Goal: Transaction & Acquisition: Purchase product/service

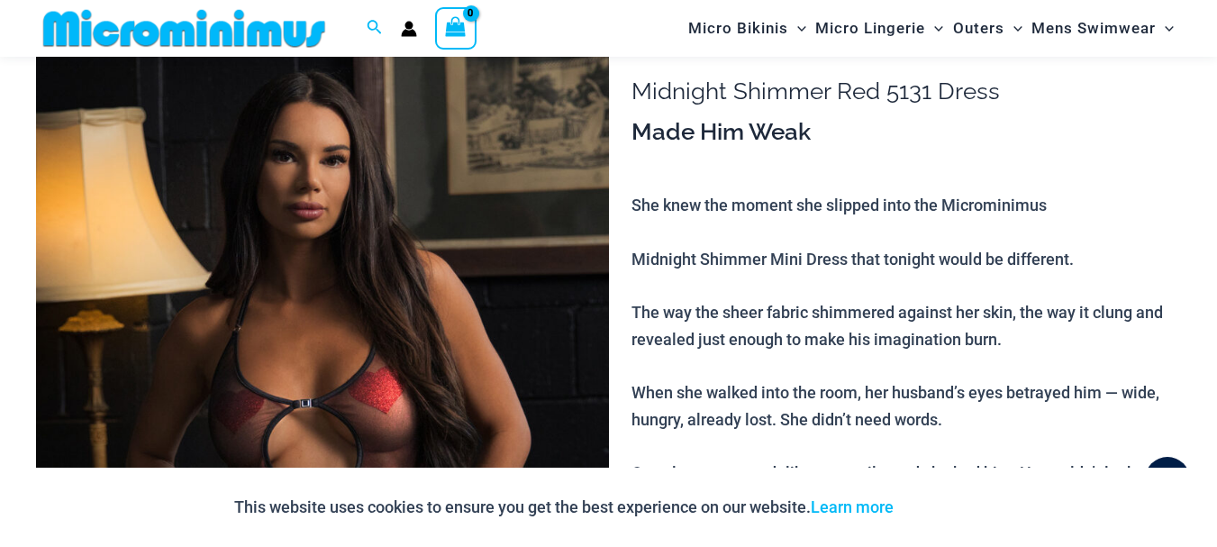
scroll to position [174, 0]
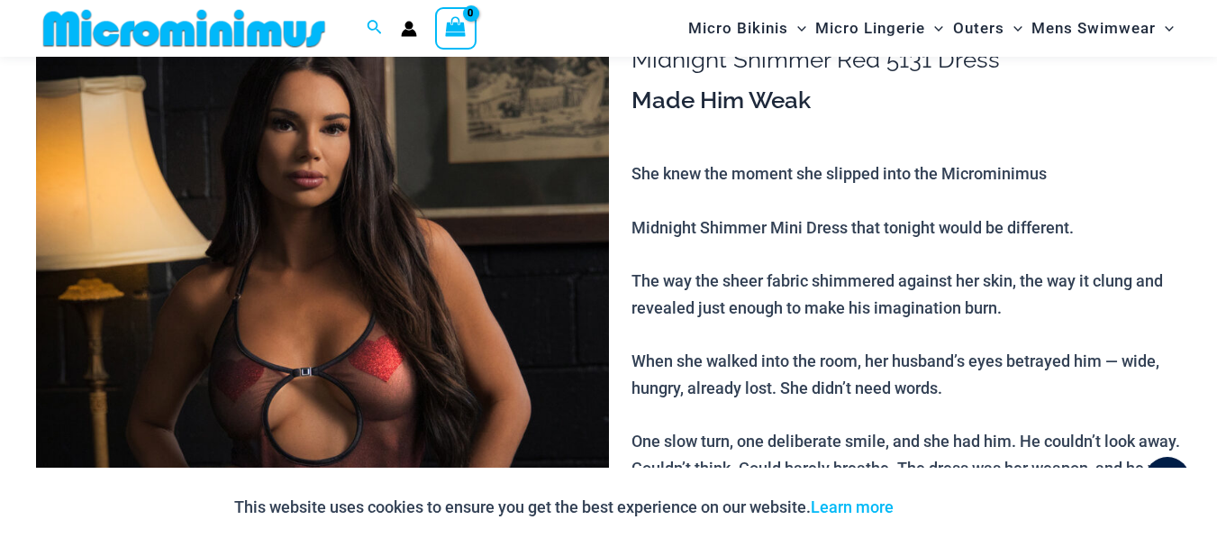
type input "**********"
click at [411, 257] on img at bounding box center [322, 419] width 573 height 859
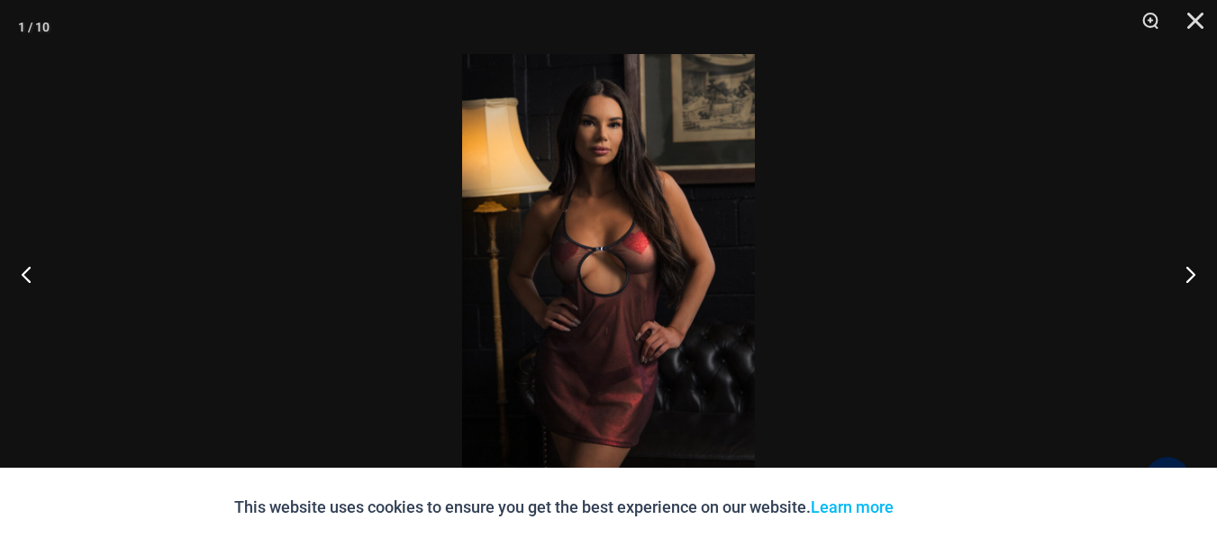
click at [586, 271] on img at bounding box center [608, 273] width 293 height 439
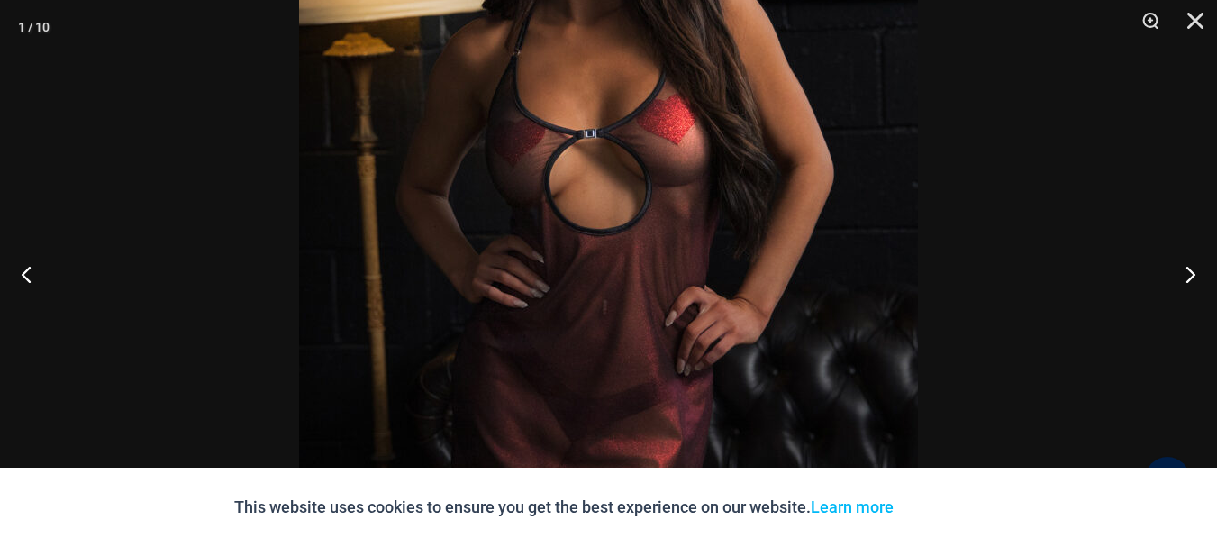
click at [586, 271] on img at bounding box center [608, 186] width 619 height 928
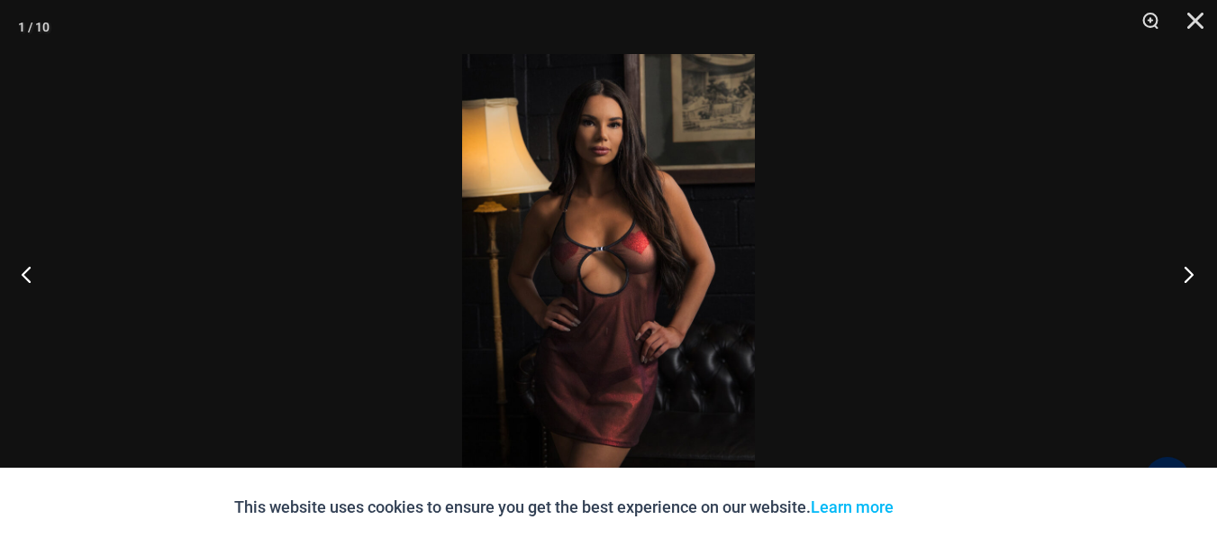
click at [1186, 273] on button "Next" at bounding box center [1184, 274] width 68 height 90
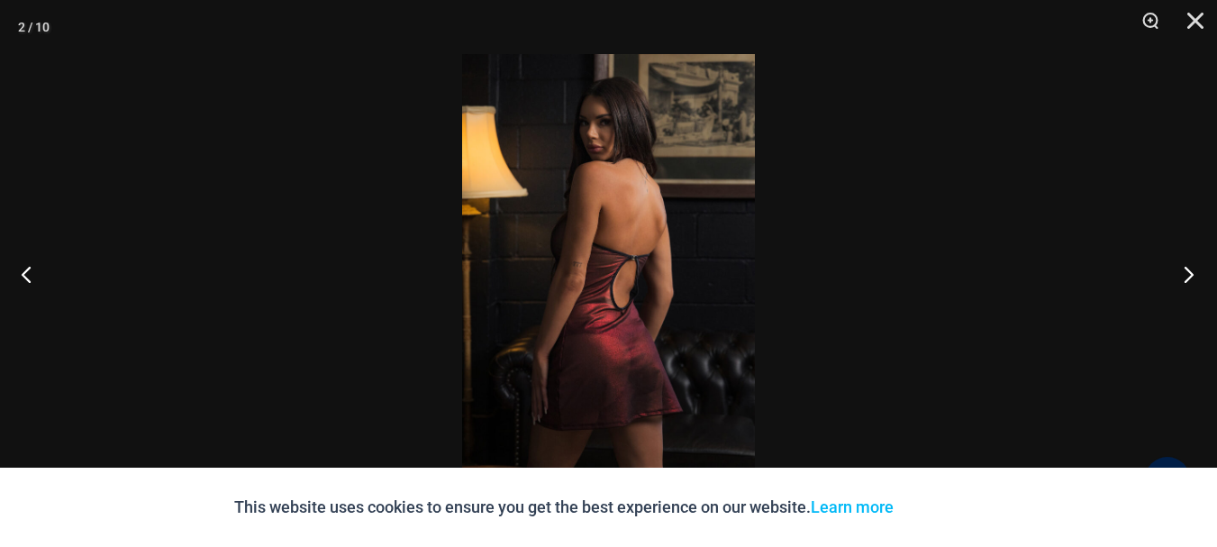
click at [1186, 273] on button "Next" at bounding box center [1184, 274] width 68 height 90
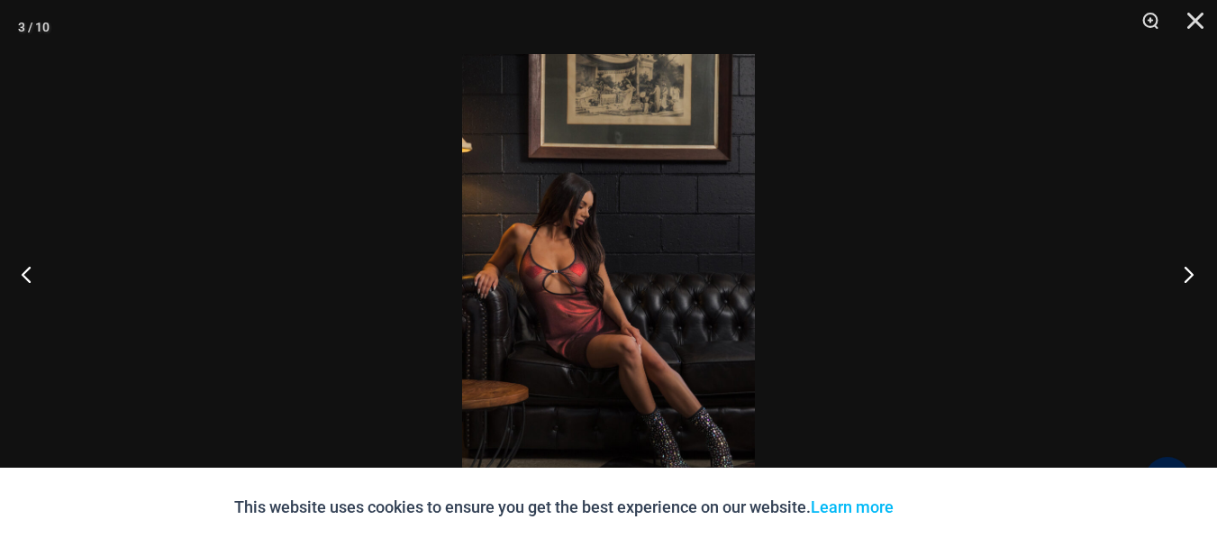
click at [1186, 273] on button "Next" at bounding box center [1184, 274] width 68 height 90
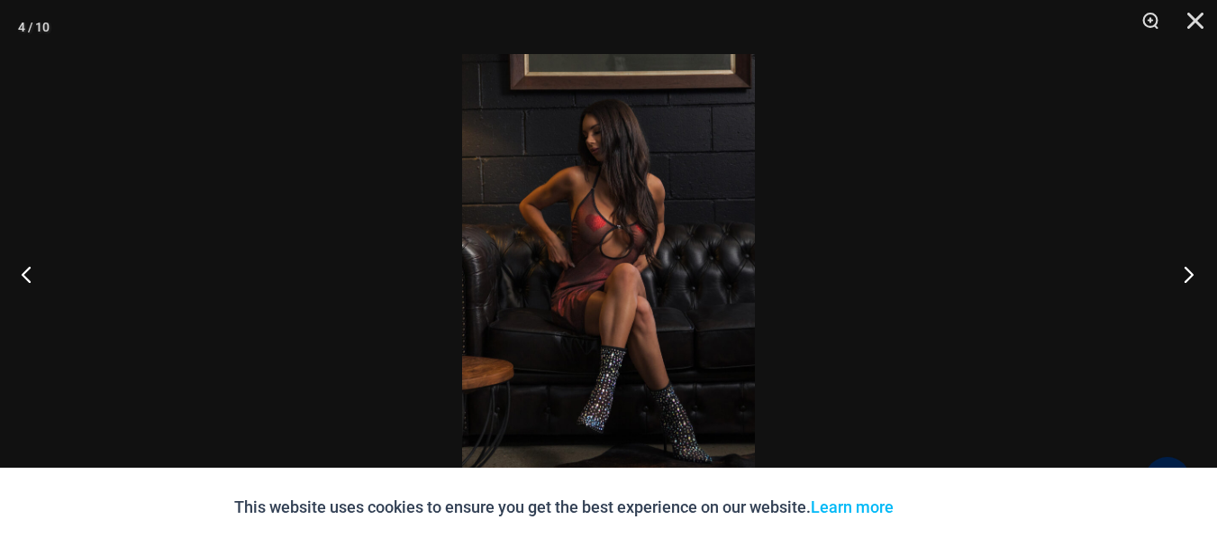
click at [1186, 273] on button "Next" at bounding box center [1184, 274] width 68 height 90
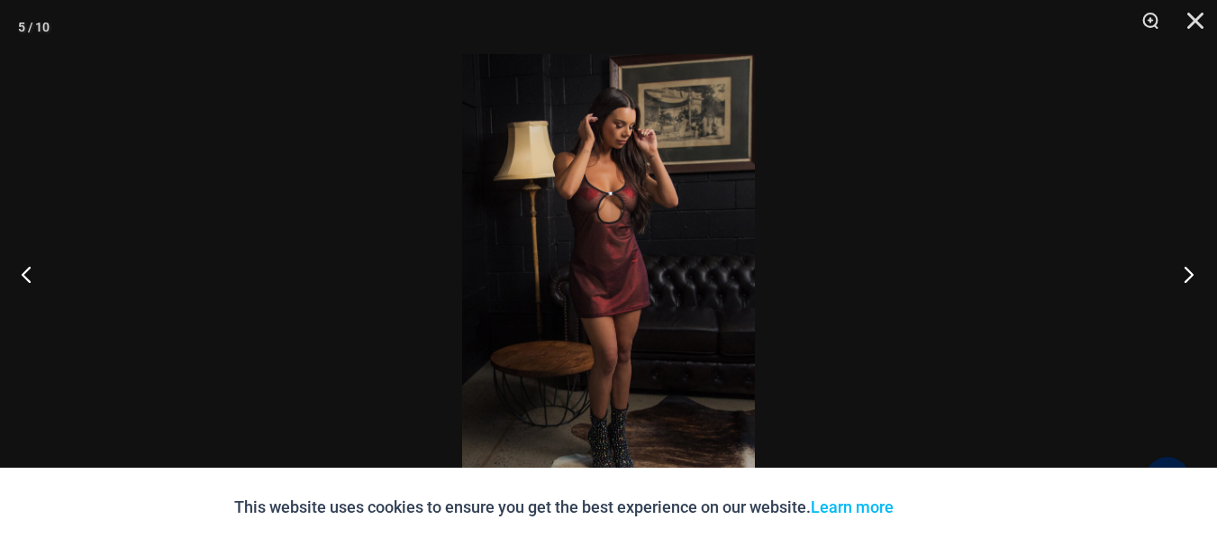
click at [1186, 273] on button "Next" at bounding box center [1184, 274] width 68 height 90
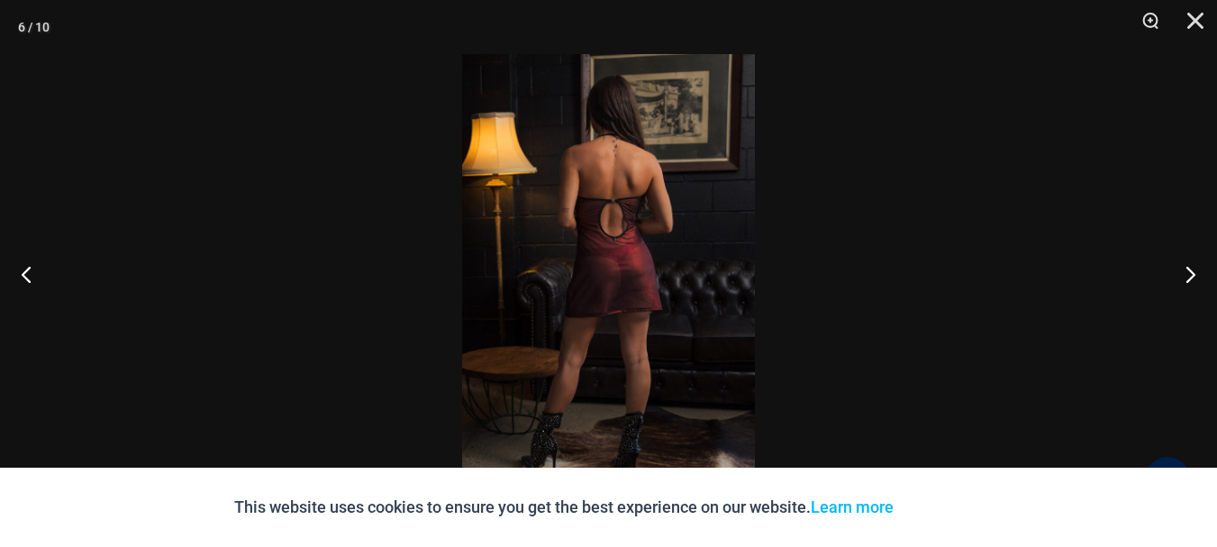
click at [644, 278] on img at bounding box center [608, 273] width 293 height 439
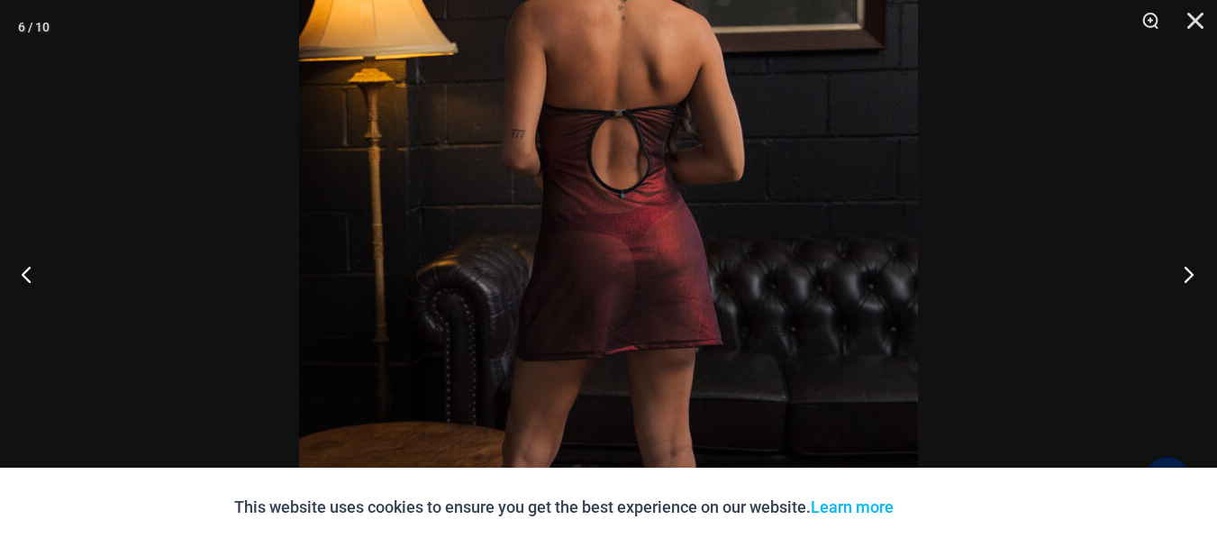
click at [1187, 277] on button "Next" at bounding box center [1184, 274] width 68 height 90
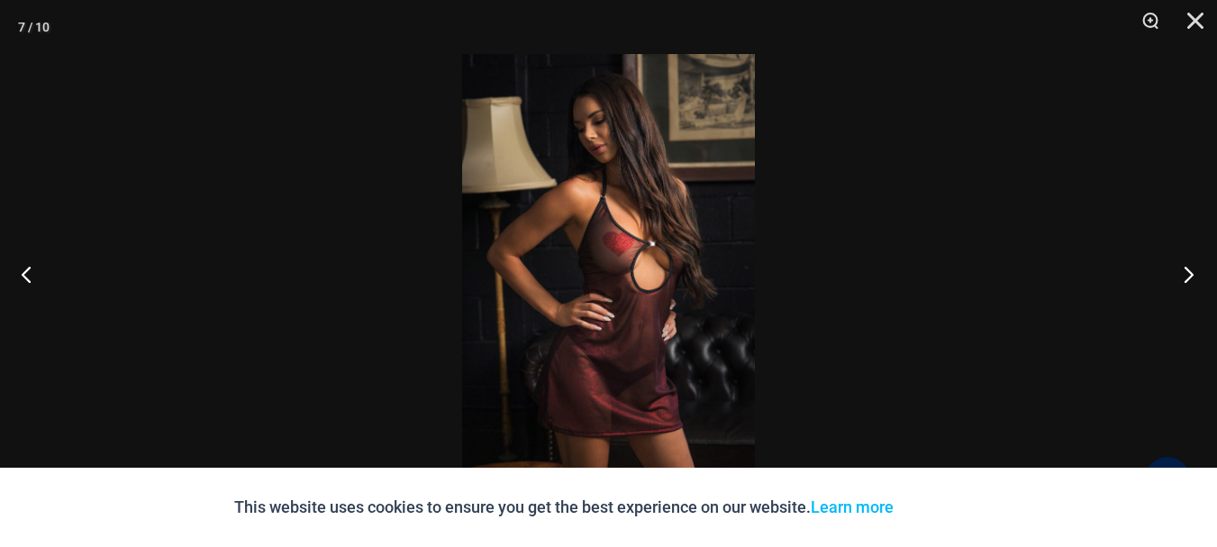
click at [1187, 277] on button "Next" at bounding box center [1184, 274] width 68 height 90
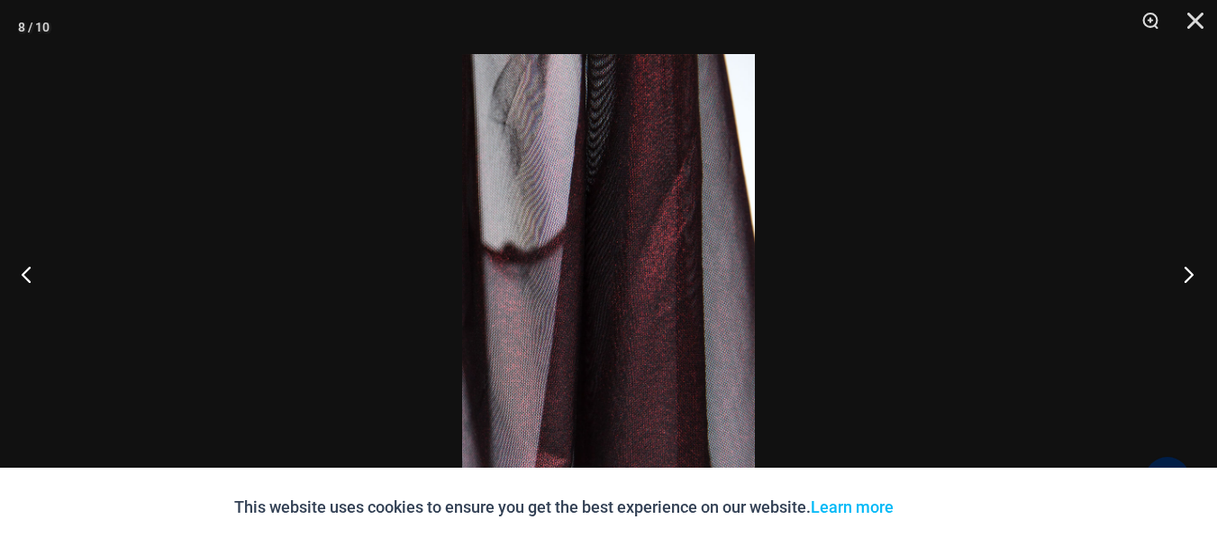
click at [1187, 277] on button "Next" at bounding box center [1184, 274] width 68 height 90
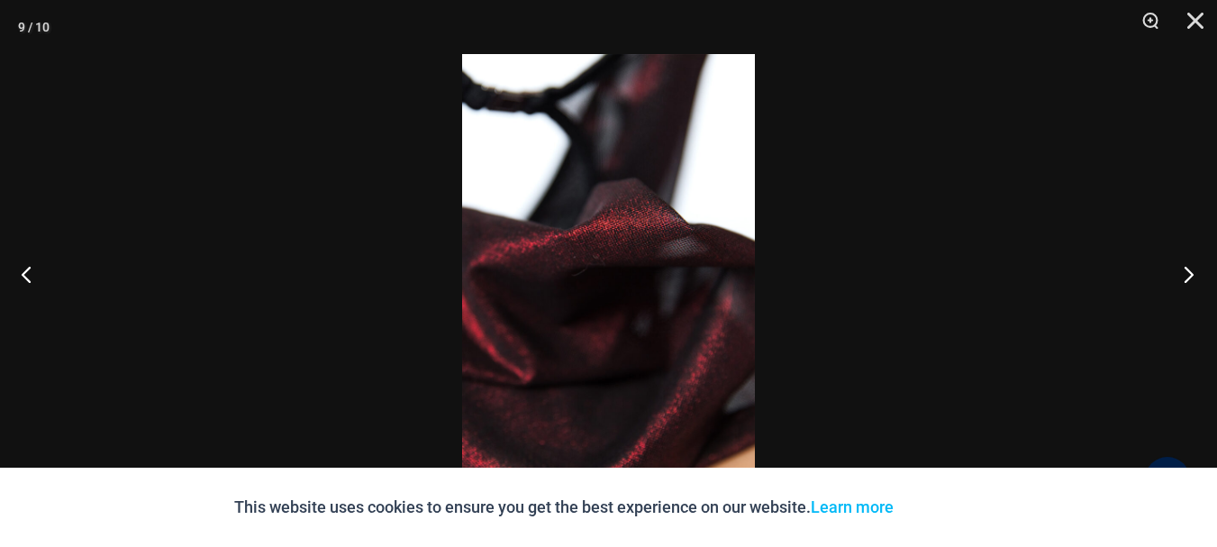
click at [1187, 277] on button "Next" at bounding box center [1184, 274] width 68 height 90
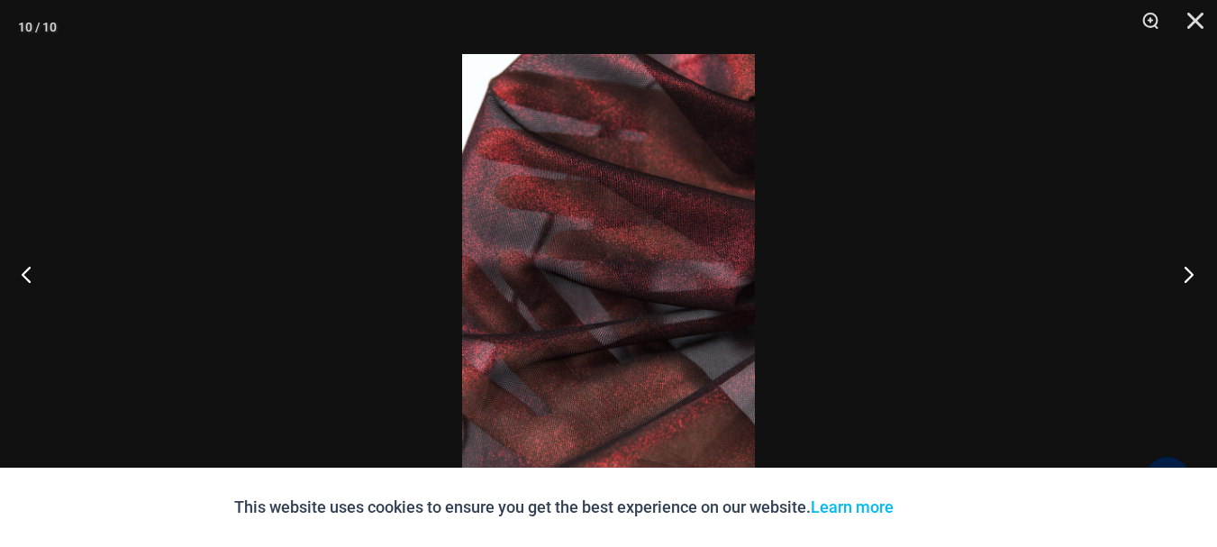
click at [1187, 277] on button "Next" at bounding box center [1184, 274] width 68 height 90
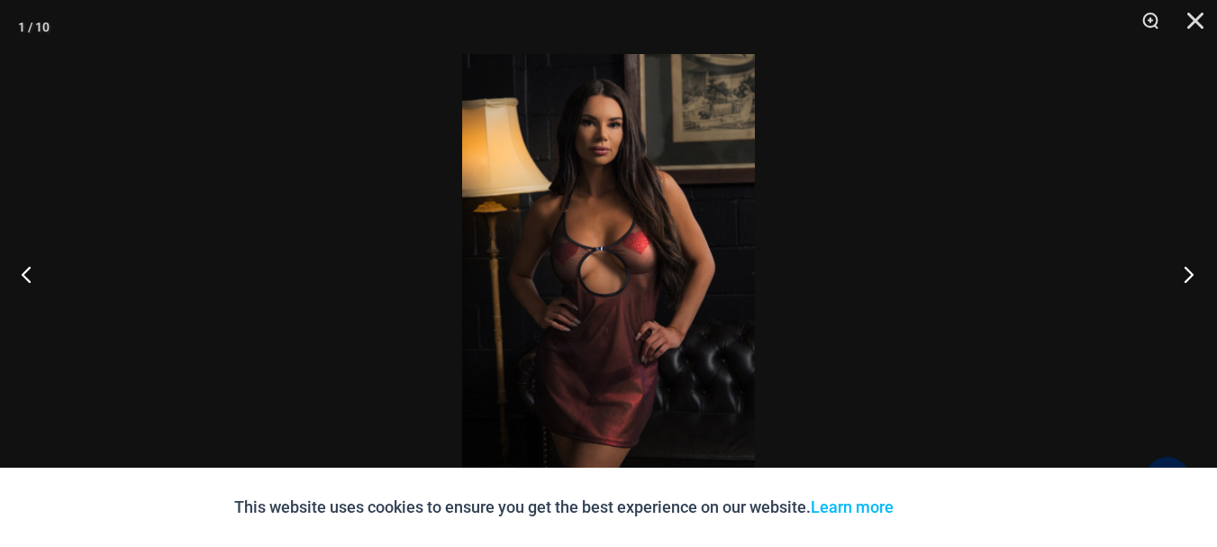
click at [1187, 277] on button "Next" at bounding box center [1184, 274] width 68 height 90
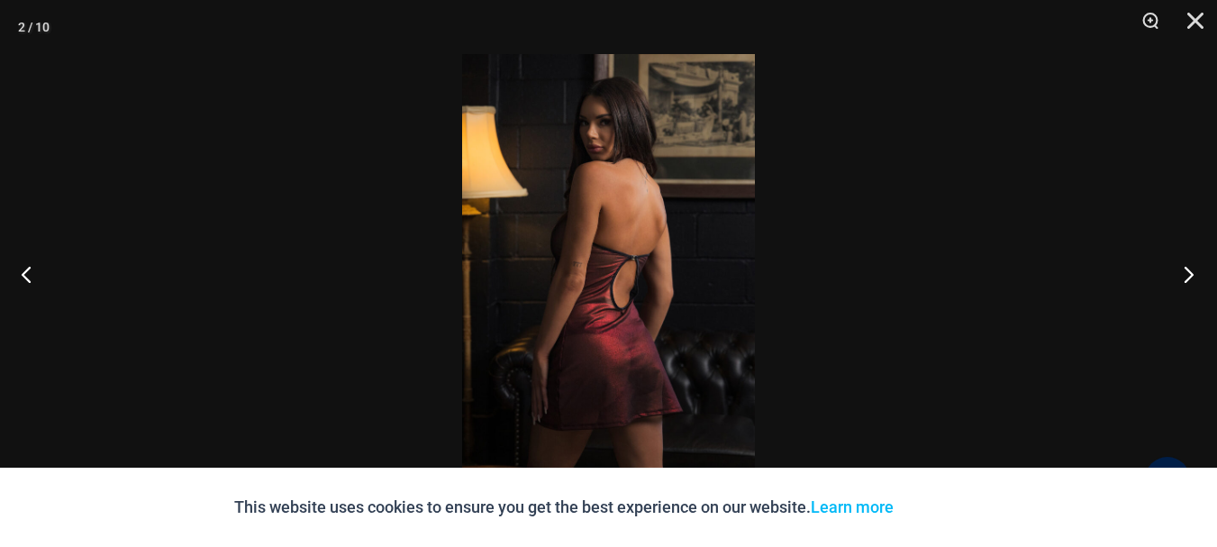
click at [1187, 277] on button "Next" at bounding box center [1184, 274] width 68 height 90
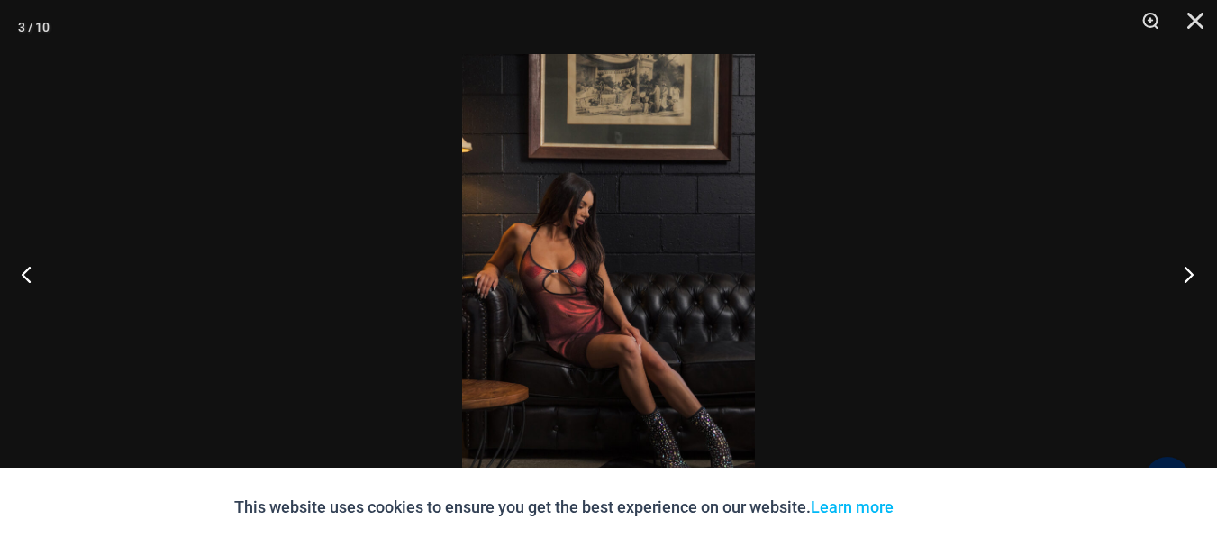
click at [1187, 277] on button "Next" at bounding box center [1184, 274] width 68 height 90
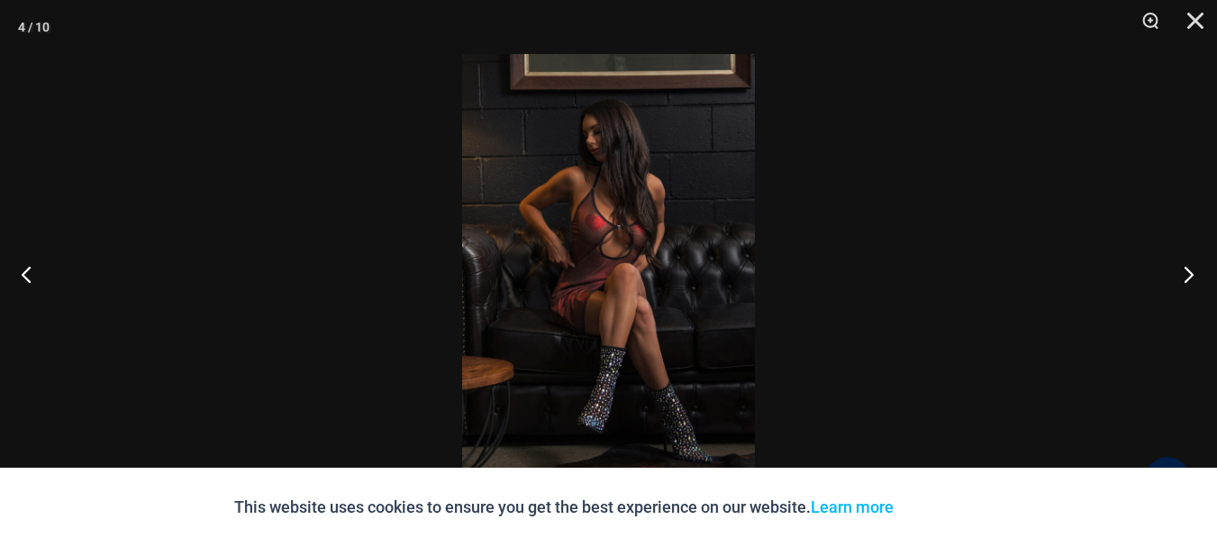
click at [1187, 277] on button "Next" at bounding box center [1184, 274] width 68 height 90
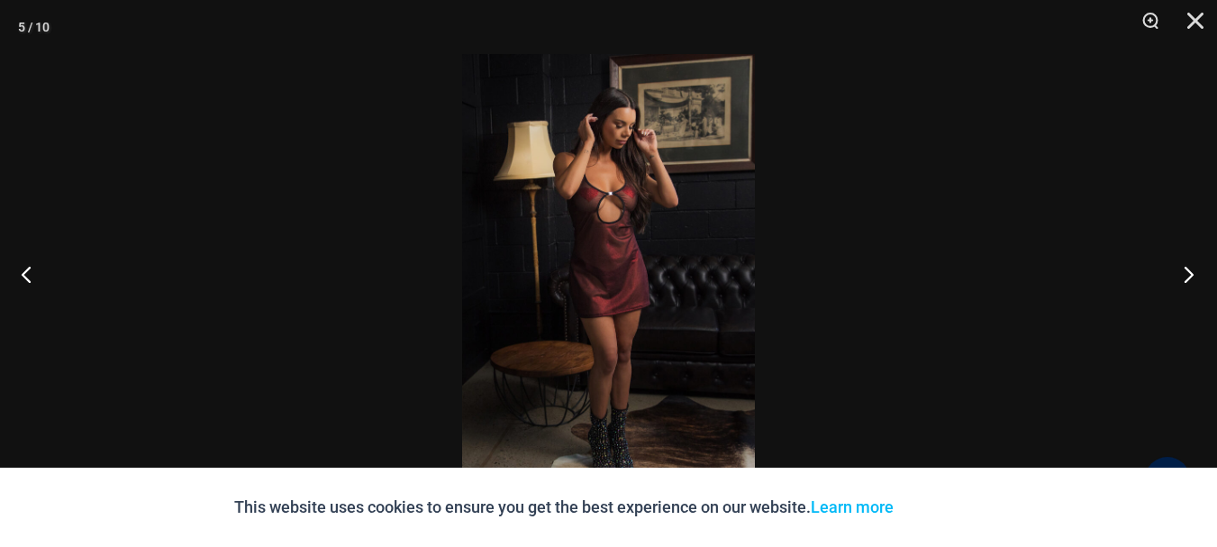
click at [1187, 277] on button "Next" at bounding box center [1184, 274] width 68 height 90
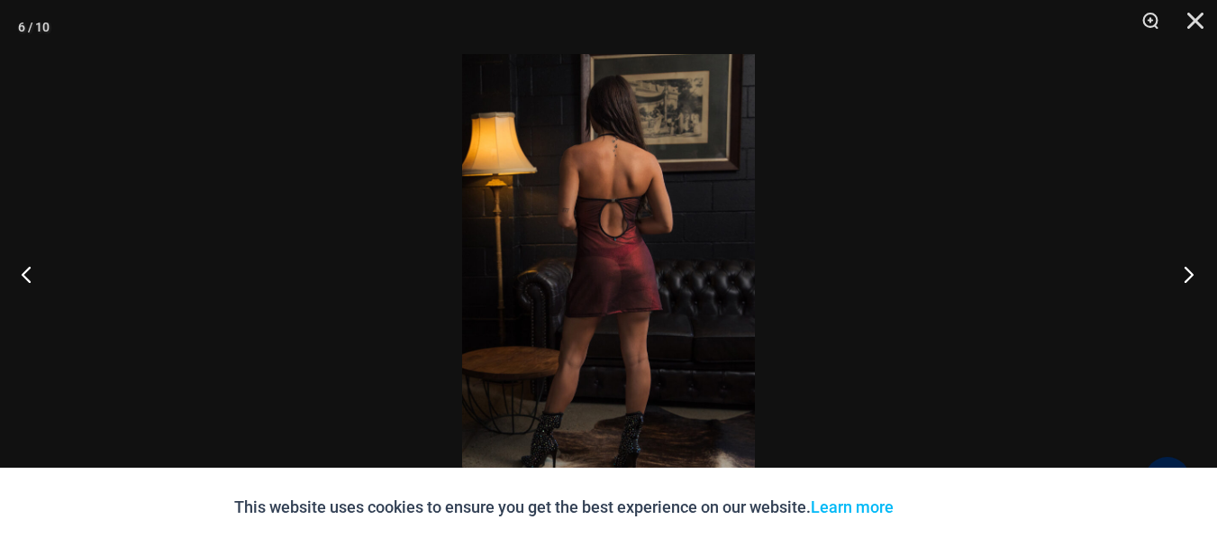
click at [1187, 277] on button "Next" at bounding box center [1184, 274] width 68 height 90
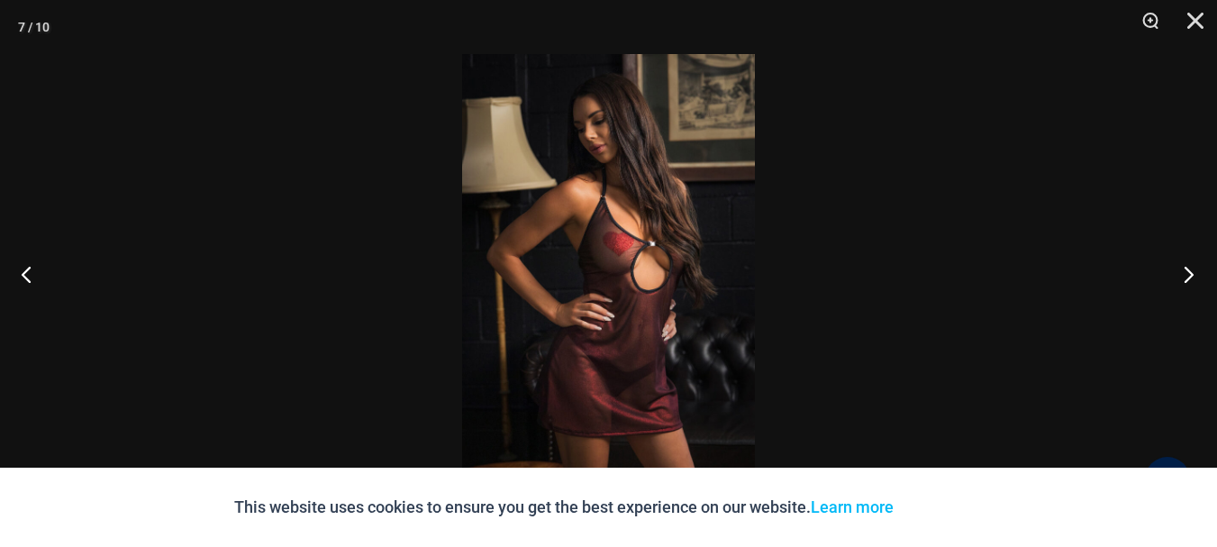
click at [1187, 277] on button "Next" at bounding box center [1184, 274] width 68 height 90
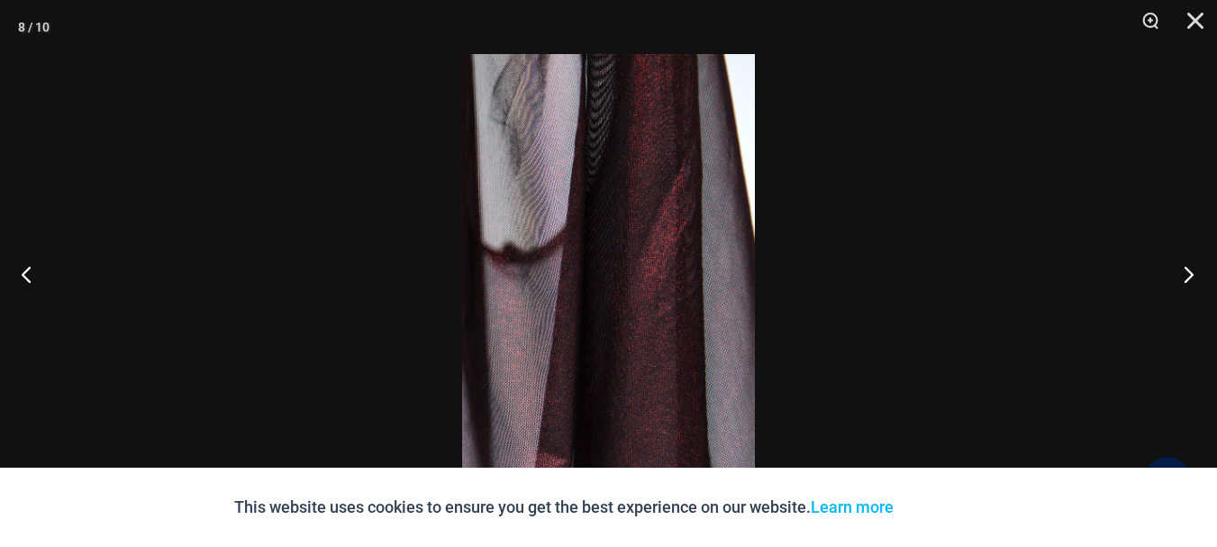
click at [1187, 277] on button "Next" at bounding box center [1184, 274] width 68 height 90
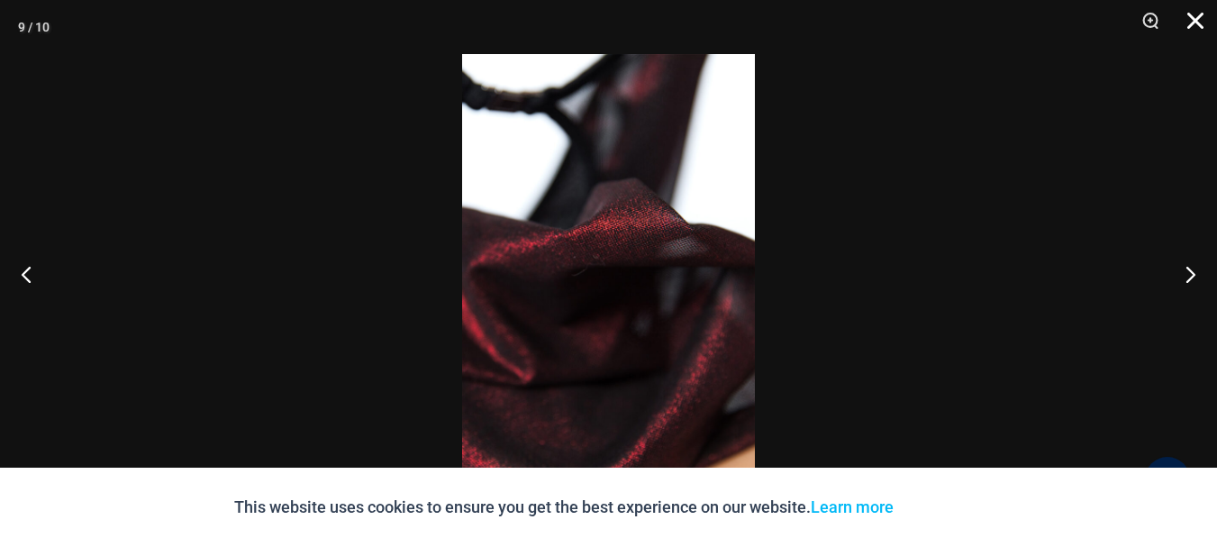
click at [1193, 19] on button "Close" at bounding box center [1189, 27] width 45 height 54
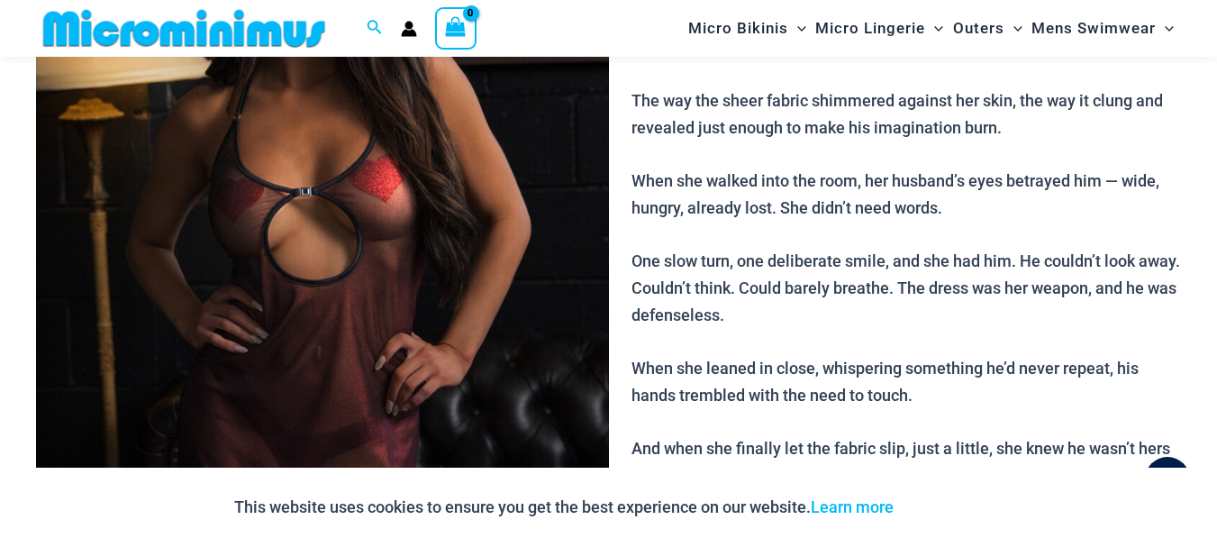
scroll to position [0, 0]
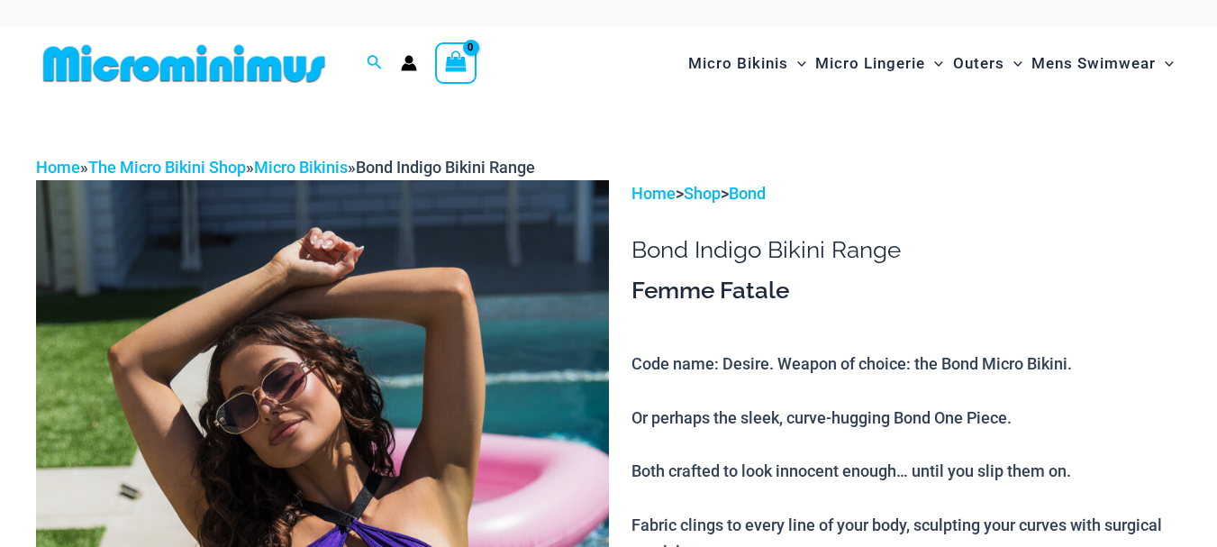
scroll to position [295, 0]
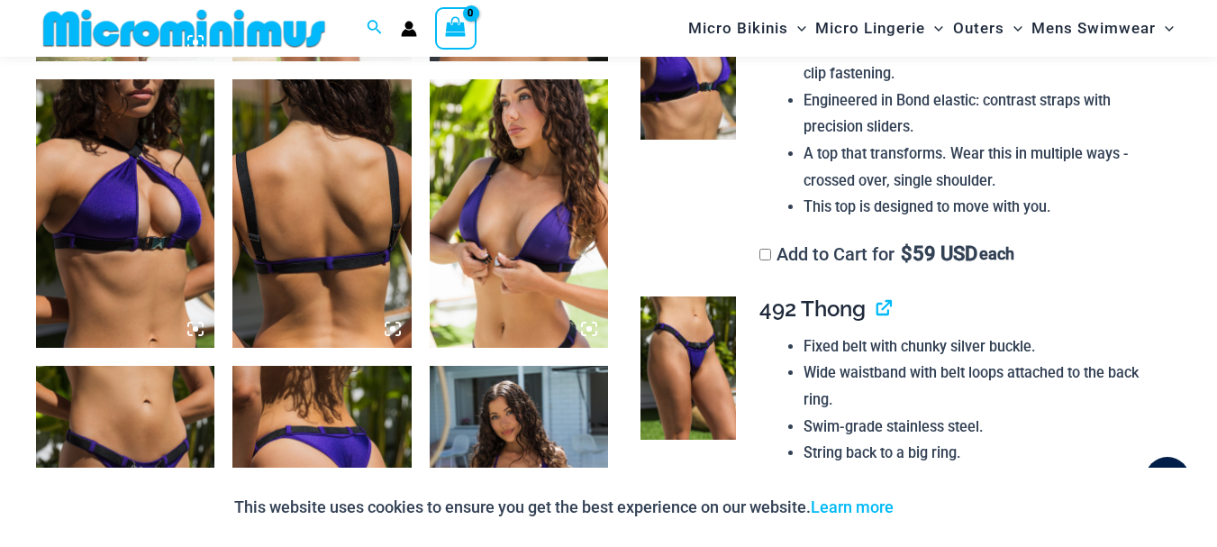
scroll to position [1245, 0]
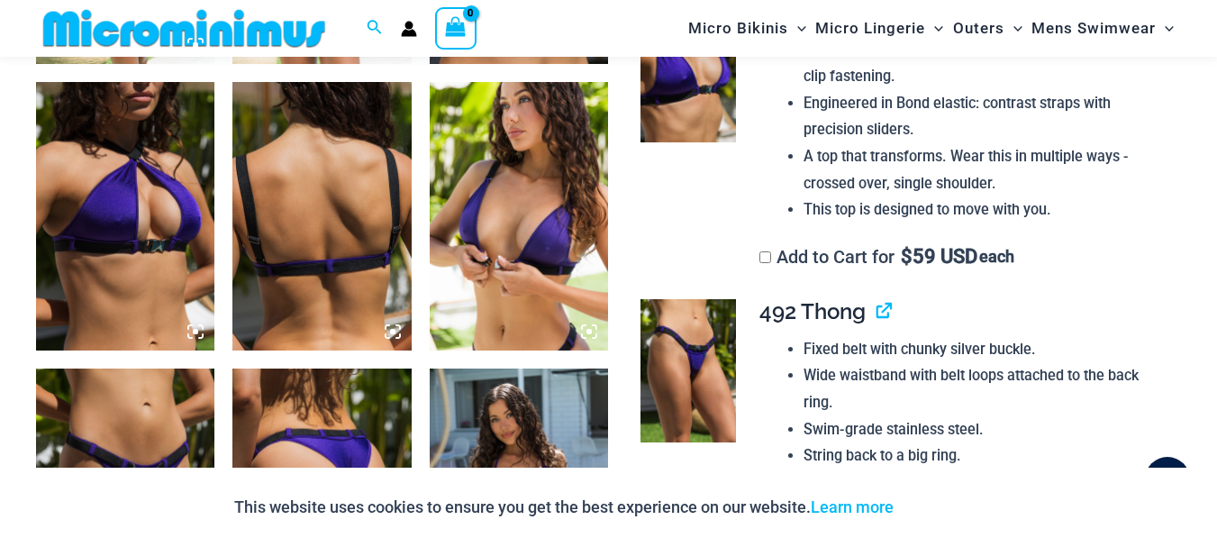
type input "**********"
click at [161, 235] on img at bounding box center [125, 216] width 178 height 268
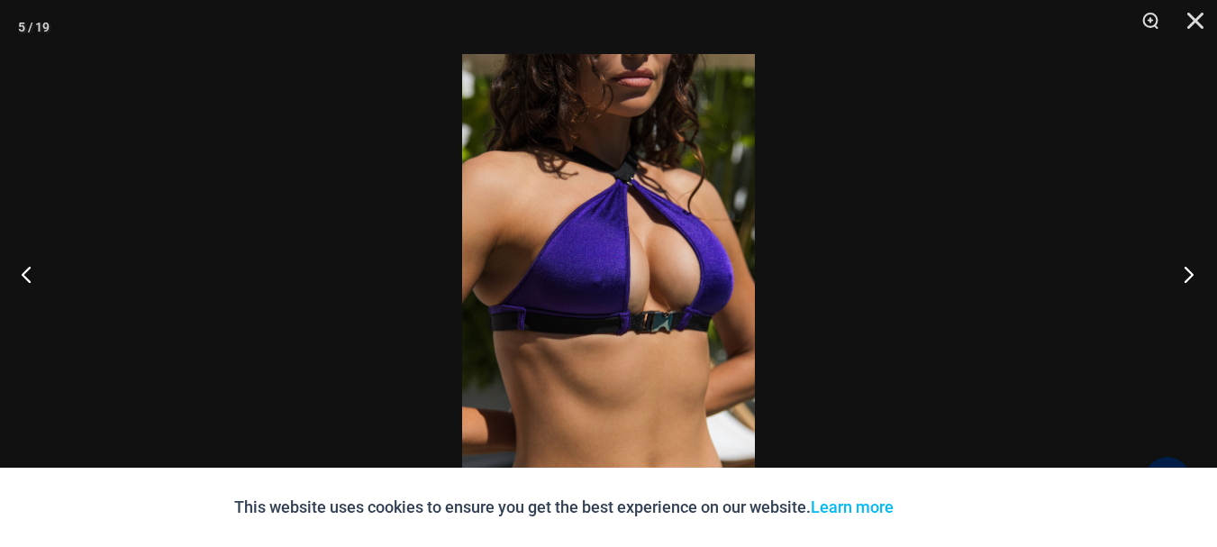
click at [1190, 270] on button "Next" at bounding box center [1184, 274] width 68 height 90
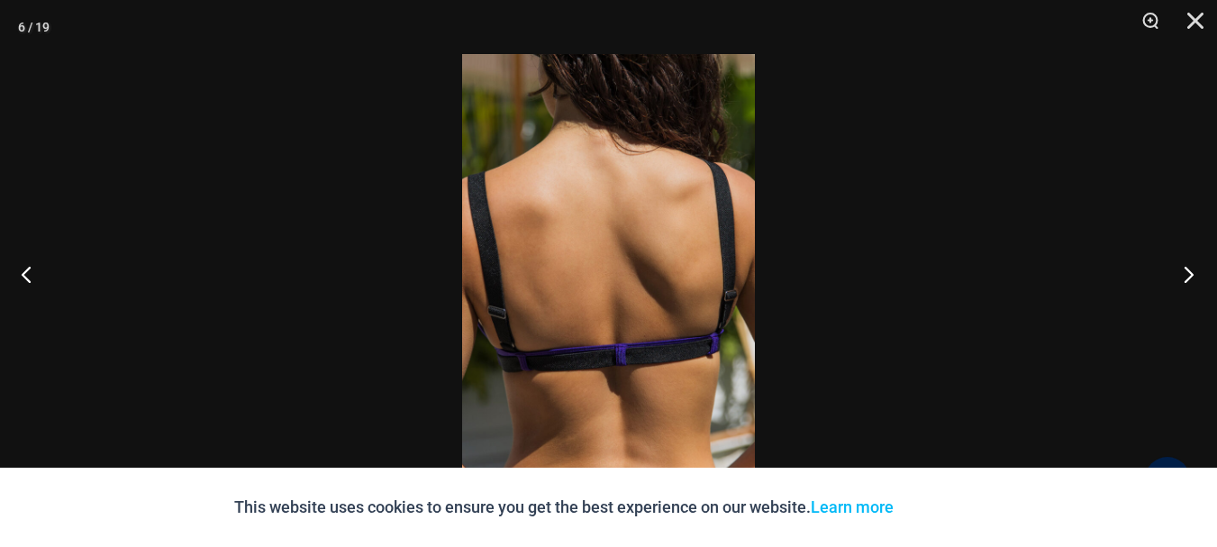
click at [1190, 270] on button "Next" at bounding box center [1184, 274] width 68 height 90
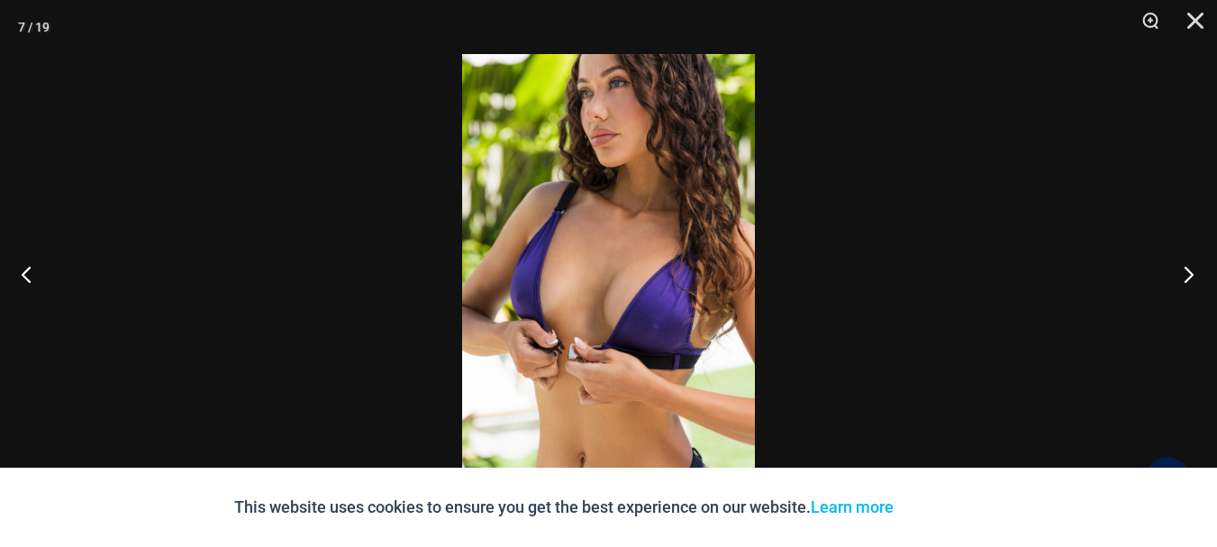
click at [1190, 270] on button "Next" at bounding box center [1184, 274] width 68 height 90
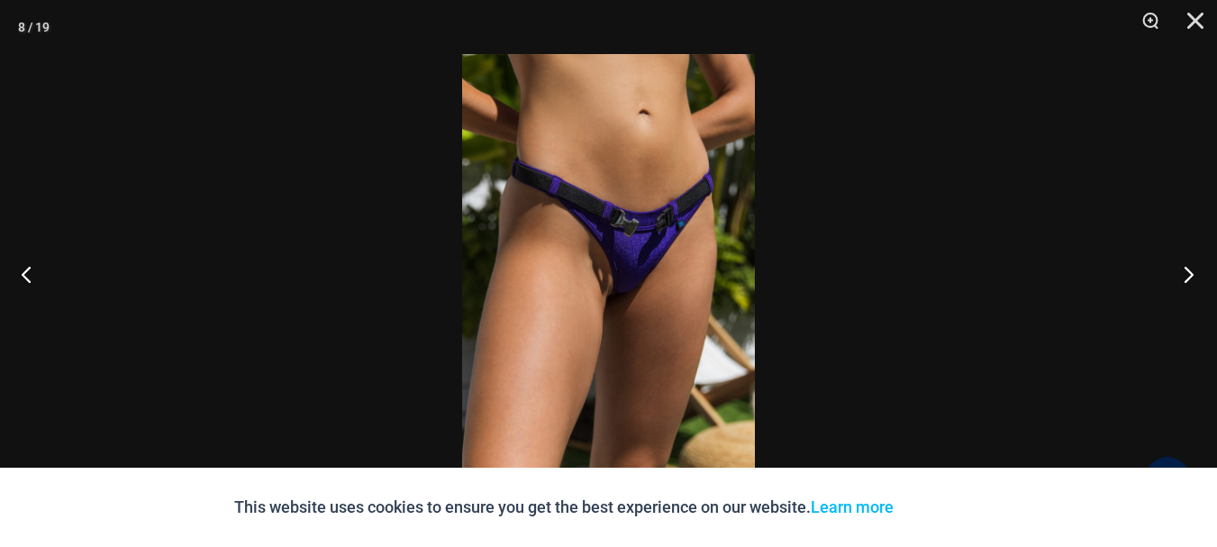
click at [1190, 270] on button "Next" at bounding box center [1184, 274] width 68 height 90
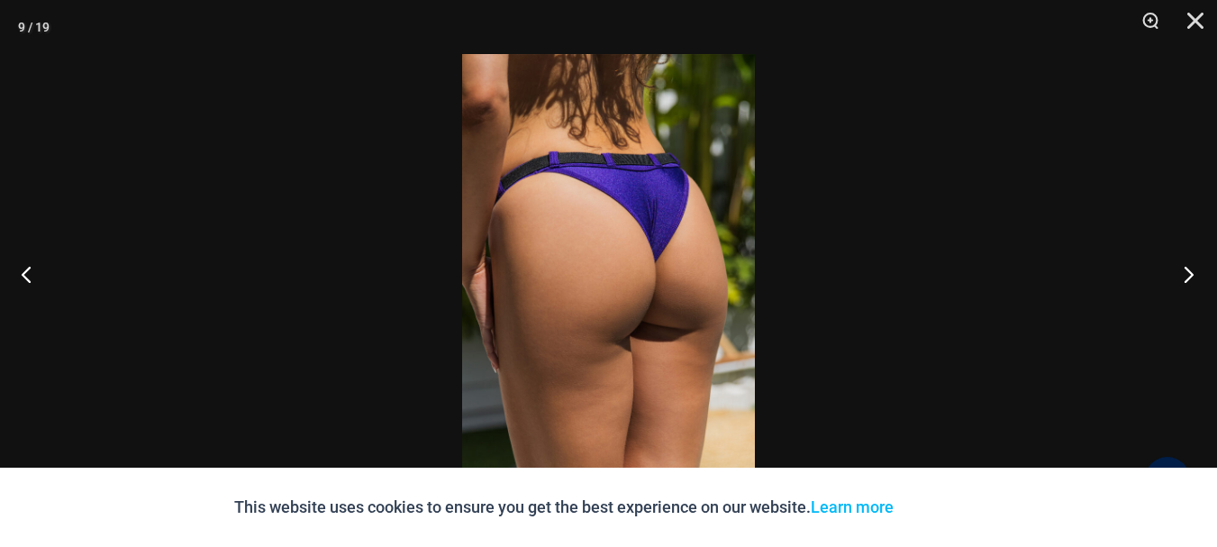
click at [1190, 270] on button "Next" at bounding box center [1184, 274] width 68 height 90
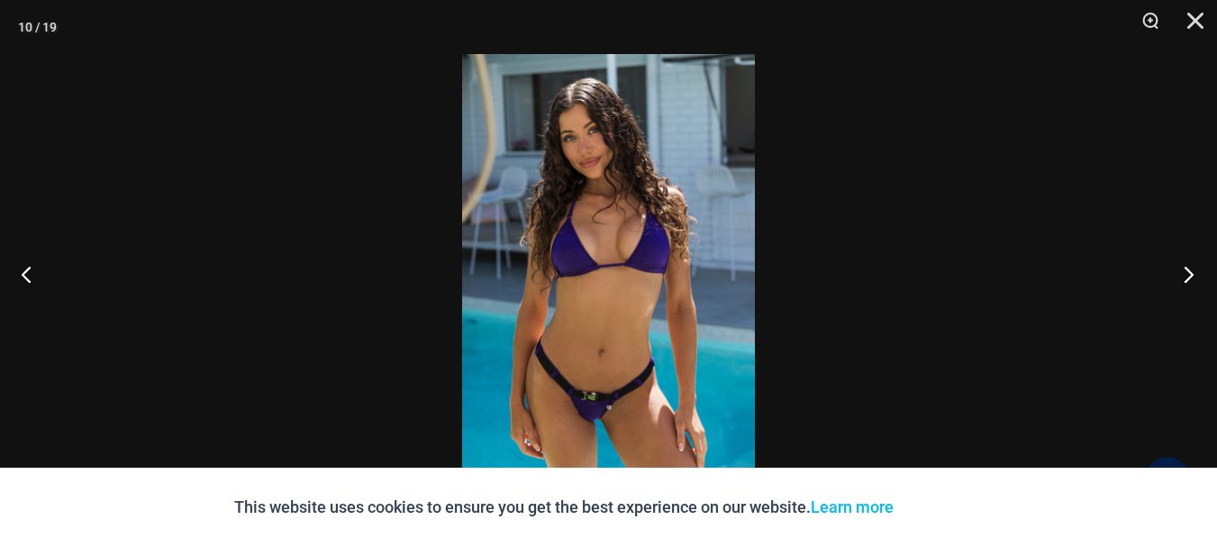
click at [1190, 270] on button "Next" at bounding box center [1184, 274] width 68 height 90
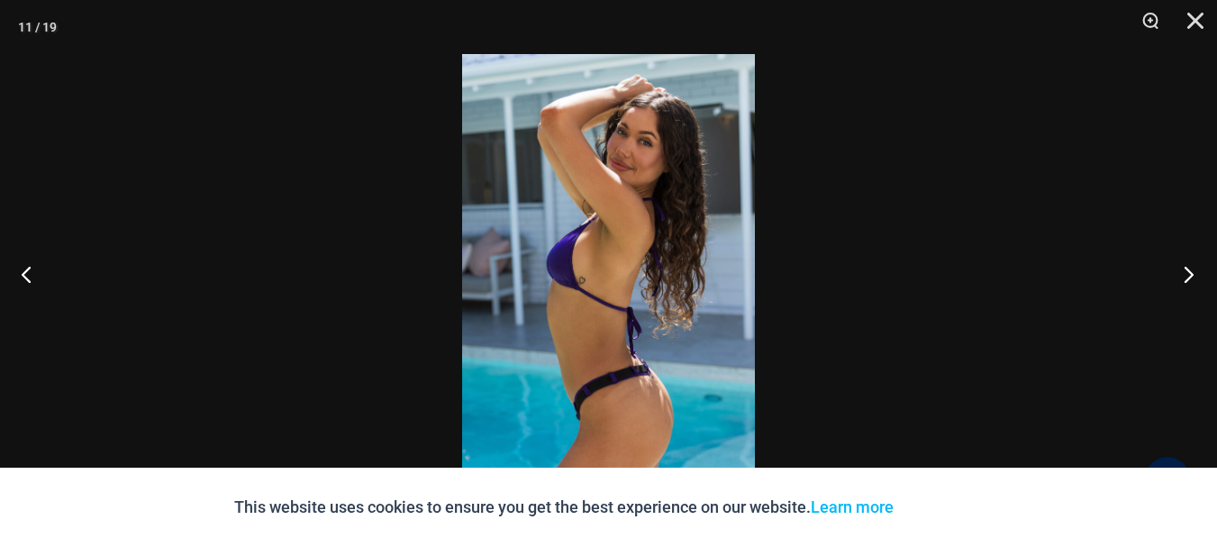
click at [1190, 270] on button "Next" at bounding box center [1184, 274] width 68 height 90
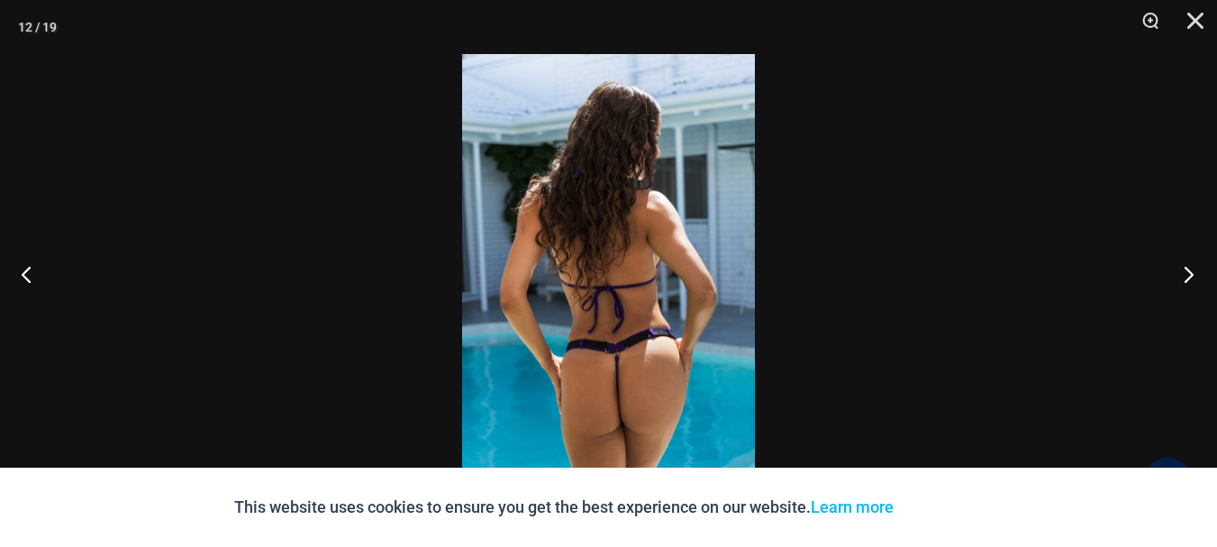
click at [1190, 270] on button "Next" at bounding box center [1184, 274] width 68 height 90
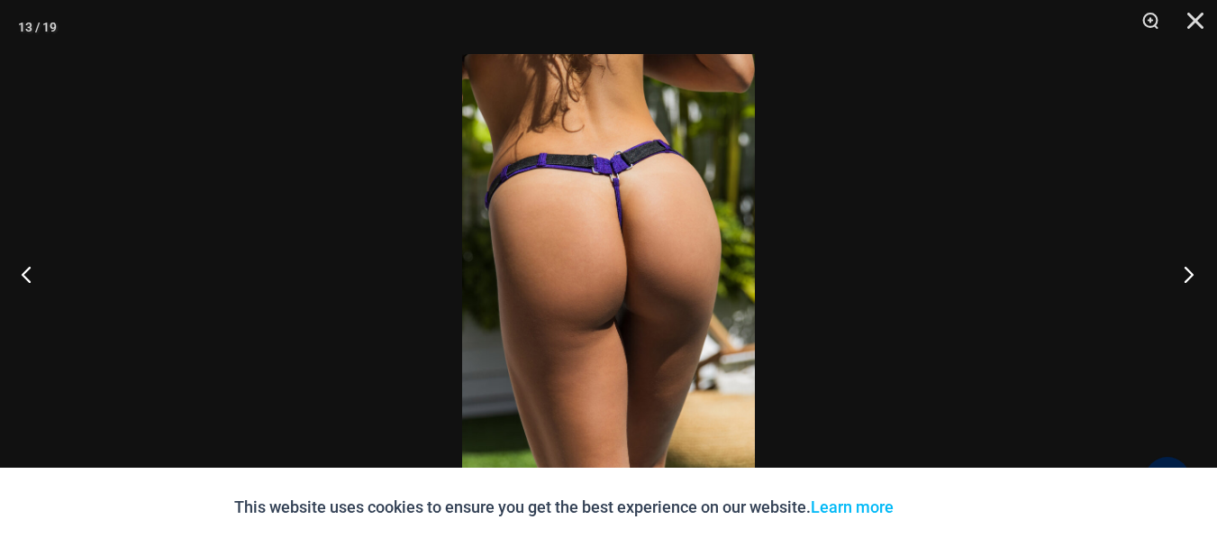
click at [1190, 270] on button "Next" at bounding box center [1184, 274] width 68 height 90
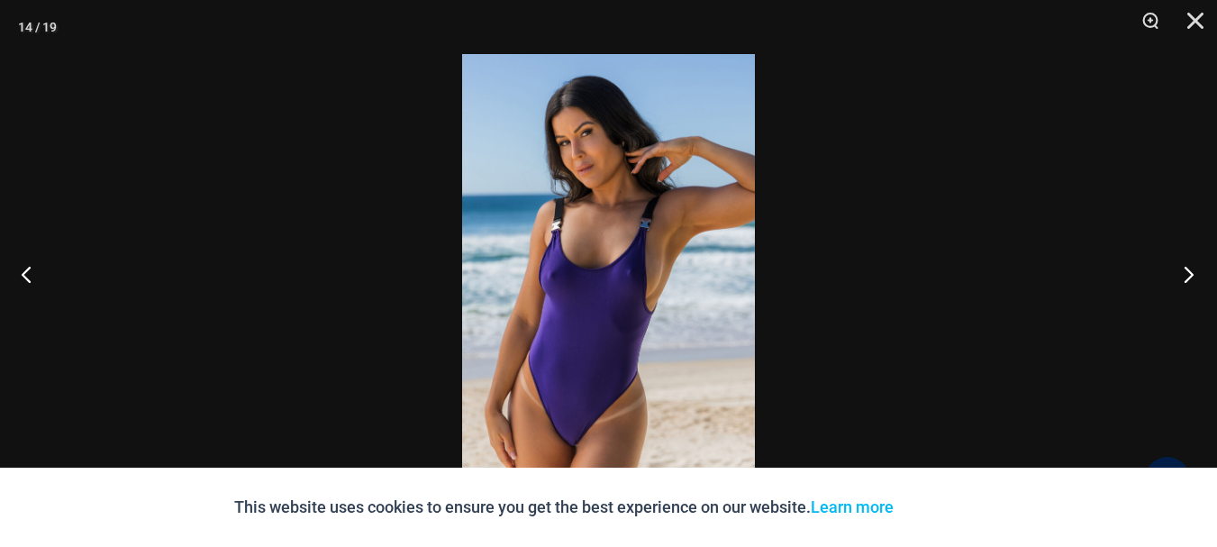
click at [1190, 270] on button "Next" at bounding box center [1184, 274] width 68 height 90
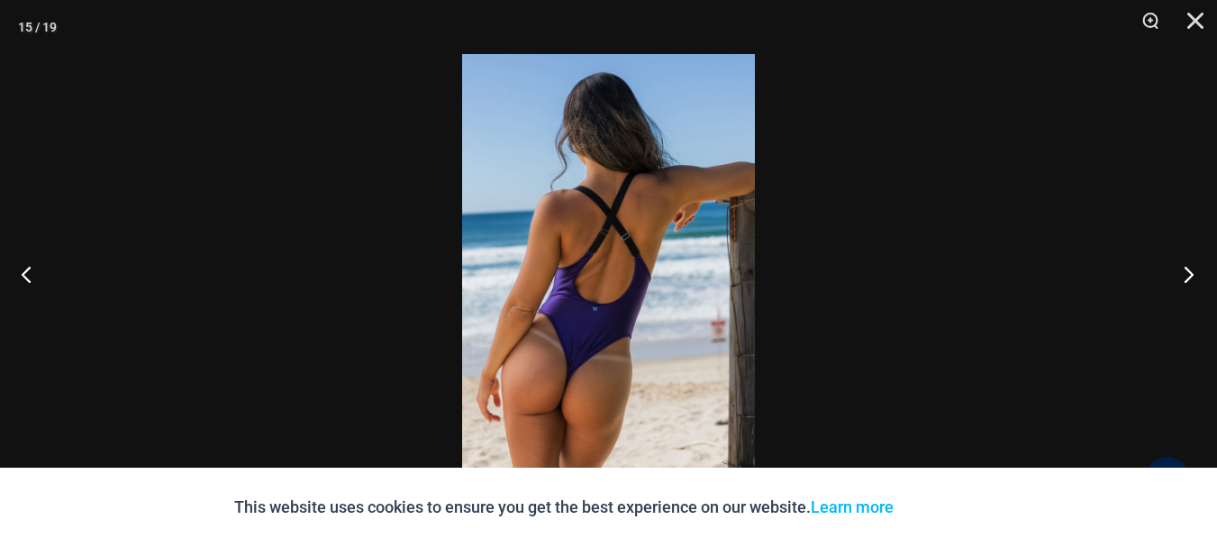
click at [1190, 270] on button "Next" at bounding box center [1184, 274] width 68 height 90
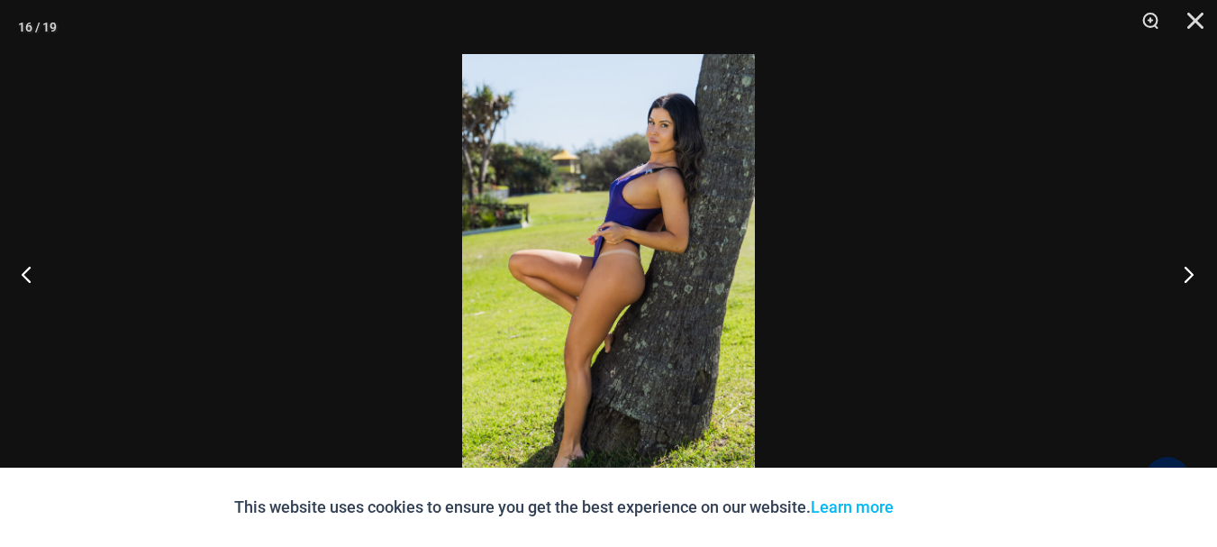
click at [1190, 270] on button "Next" at bounding box center [1184, 274] width 68 height 90
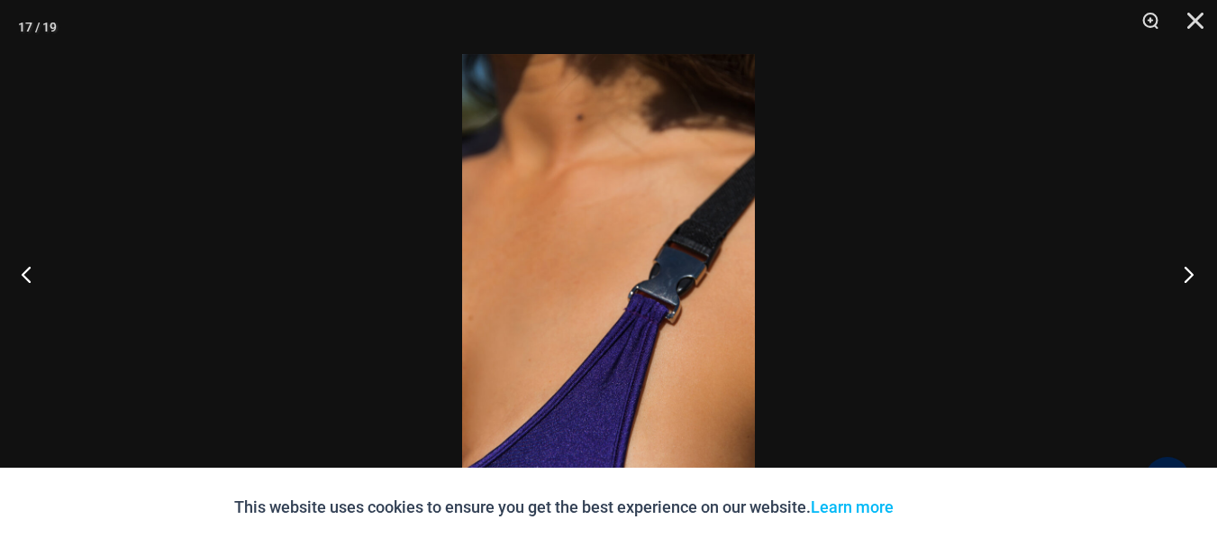
click at [1190, 270] on button "Next" at bounding box center [1184, 274] width 68 height 90
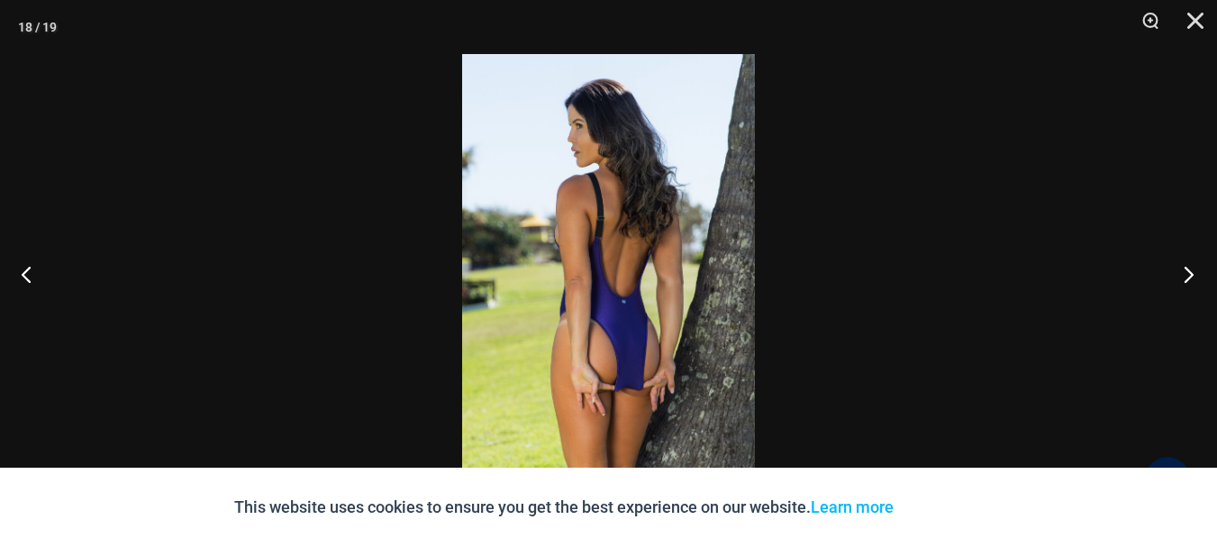
click at [1190, 270] on button "Next" at bounding box center [1184, 274] width 68 height 90
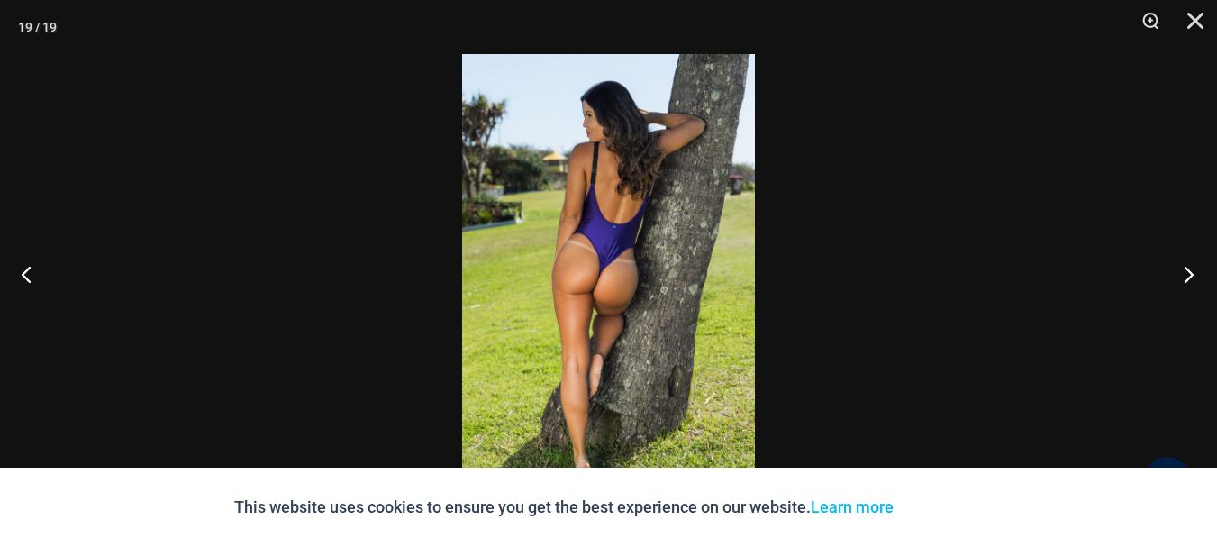
click at [1190, 270] on button "Next" at bounding box center [1184, 274] width 68 height 90
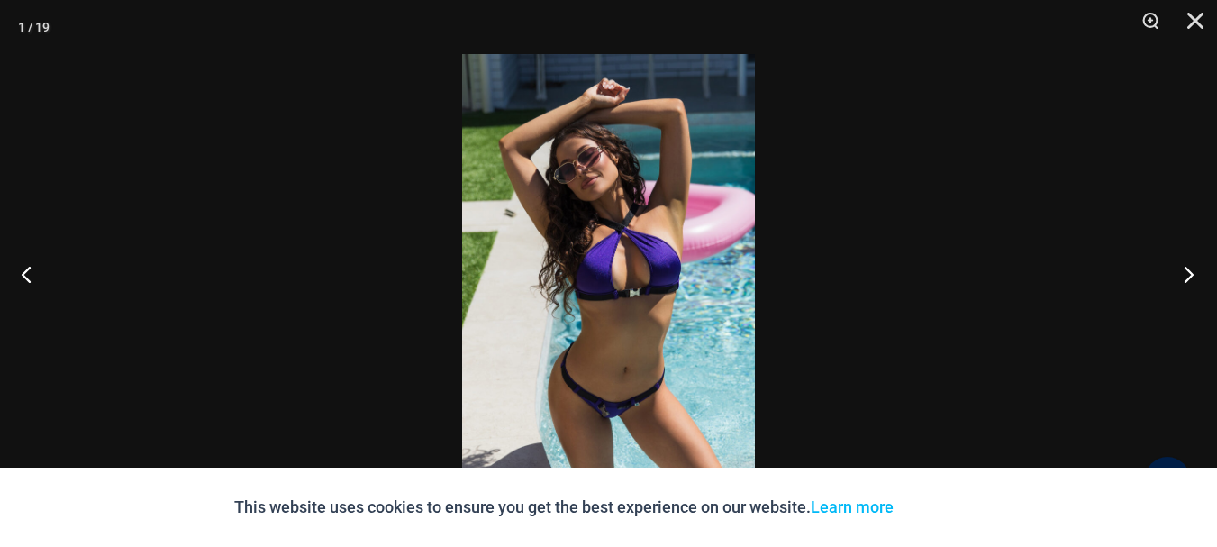
click at [1190, 270] on button "Next" at bounding box center [1184, 274] width 68 height 90
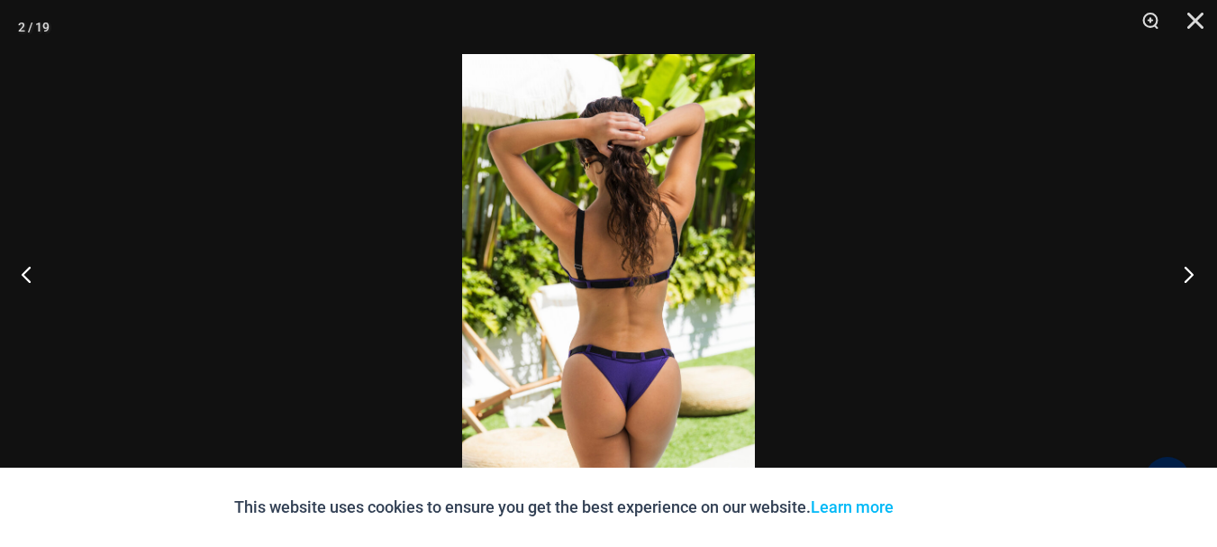
click at [1190, 270] on button "Next" at bounding box center [1184, 274] width 68 height 90
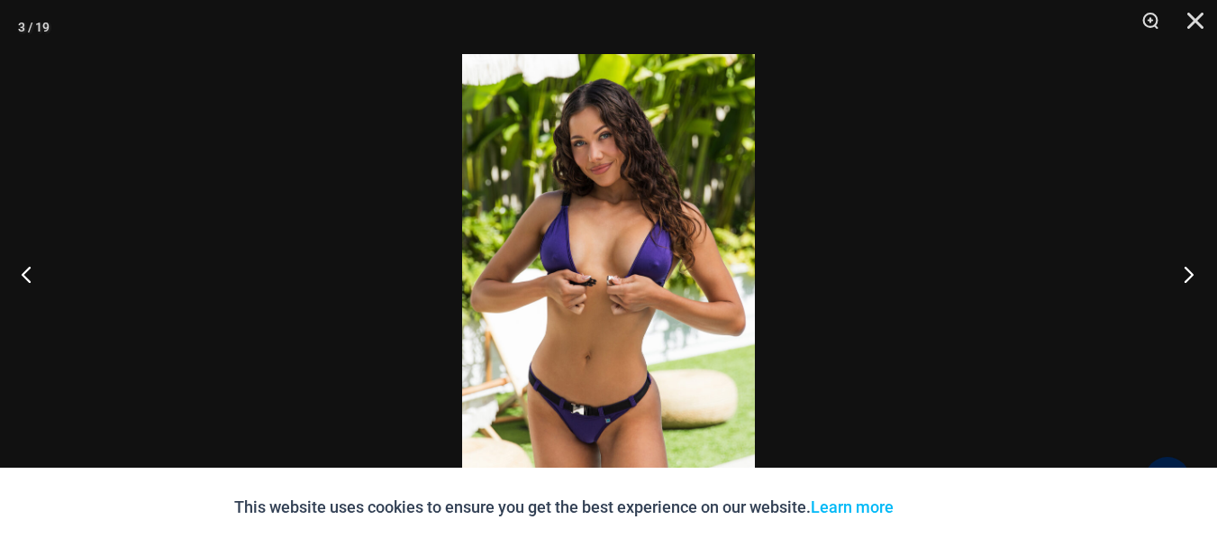
click at [1190, 270] on button "Next" at bounding box center [1184, 274] width 68 height 90
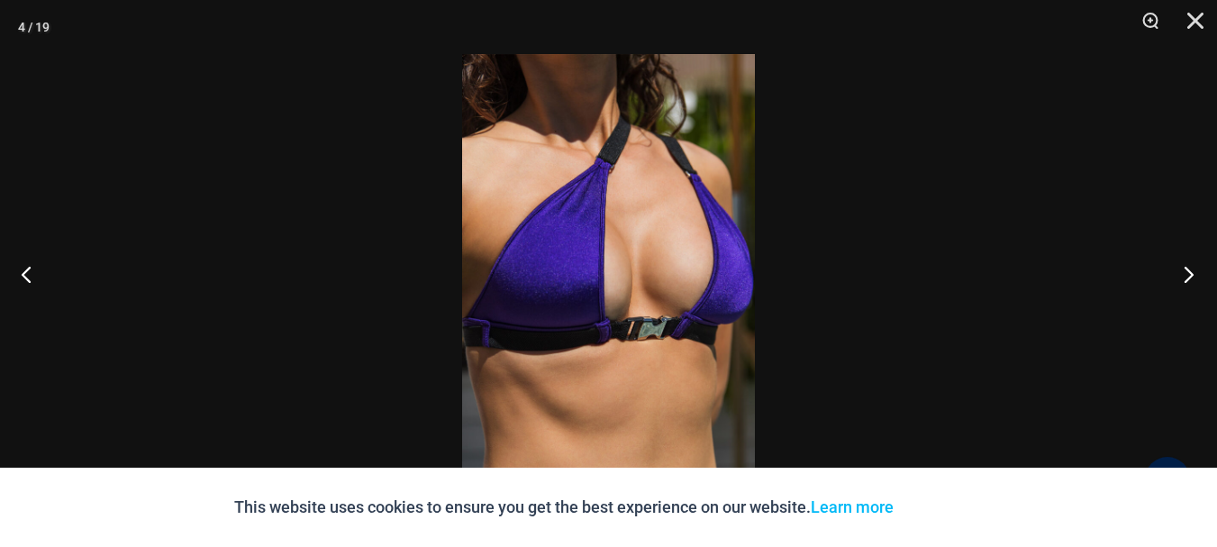
click at [1190, 270] on button "Next" at bounding box center [1184, 274] width 68 height 90
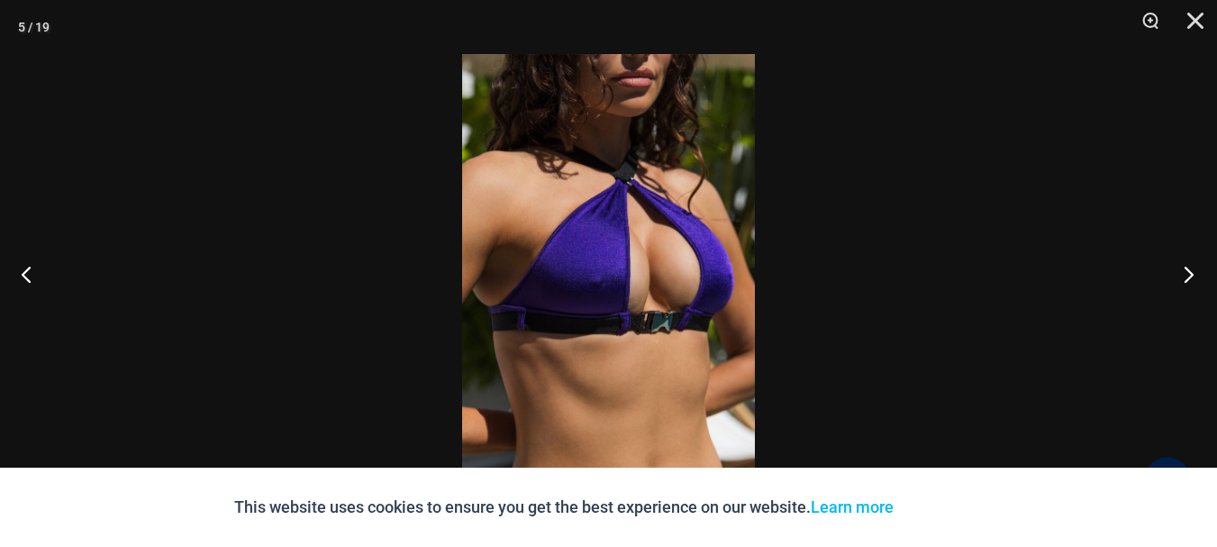
click at [1190, 270] on button "Next" at bounding box center [1184, 274] width 68 height 90
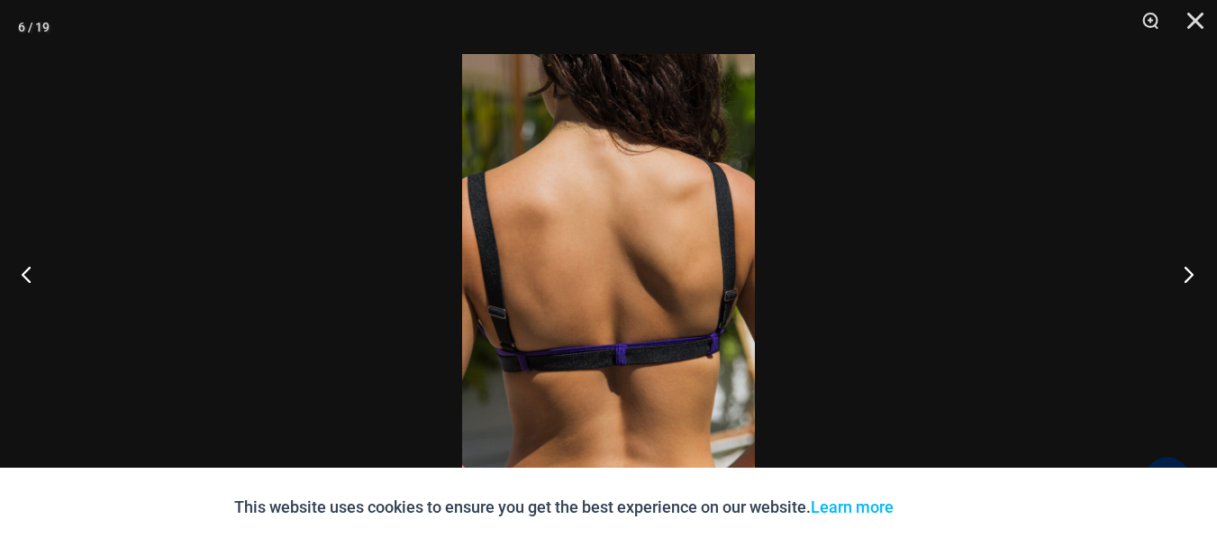
click at [1190, 270] on button "Next" at bounding box center [1184, 274] width 68 height 90
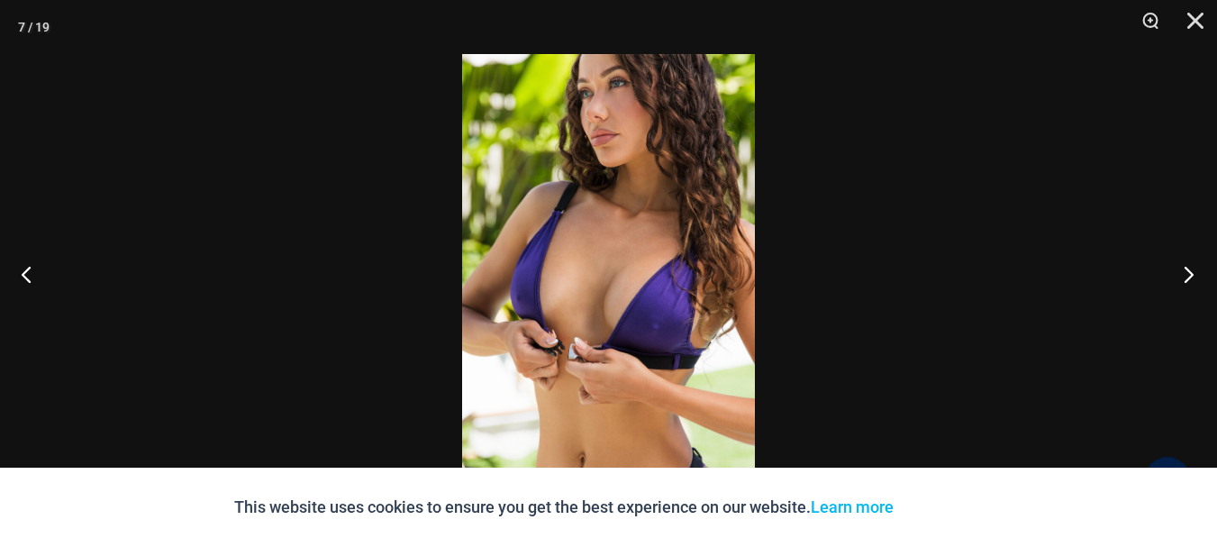
click at [1190, 270] on button "Next" at bounding box center [1184, 274] width 68 height 90
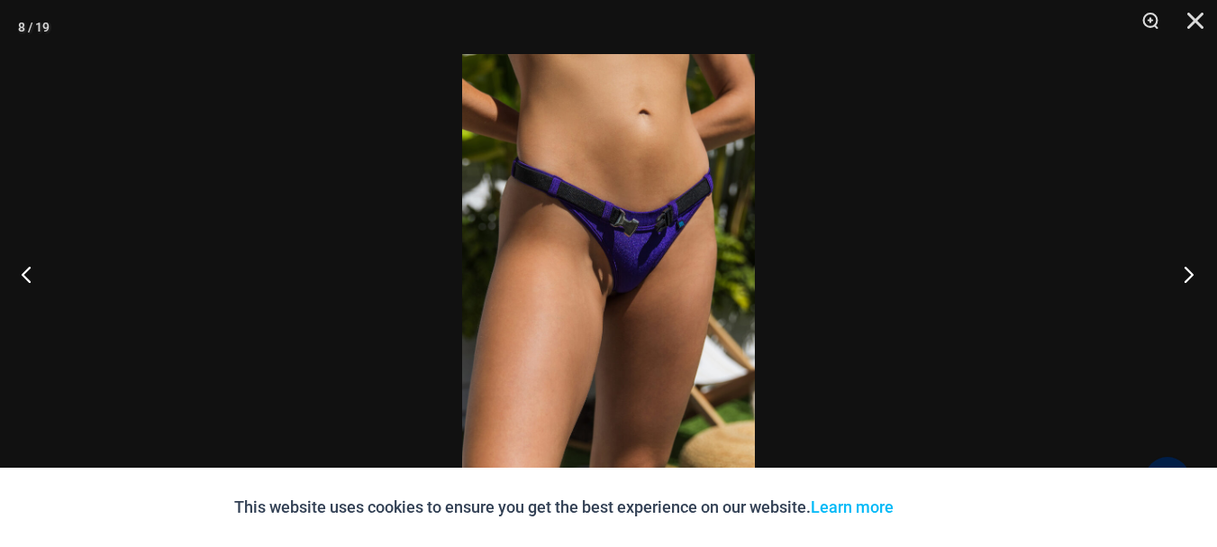
click at [1190, 270] on button "Next" at bounding box center [1184, 274] width 68 height 90
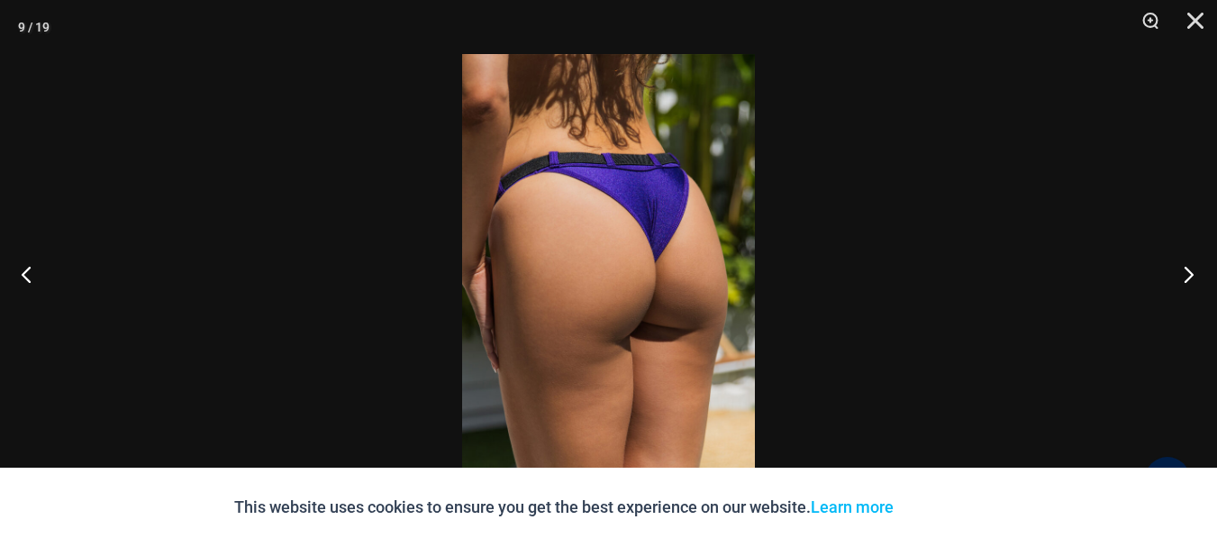
click at [1190, 270] on button "Next" at bounding box center [1184, 274] width 68 height 90
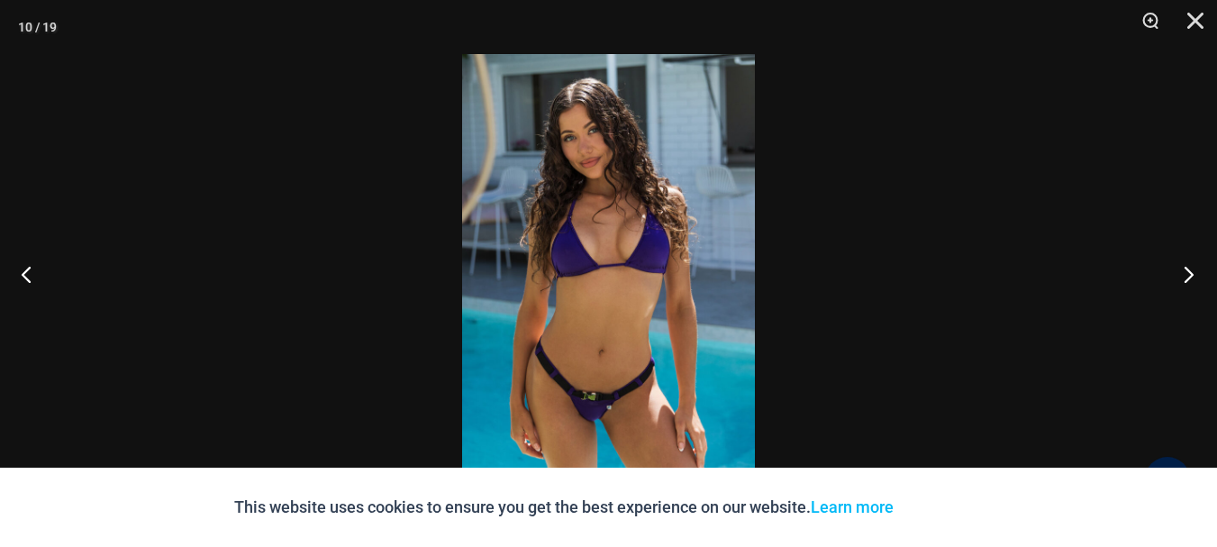
click at [1190, 270] on button "Next" at bounding box center [1184, 274] width 68 height 90
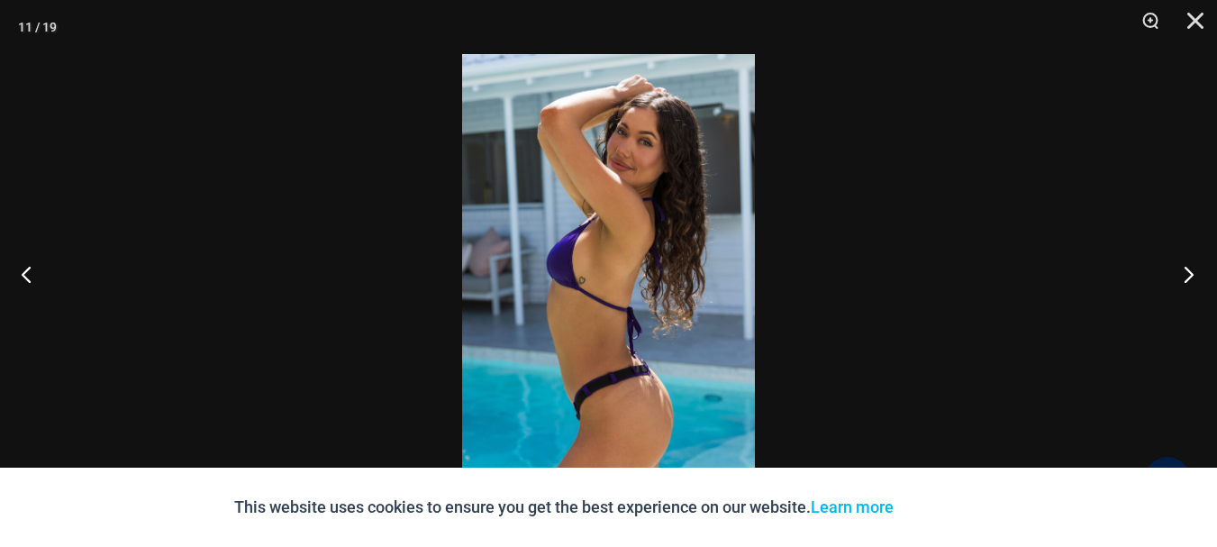
click at [1190, 270] on button "Next" at bounding box center [1184, 274] width 68 height 90
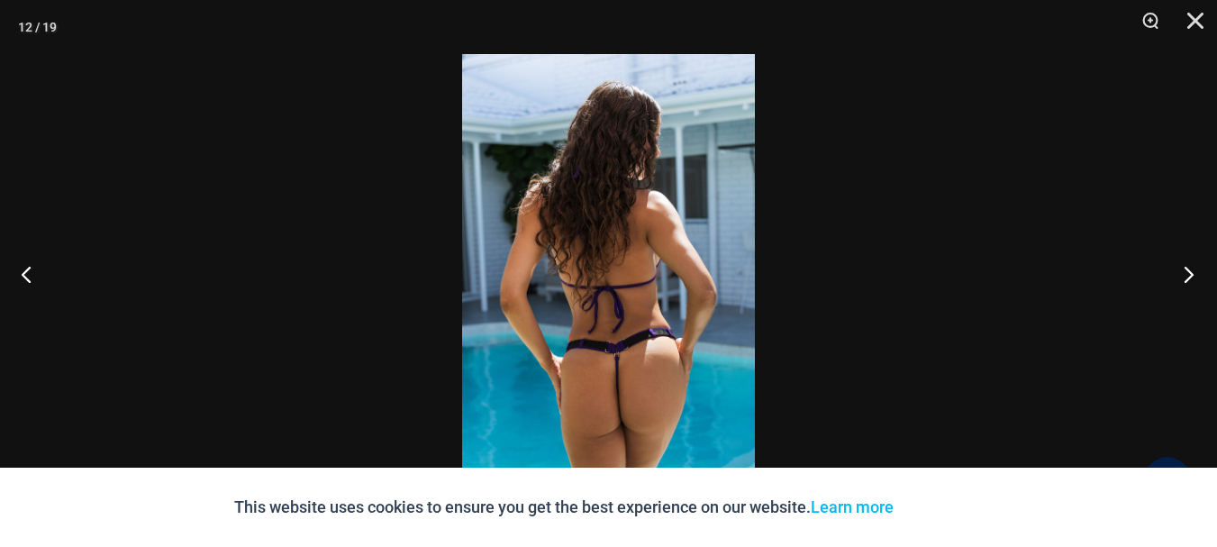
click at [1180, 272] on button "Next" at bounding box center [1184, 274] width 68 height 90
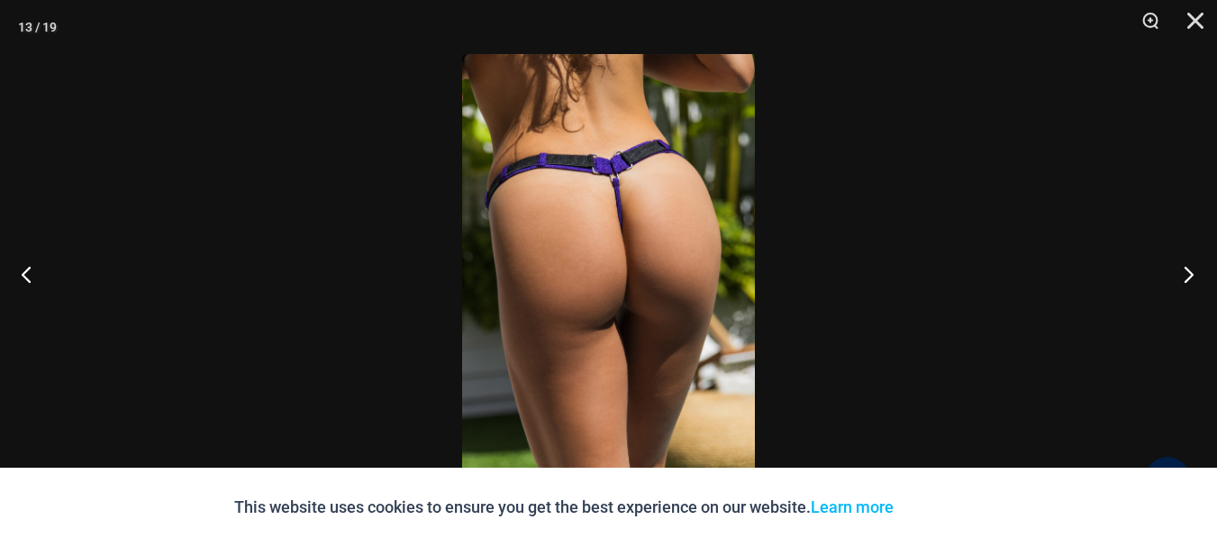
click at [1180, 272] on button "Next" at bounding box center [1184, 274] width 68 height 90
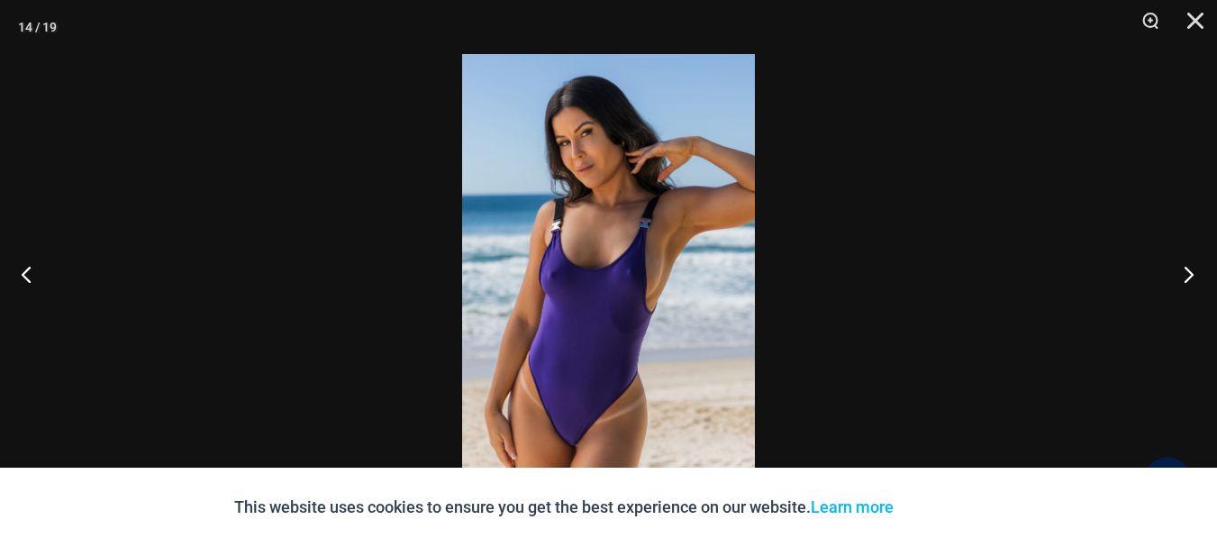
click at [1180, 272] on button "Next" at bounding box center [1184, 274] width 68 height 90
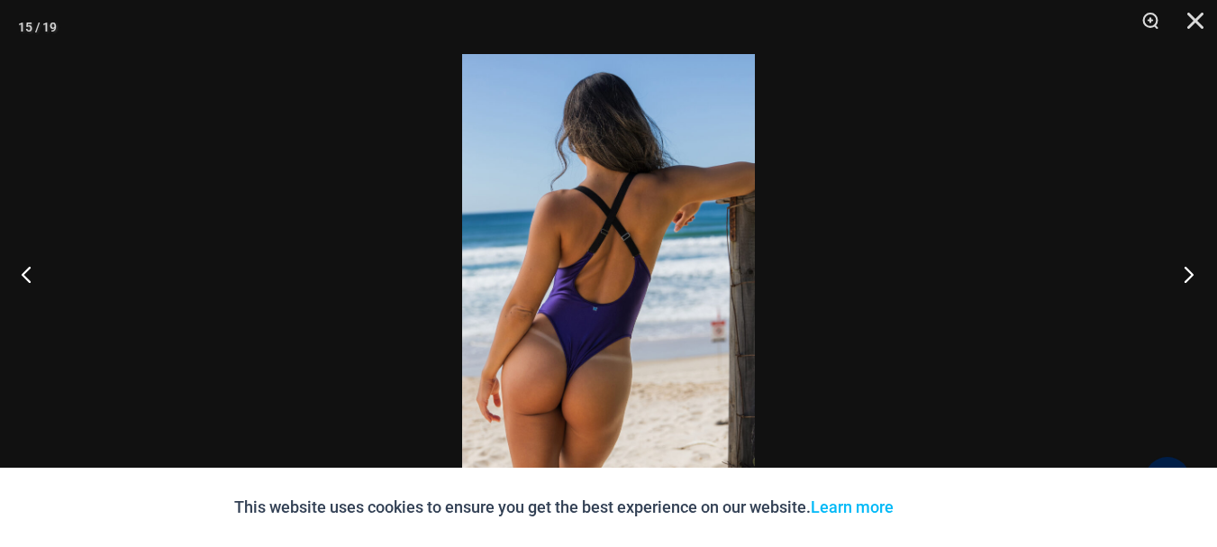
click at [1180, 272] on button "Next" at bounding box center [1184, 274] width 68 height 90
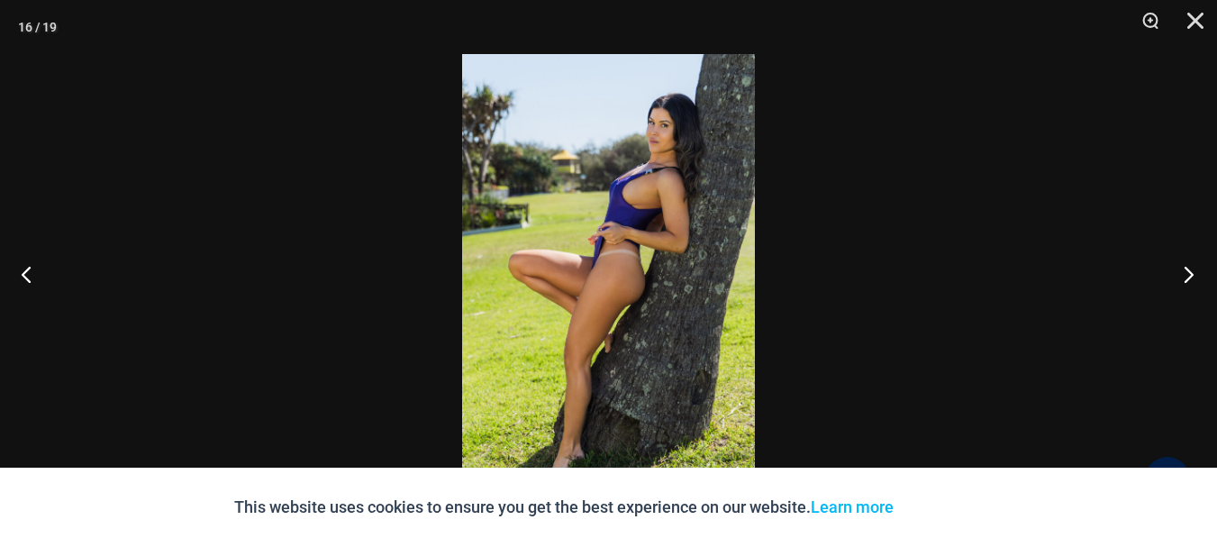
click at [1180, 272] on button "Next" at bounding box center [1184, 274] width 68 height 90
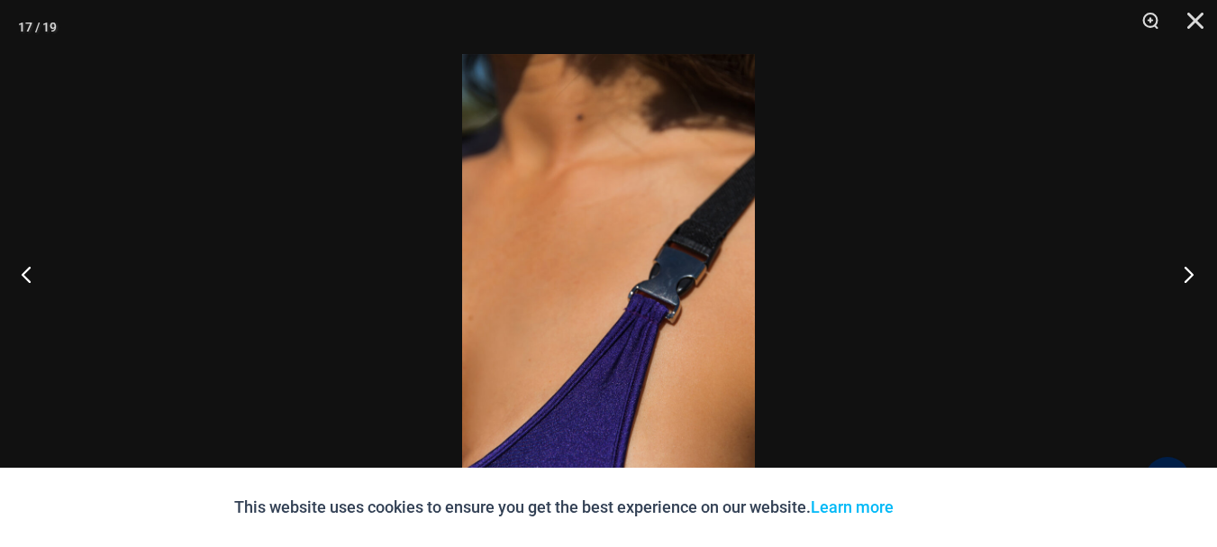
click at [1180, 272] on button "Next" at bounding box center [1184, 274] width 68 height 90
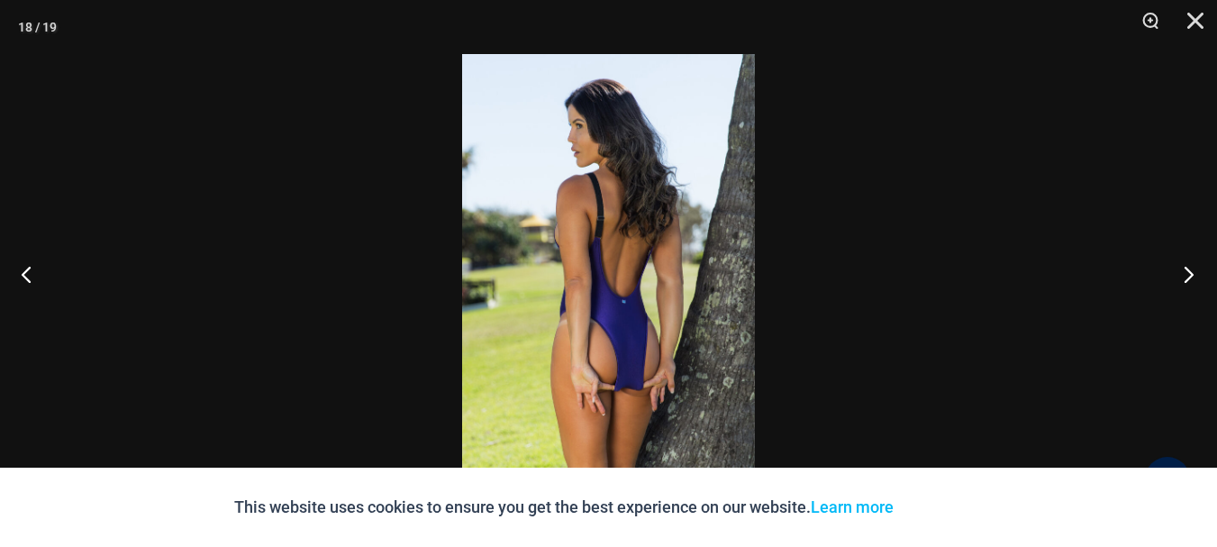
click at [1180, 272] on button "Next" at bounding box center [1184, 274] width 68 height 90
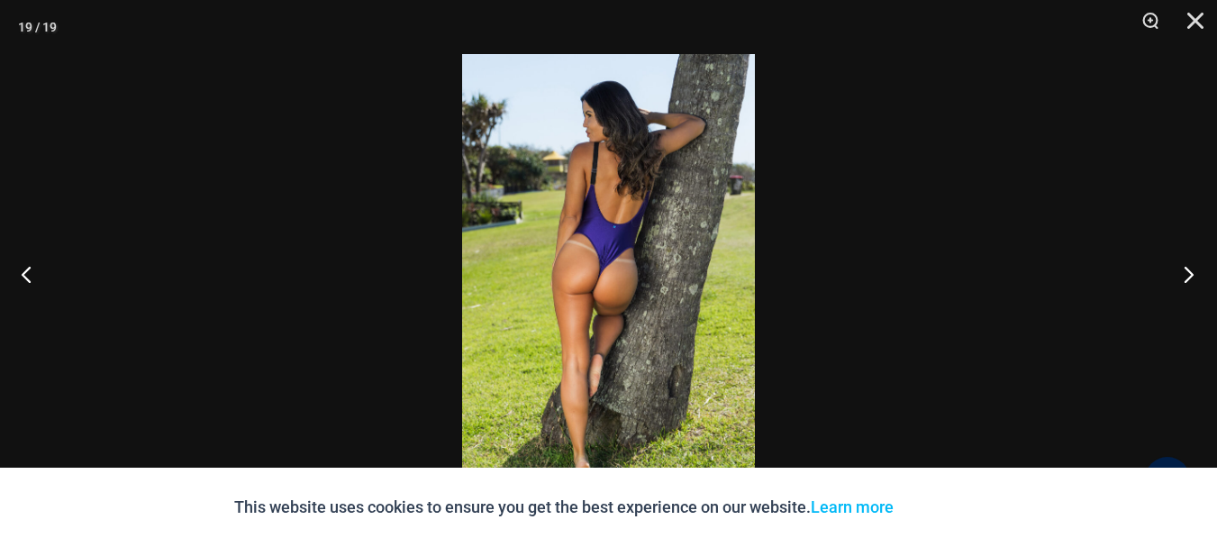
click at [1180, 272] on button "Next" at bounding box center [1184, 274] width 68 height 90
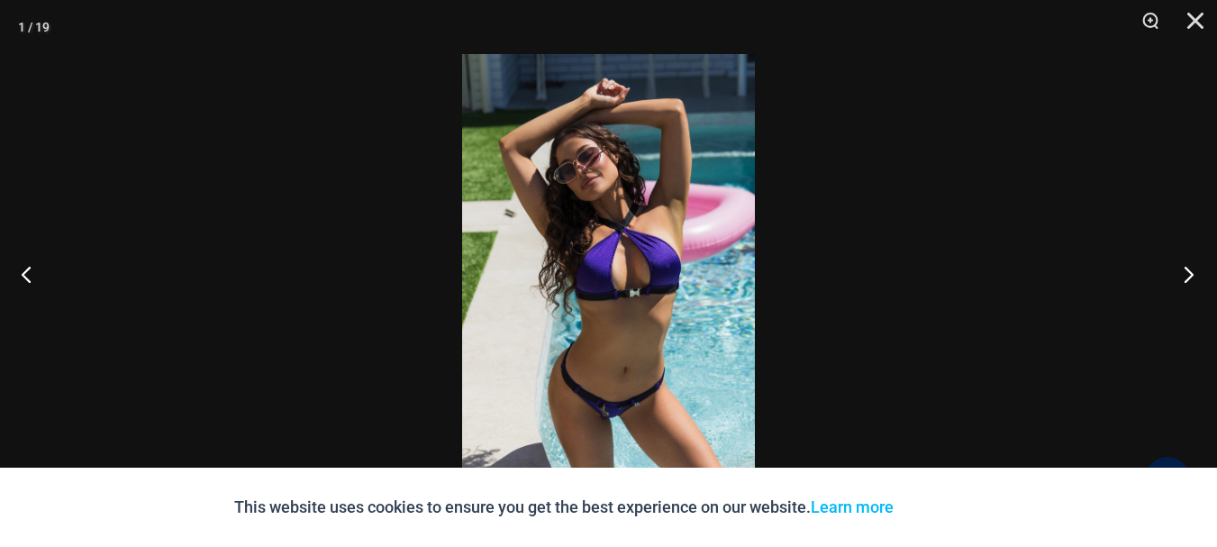
click at [1180, 272] on button "Next" at bounding box center [1184, 274] width 68 height 90
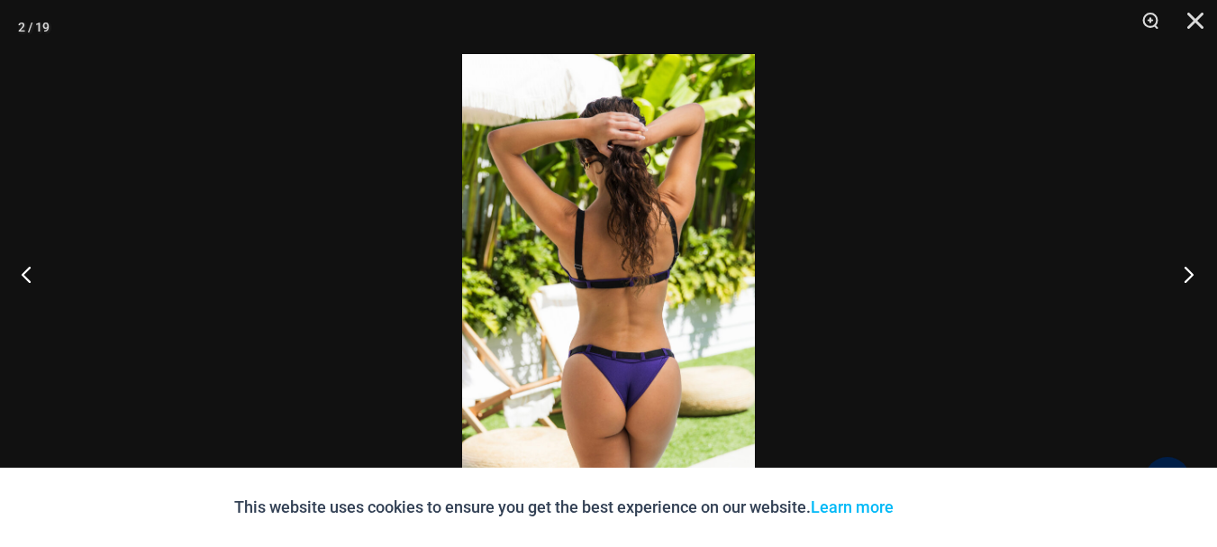
click at [1180, 272] on button "Next" at bounding box center [1184, 274] width 68 height 90
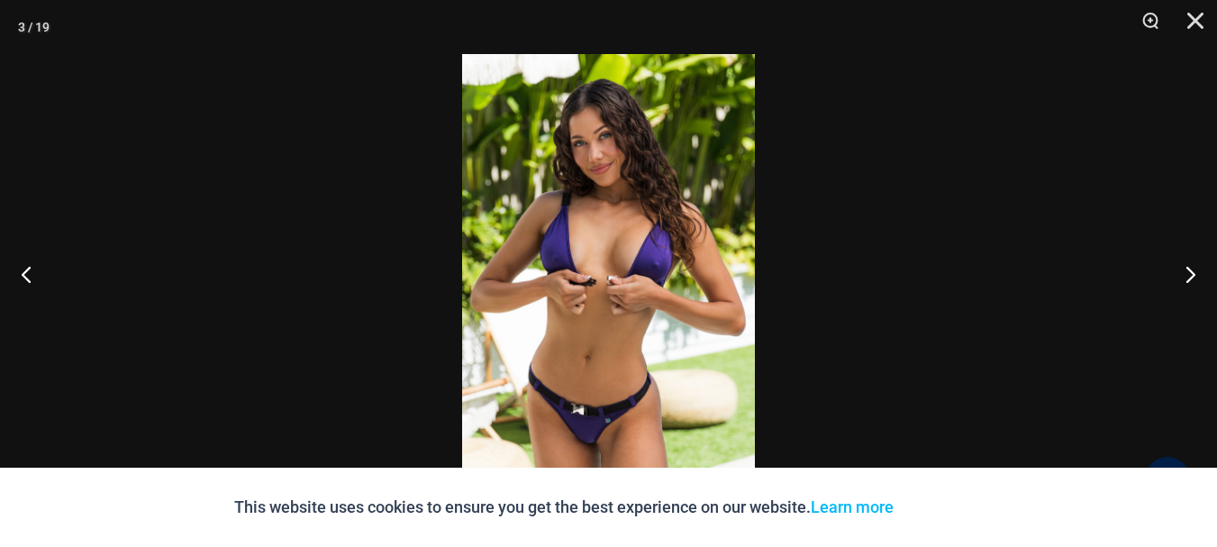
click at [612, 419] on img at bounding box center [608, 273] width 293 height 439
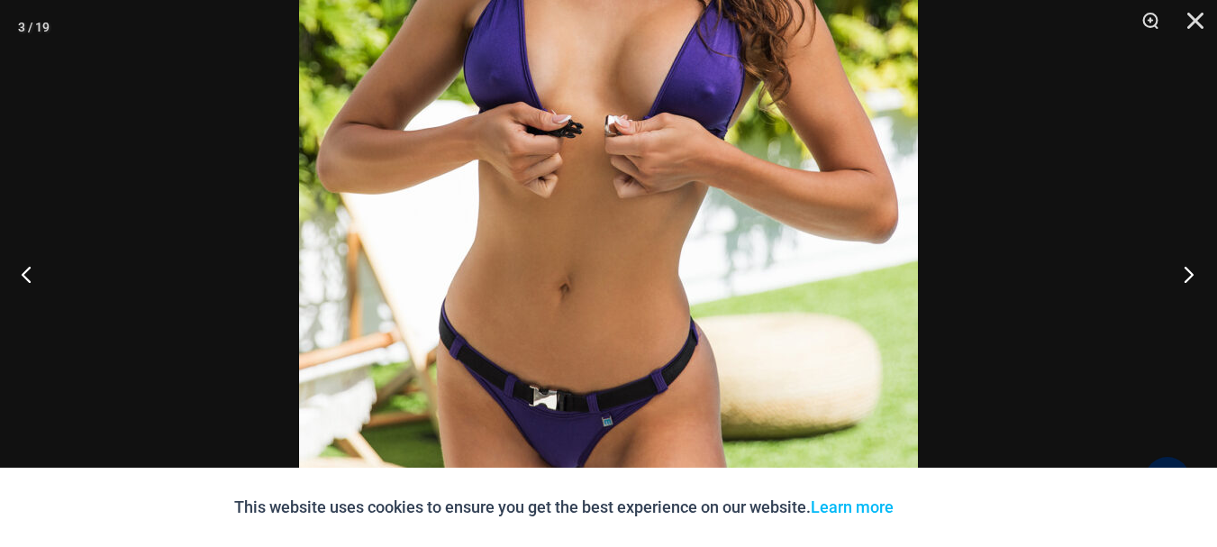
click at [1186, 275] on button "Next" at bounding box center [1184, 274] width 68 height 90
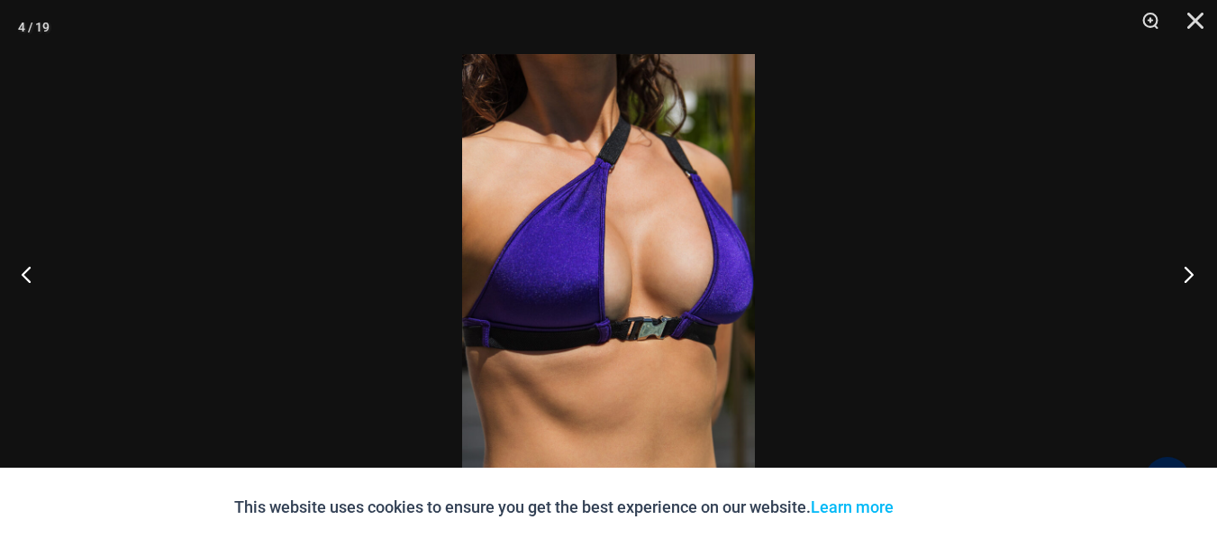
click at [1186, 275] on button "Next" at bounding box center [1184, 274] width 68 height 90
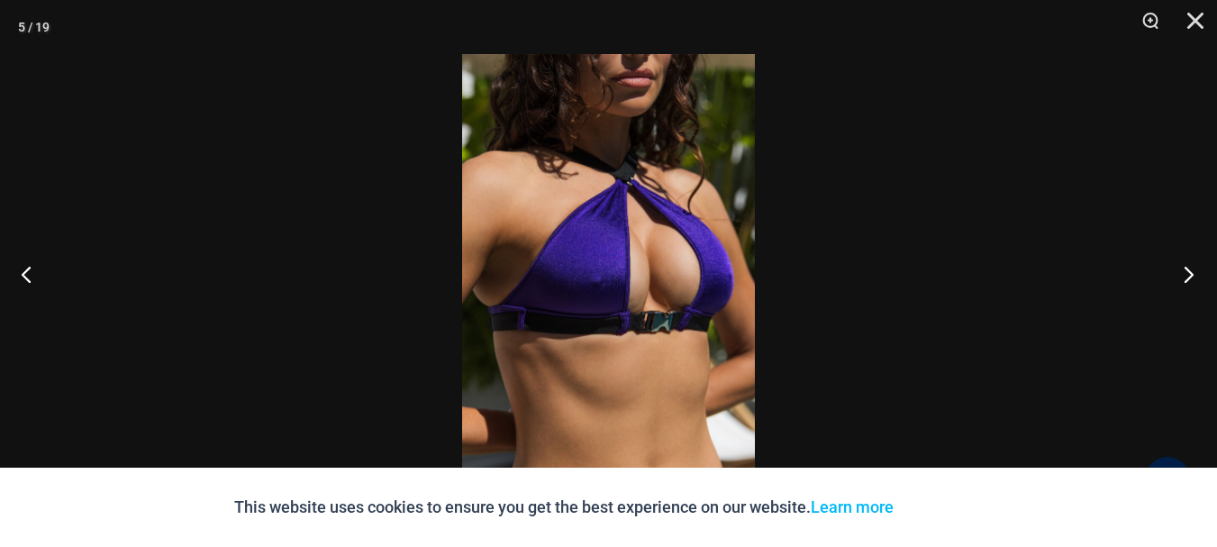
click at [1192, 275] on button "Next" at bounding box center [1184, 274] width 68 height 90
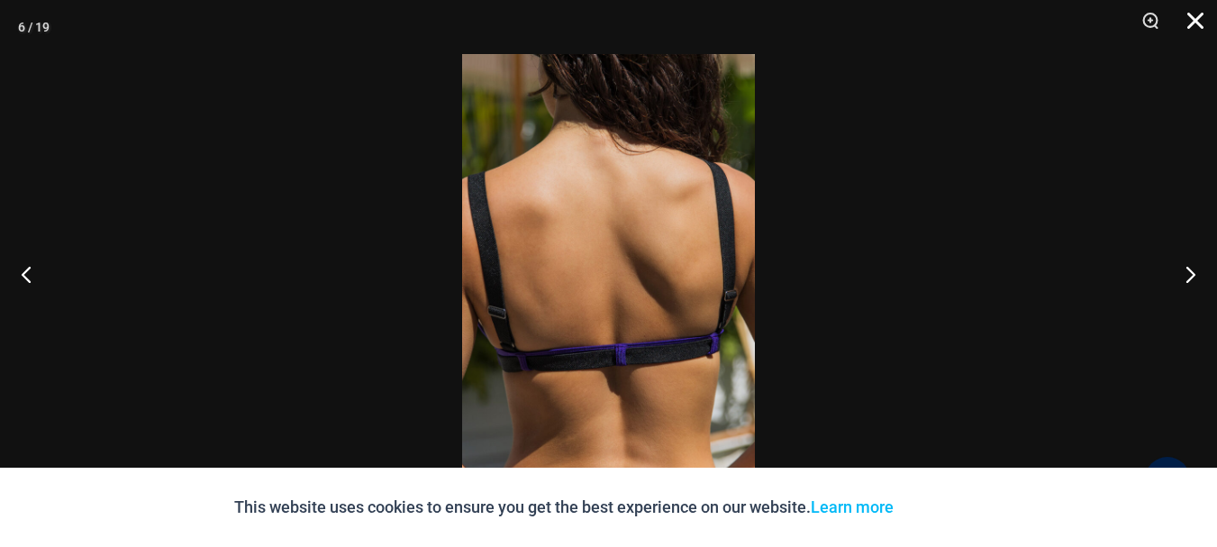
click at [1193, 19] on button "Close" at bounding box center [1189, 27] width 45 height 54
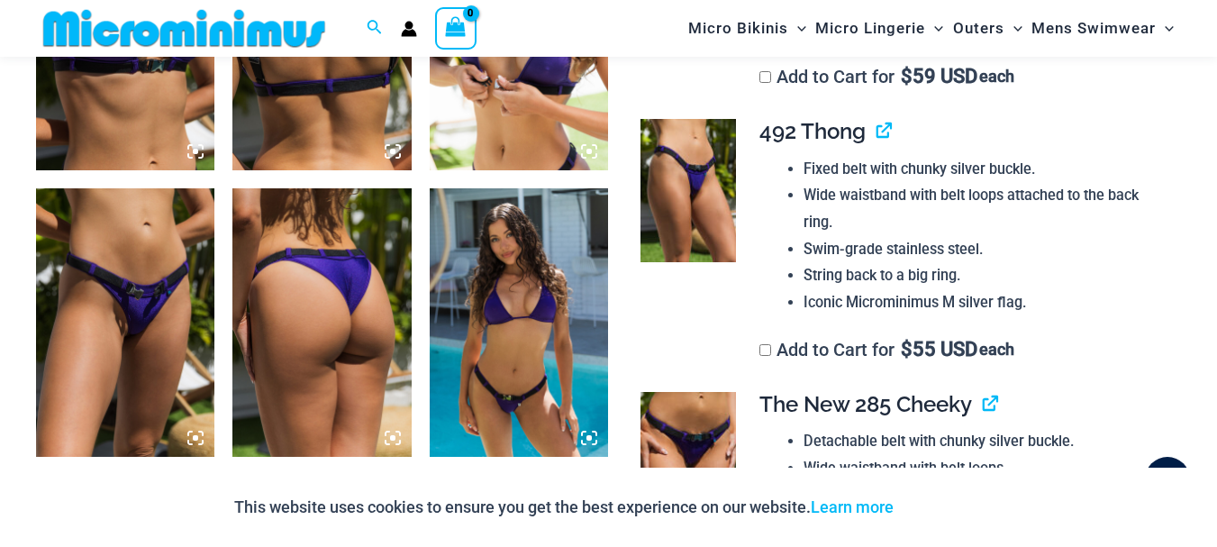
scroll to position [1515, 0]
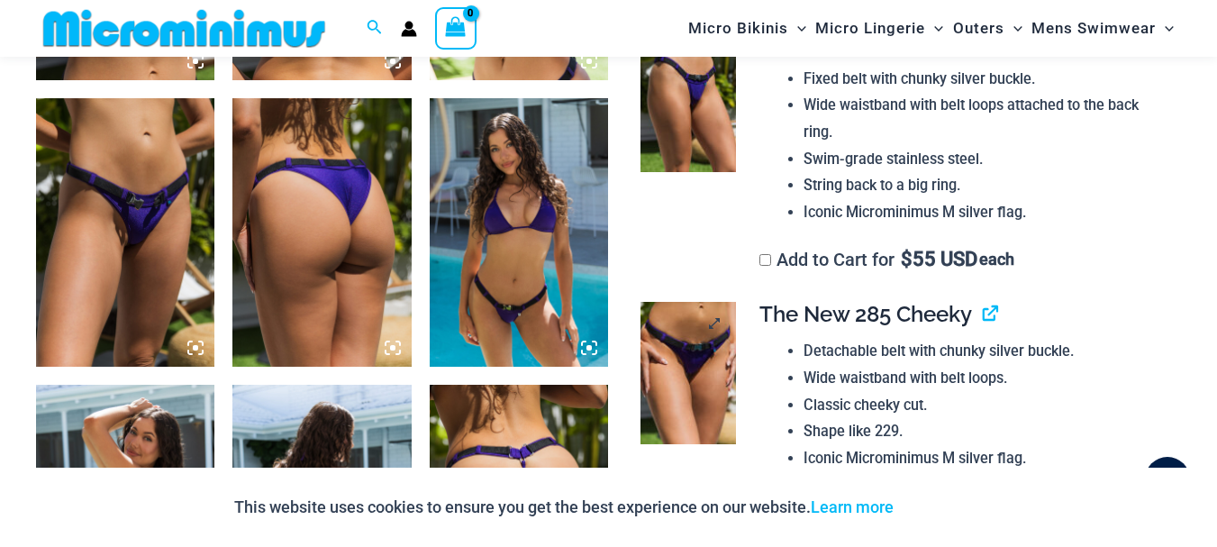
click at [699, 369] on img at bounding box center [688, 373] width 95 height 143
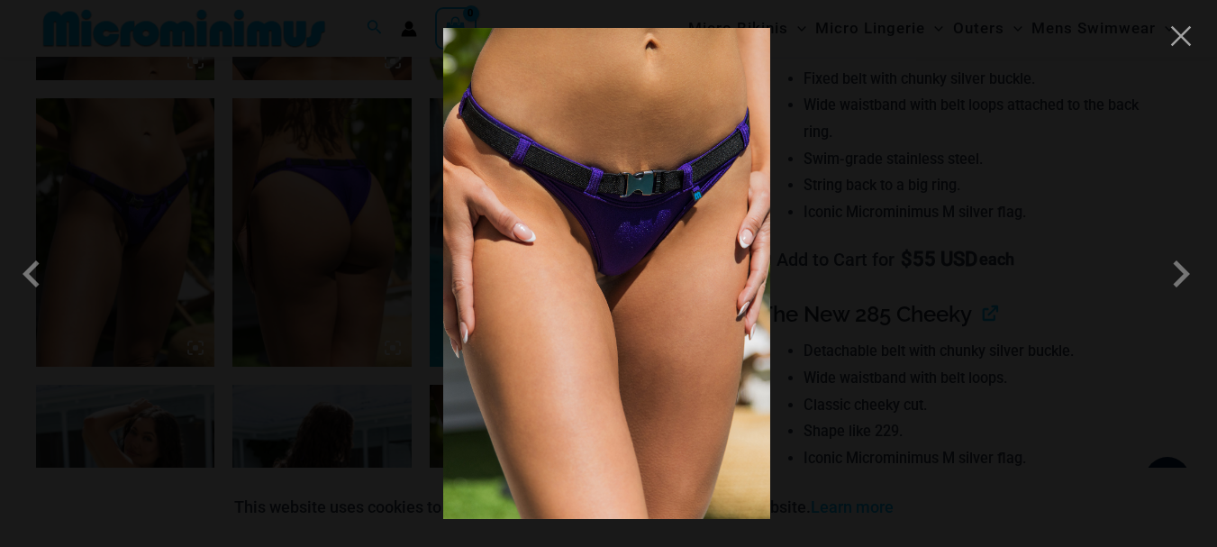
click at [637, 259] on img at bounding box center [606, 273] width 327 height 491
click at [1184, 275] on span at bounding box center [1181, 274] width 54 height 54
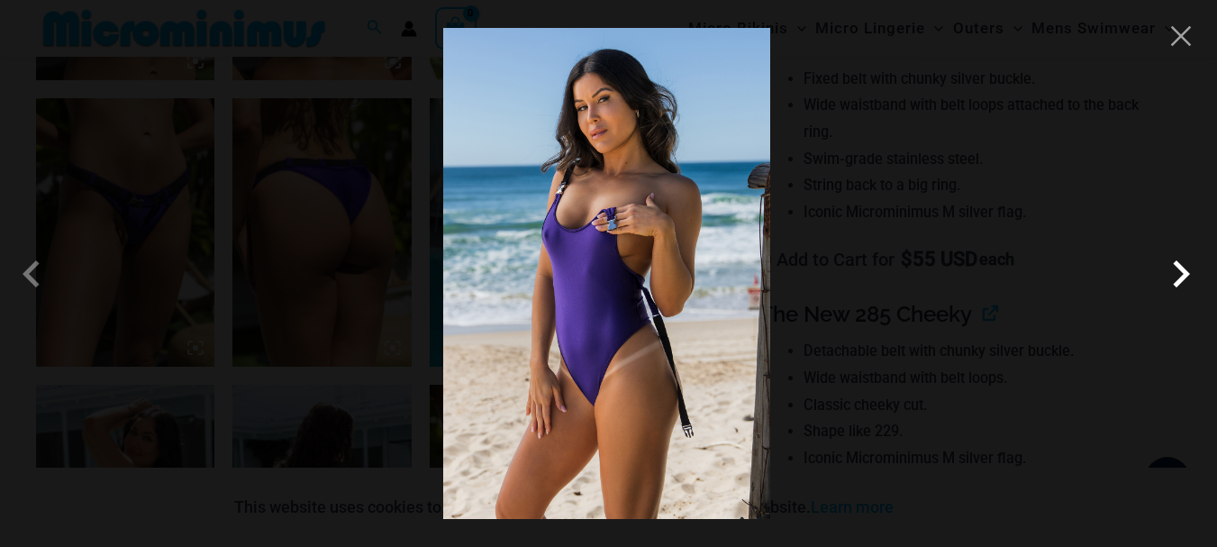
click at [1182, 275] on span at bounding box center [1181, 274] width 54 height 54
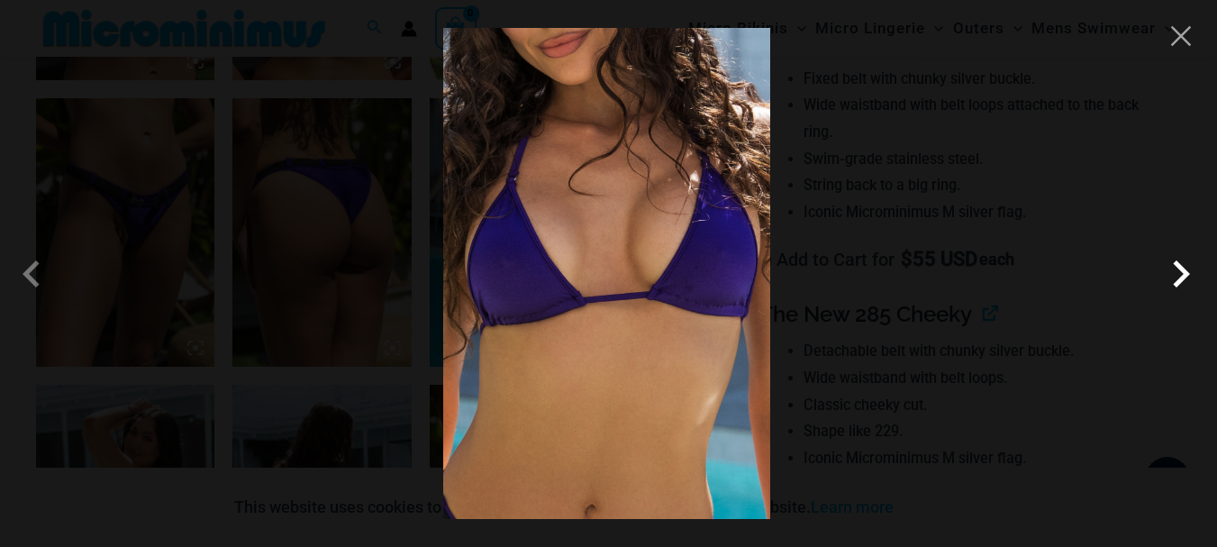
click at [1182, 275] on span at bounding box center [1181, 274] width 54 height 54
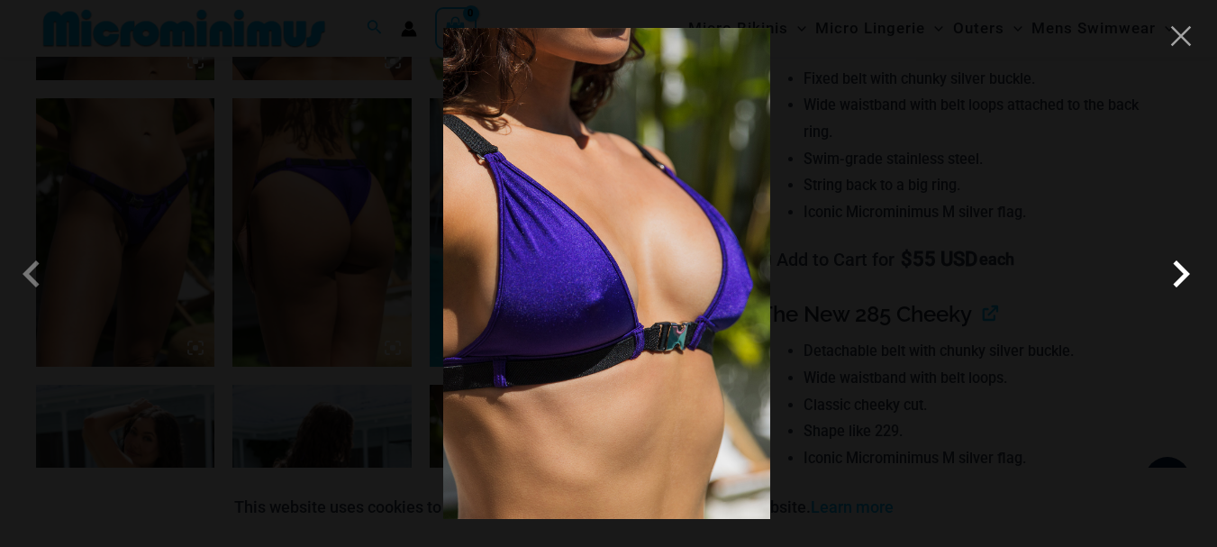
click at [1182, 275] on span at bounding box center [1181, 274] width 54 height 54
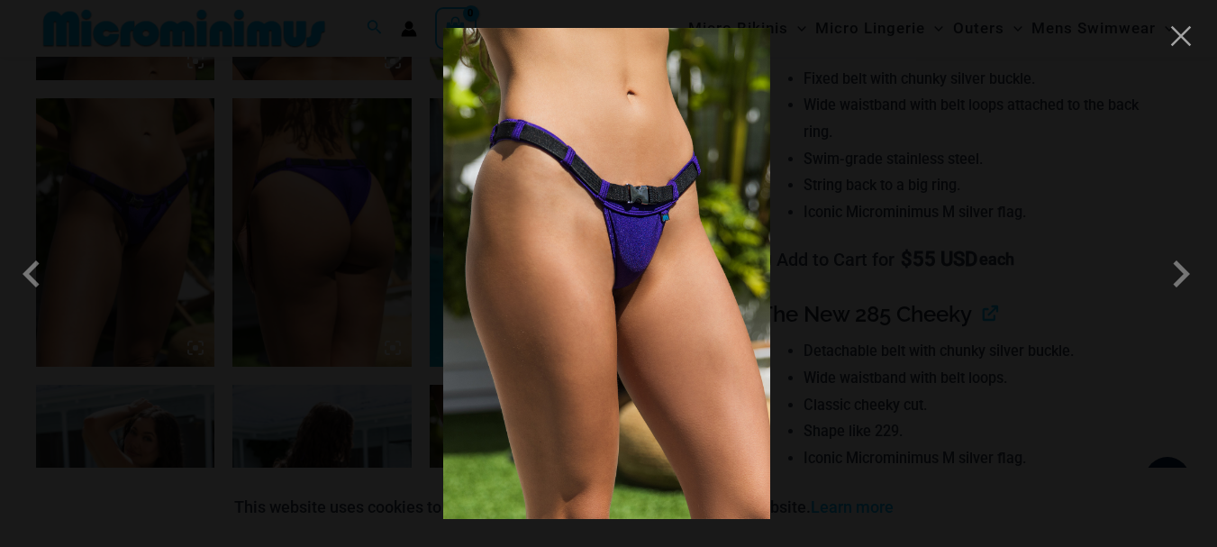
click at [589, 306] on img at bounding box center [606, 273] width 327 height 491
click at [1177, 273] on span at bounding box center [1181, 274] width 54 height 54
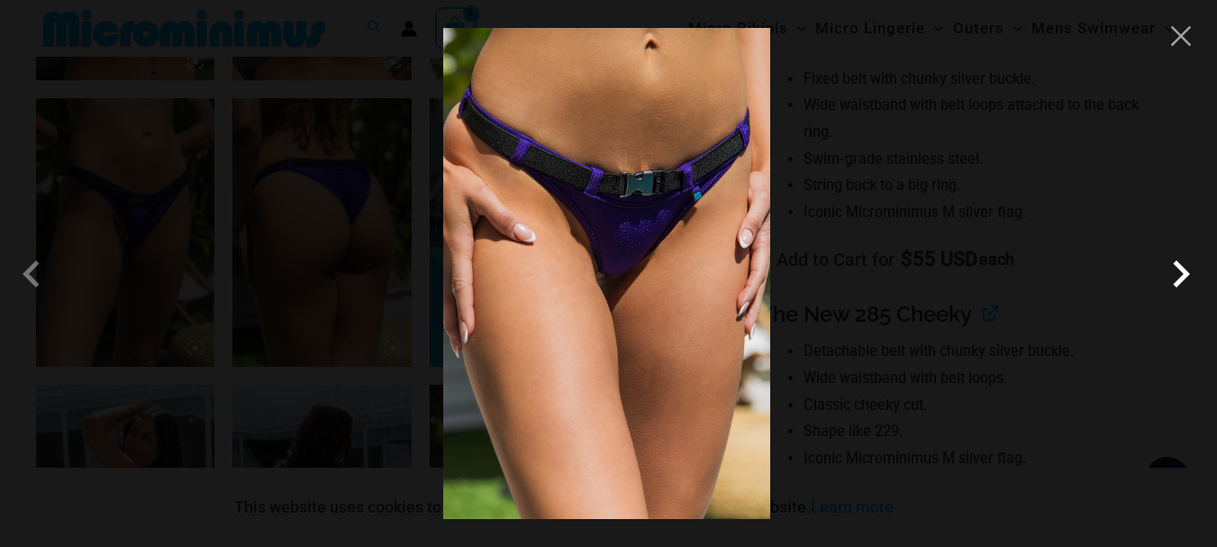
click at [1177, 273] on span at bounding box center [1181, 274] width 54 height 54
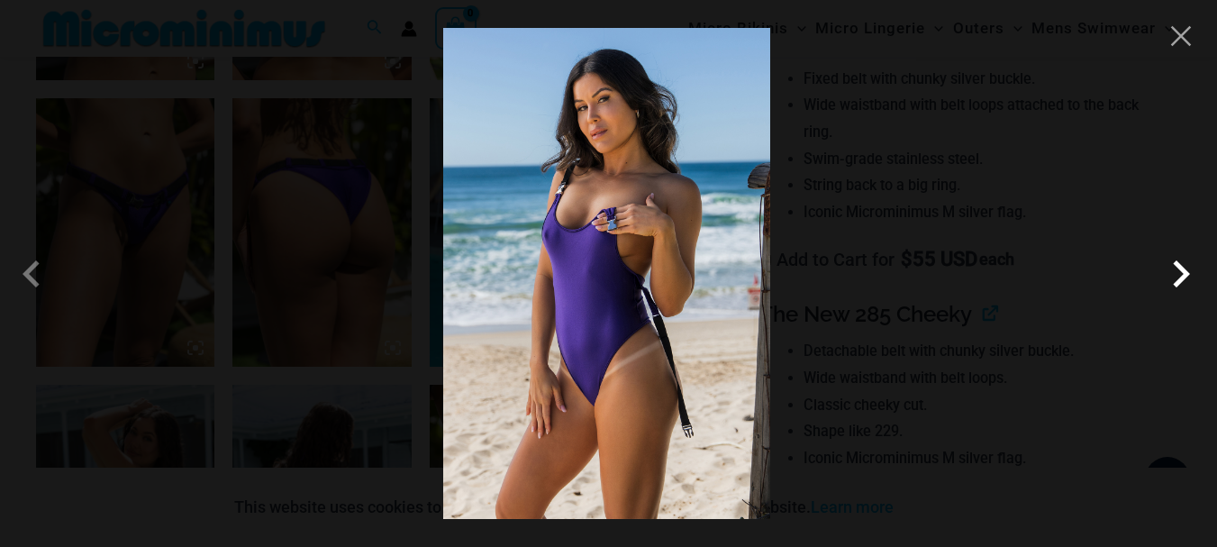
click at [1177, 273] on span at bounding box center [1181, 274] width 54 height 54
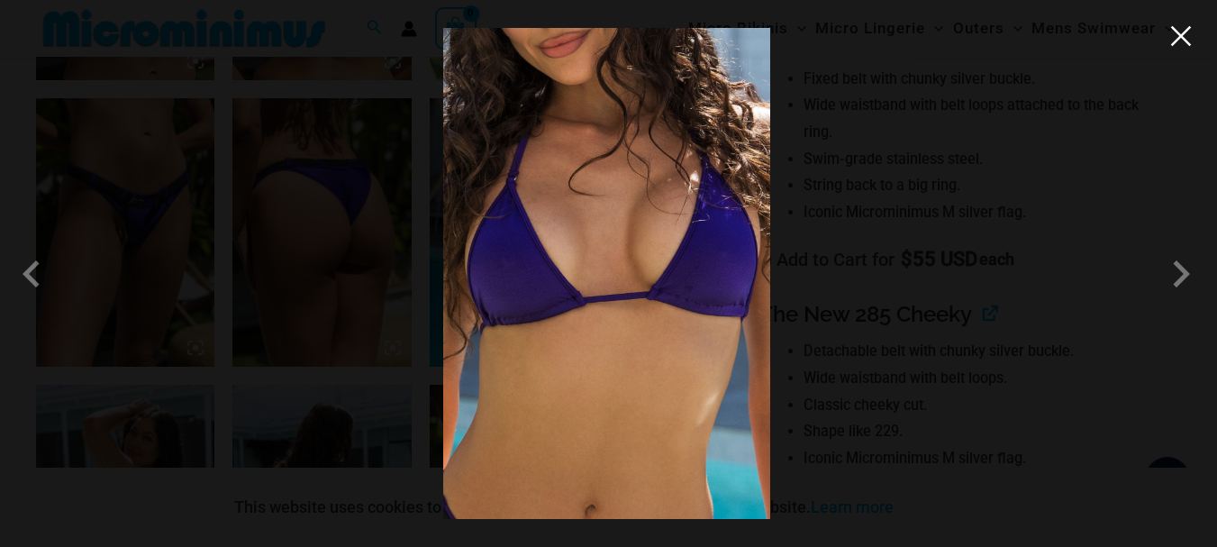
click at [1173, 42] on button "Close" at bounding box center [1181, 36] width 27 height 27
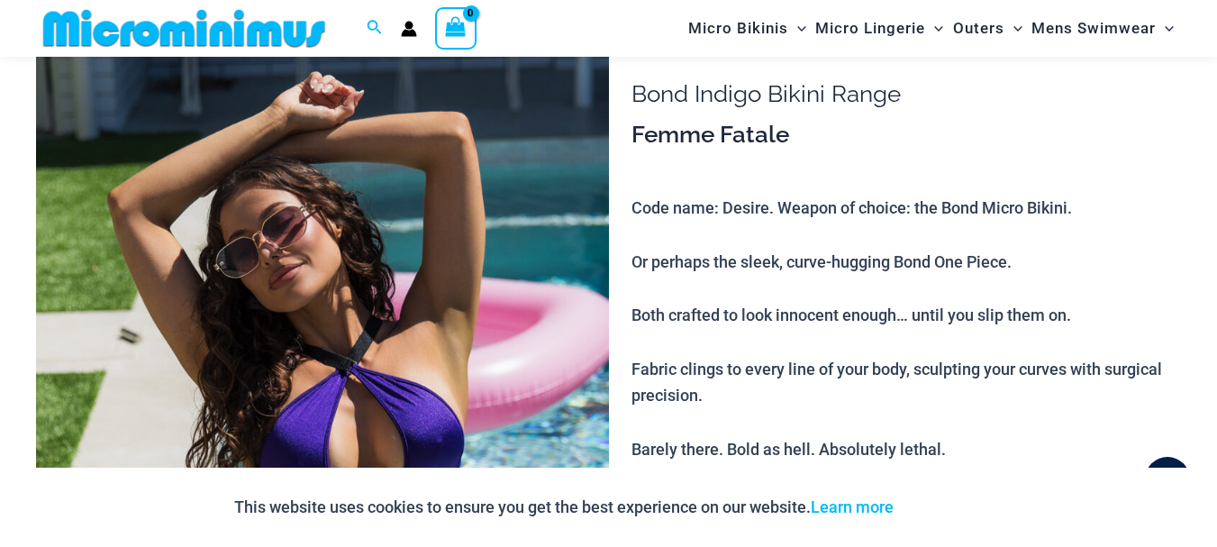
scroll to position [0, 0]
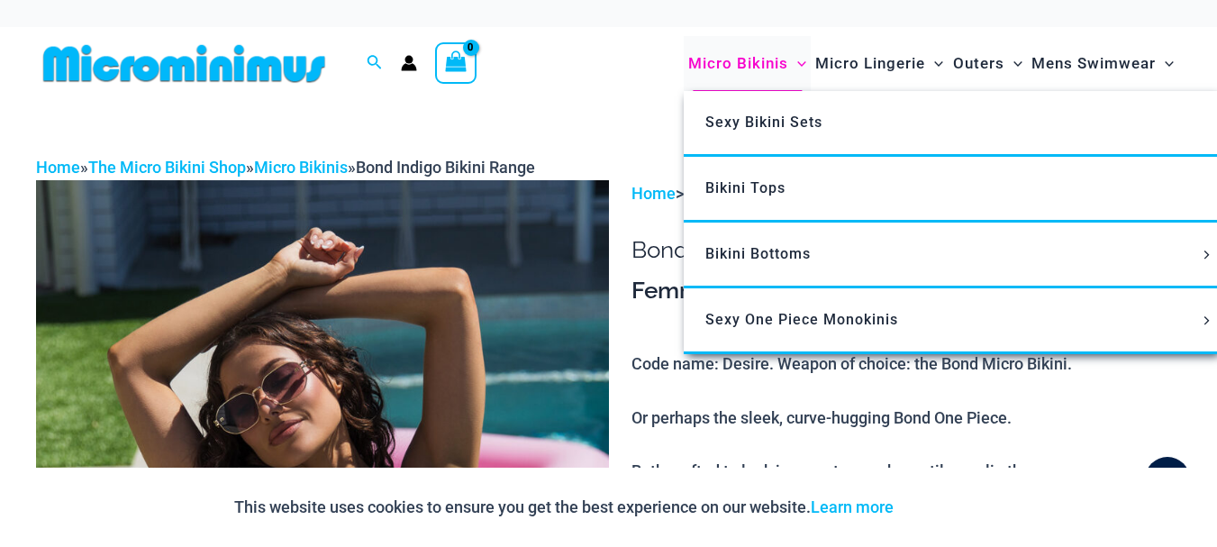
click at [741, 65] on span "Micro Bikinis" at bounding box center [738, 64] width 100 height 46
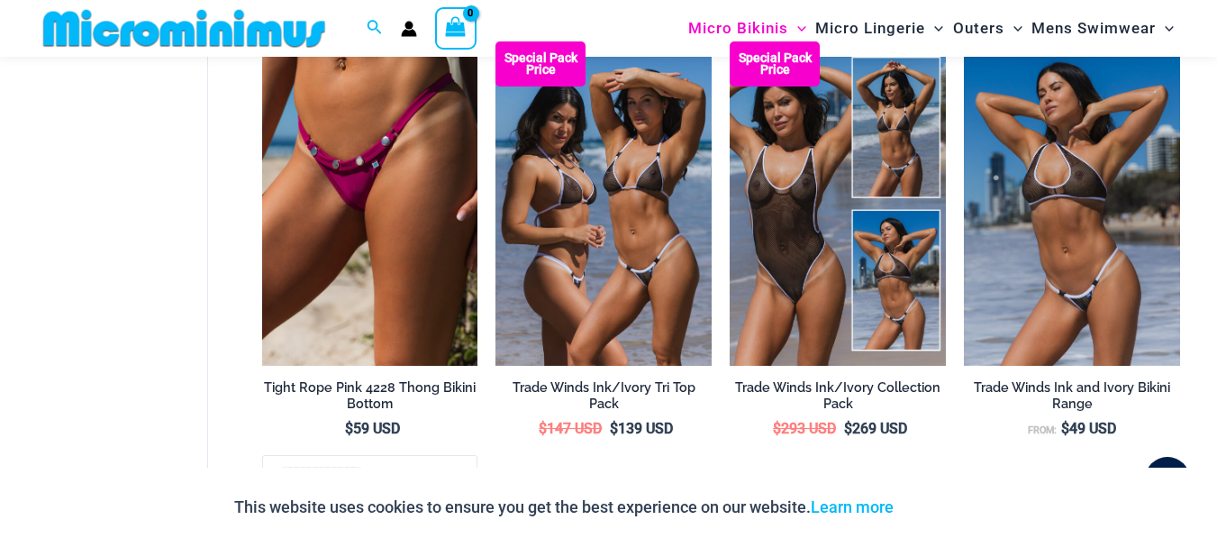
scroll to position [2169, 0]
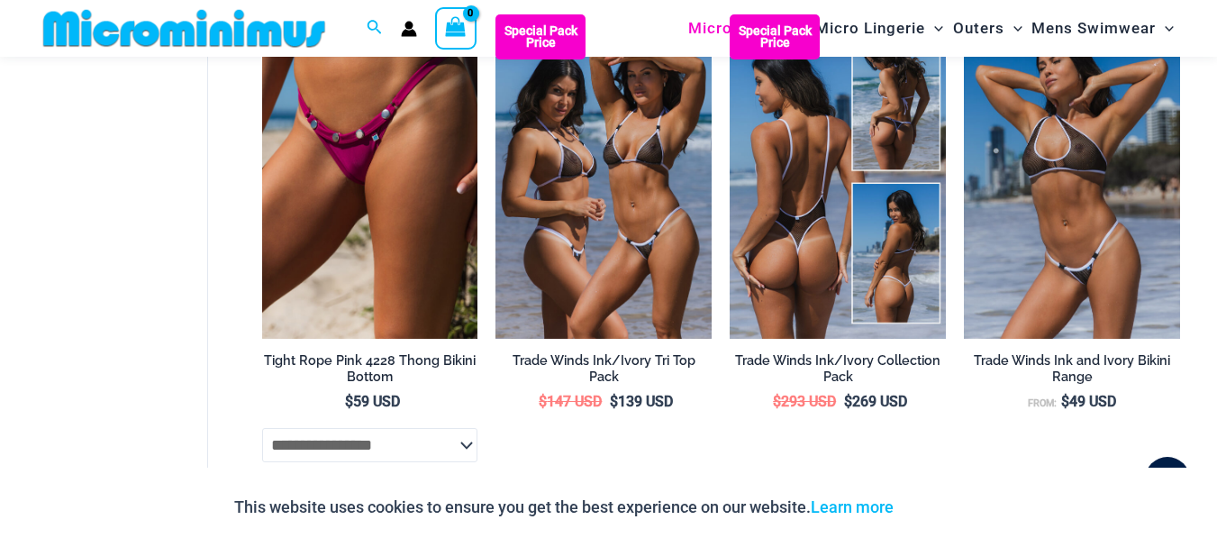
type input "**********"
click at [860, 241] on img at bounding box center [838, 176] width 216 height 324
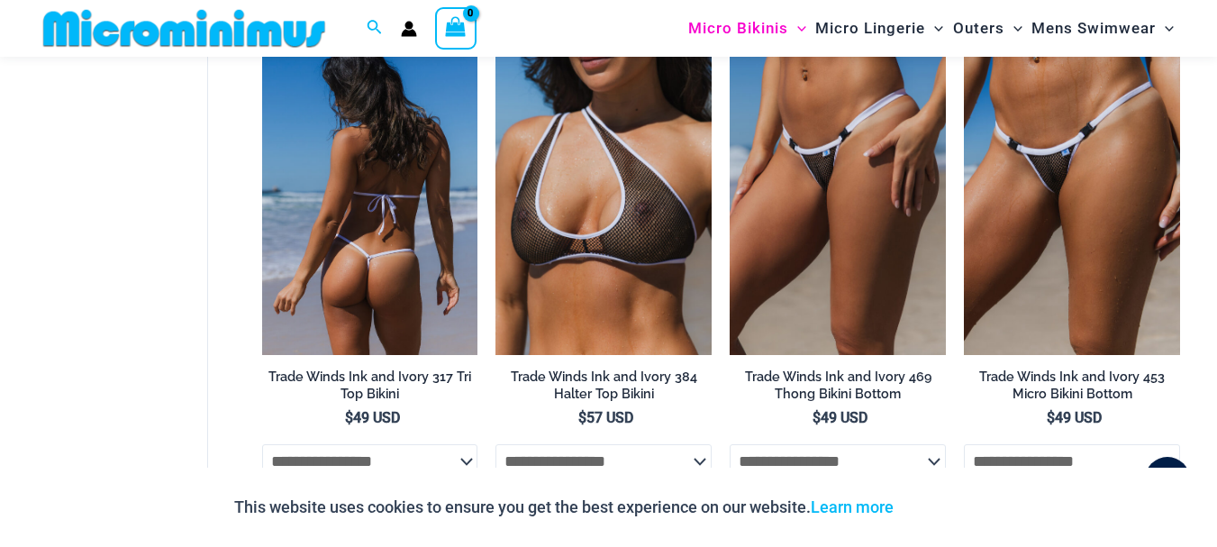
scroll to position [2633, 0]
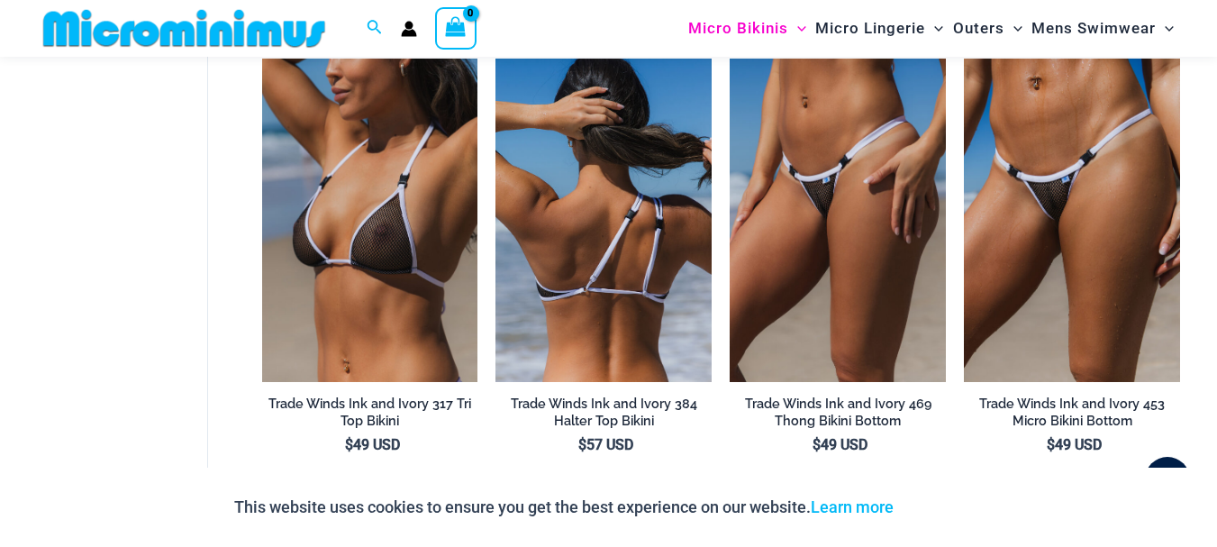
click at [604, 279] on img at bounding box center [603, 221] width 216 height 324
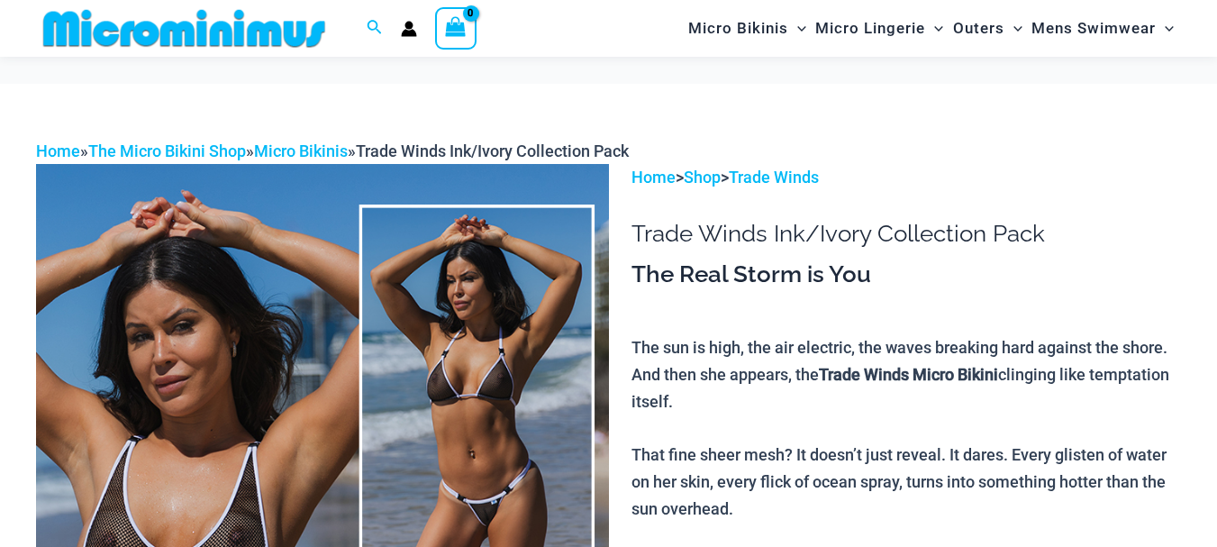
type input "**********"
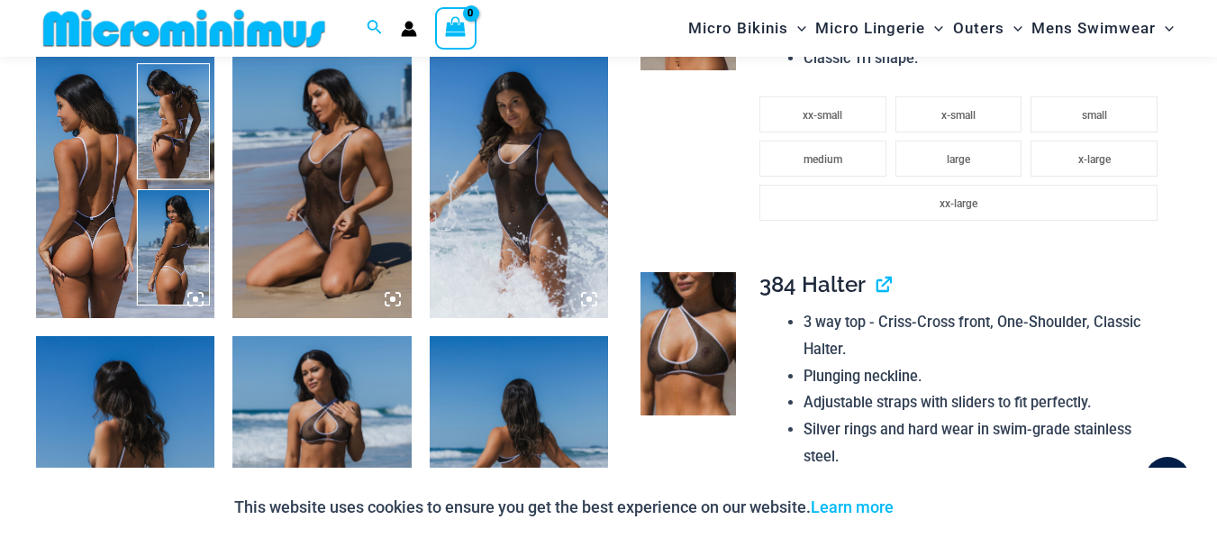
click at [349, 234] on img at bounding box center [321, 184] width 178 height 268
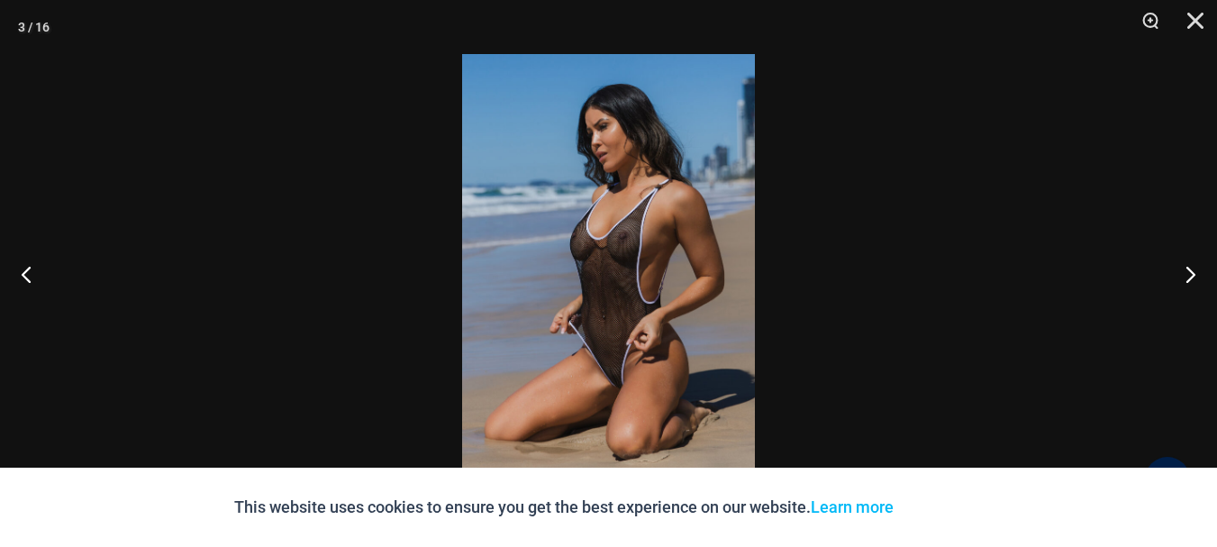
click at [626, 285] on img at bounding box center [608, 273] width 293 height 439
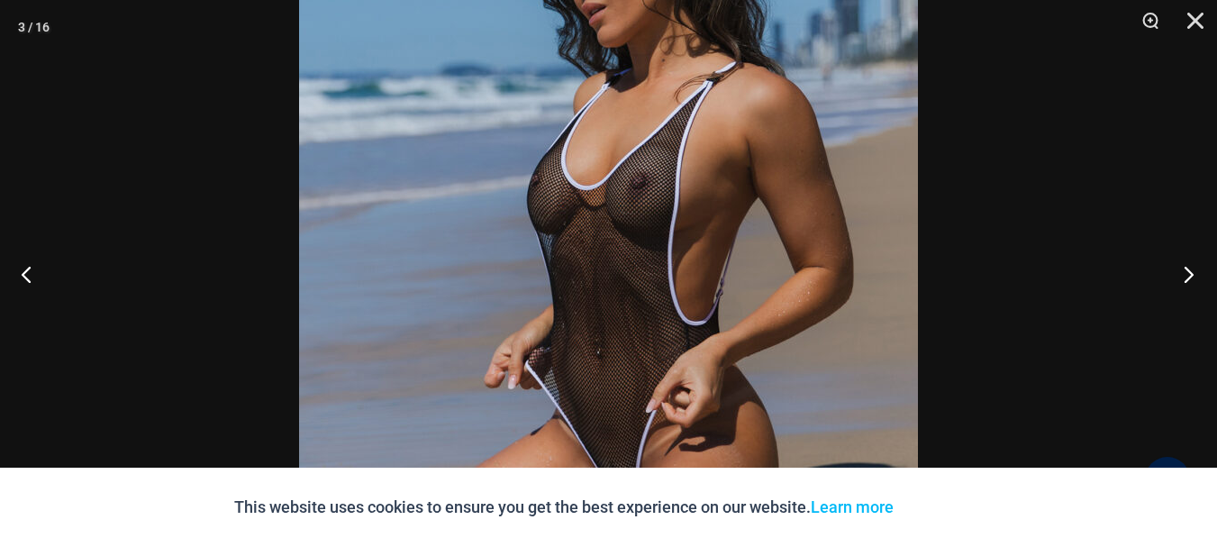
click at [1190, 275] on button "Next" at bounding box center [1184, 274] width 68 height 90
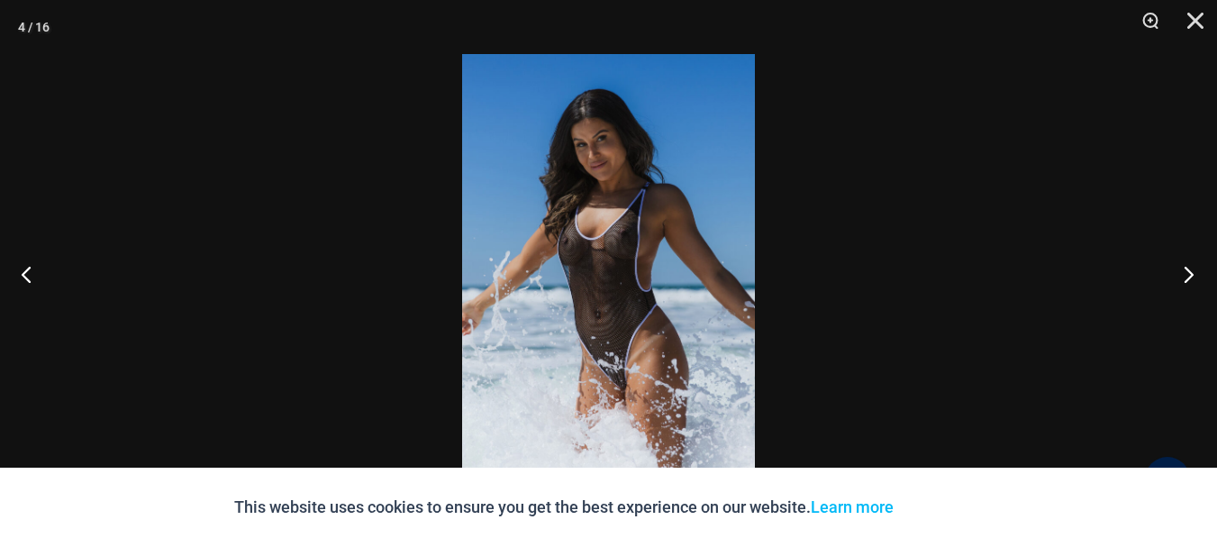
click at [1186, 276] on button "Next" at bounding box center [1184, 274] width 68 height 90
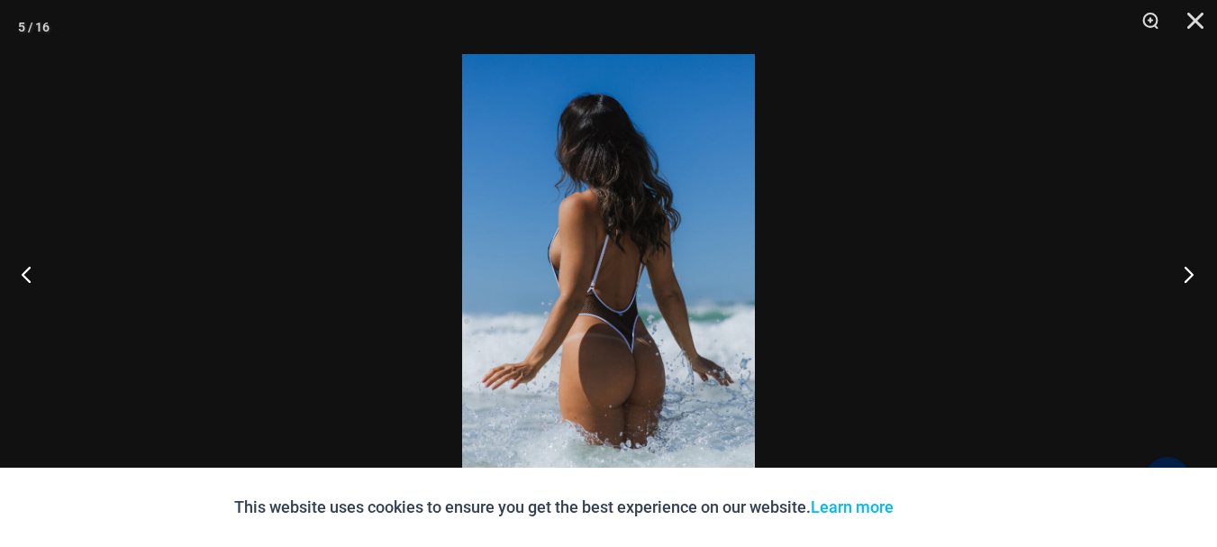
click at [1186, 277] on button "Next" at bounding box center [1184, 274] width 68 height 90
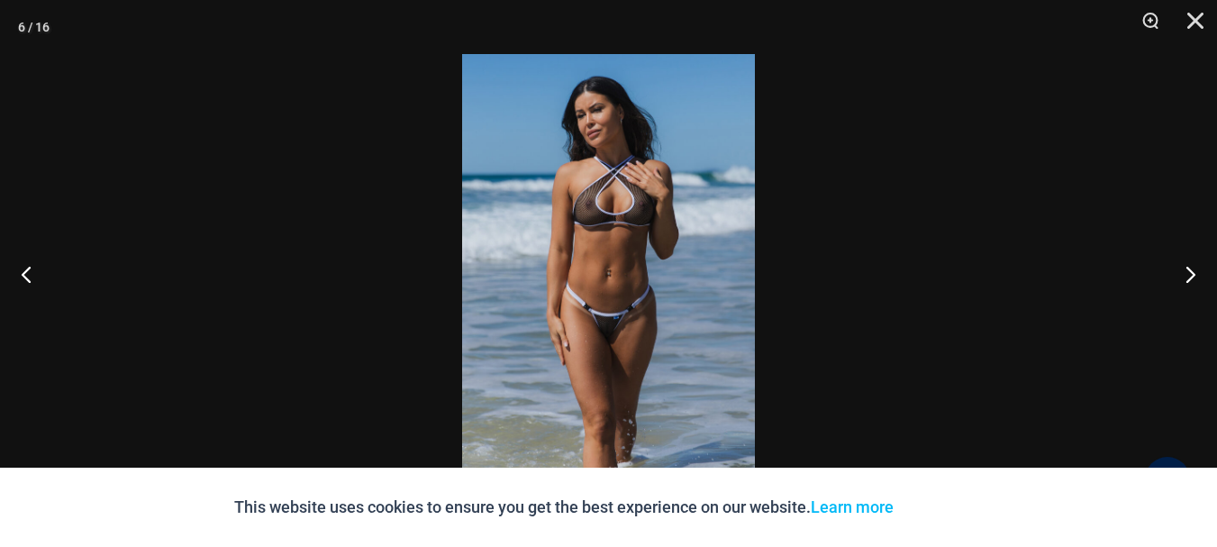
click at [624, 284] on img at bounding box center [608, 273] width 293 height 439
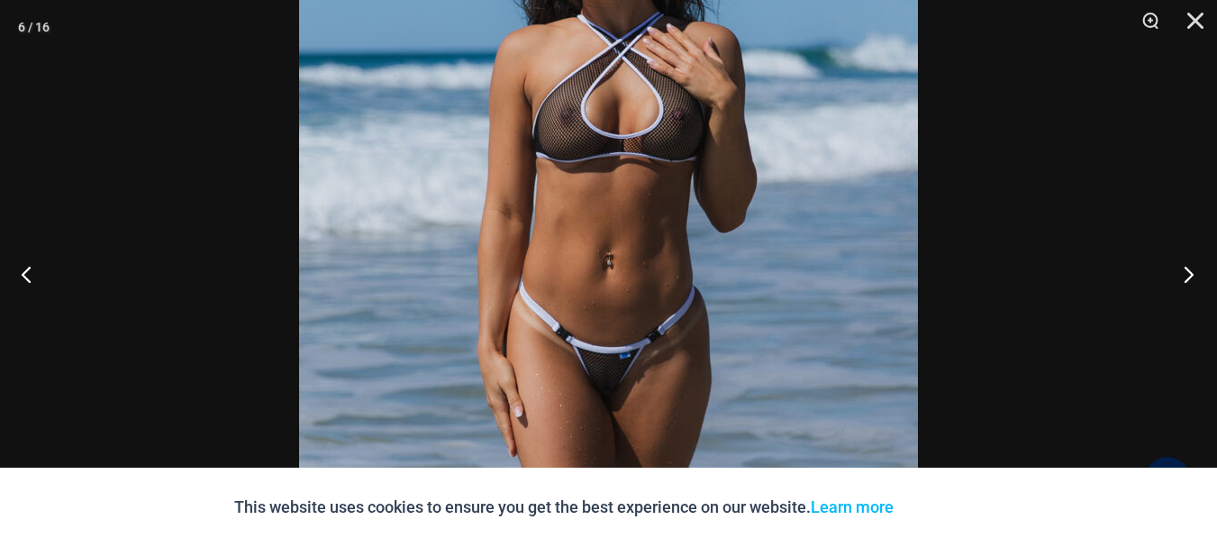
click at [1186, 275] on button "Next" at bounding box center [1184, 274] width 68 height 90
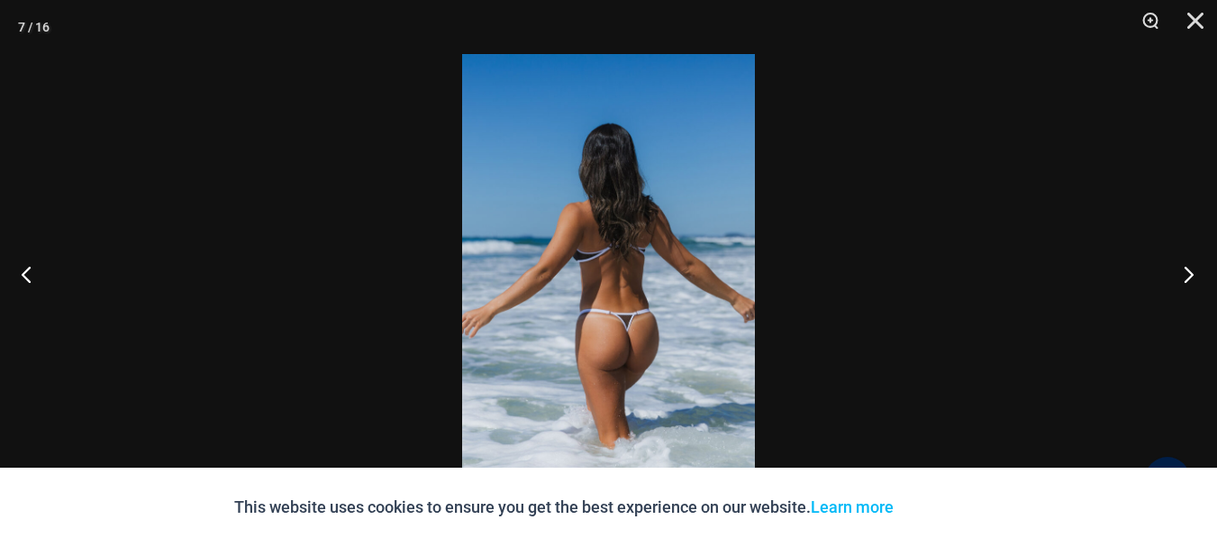
click at [1186, 275] on button "Next" at bounding box center [1184, 274] width 68 height 90
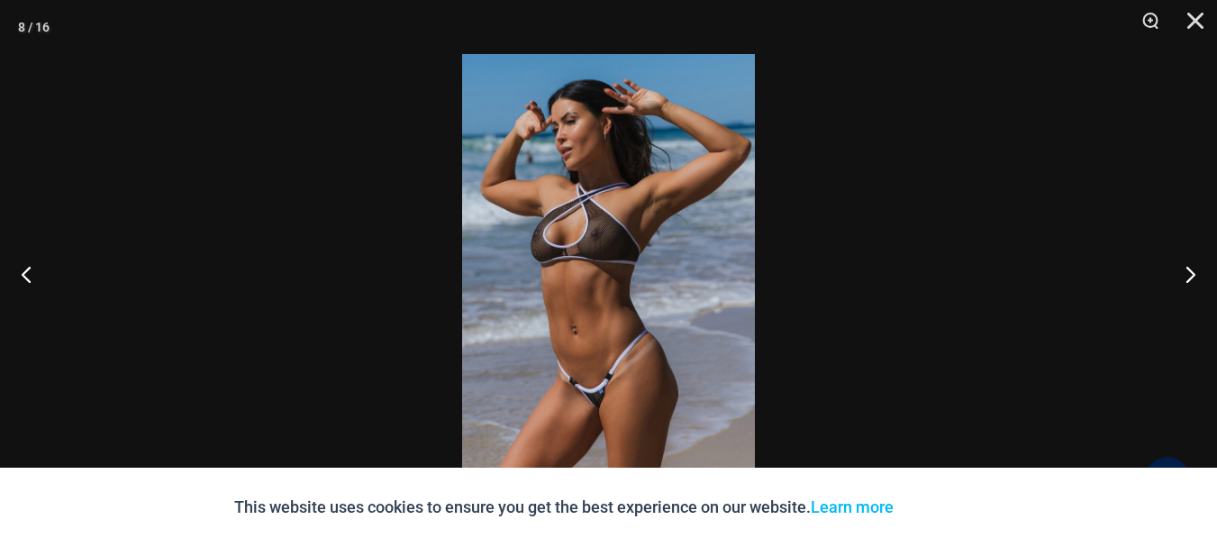
click at [584, 251] on img at bounding box center [608, 273] width 293 height 439
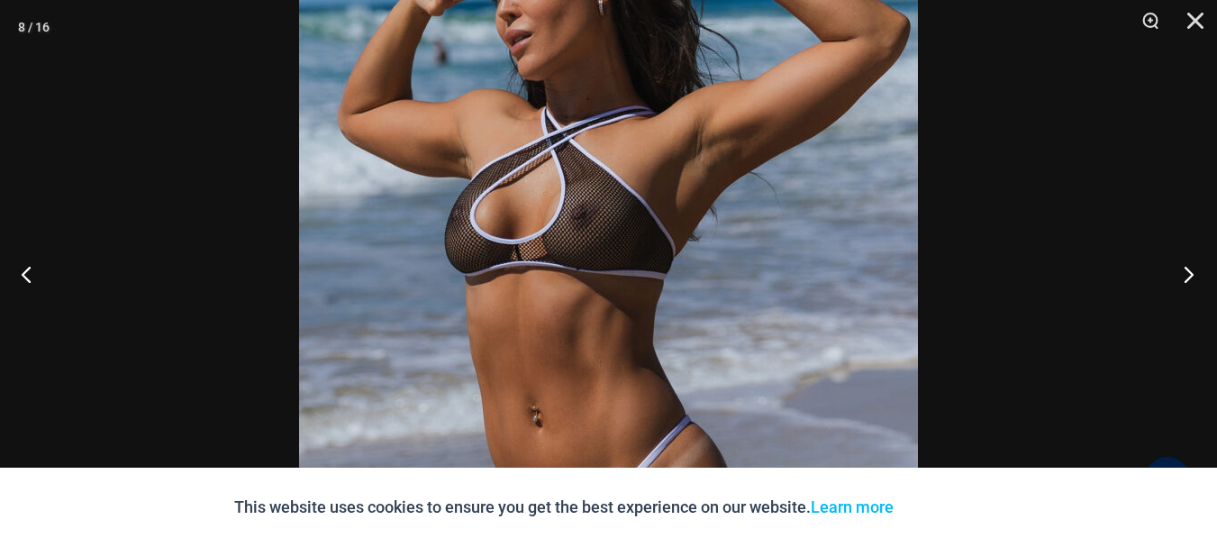
click at [1187, 269] on button "Next" at bounding box center [1184, 274] width 68 height 90
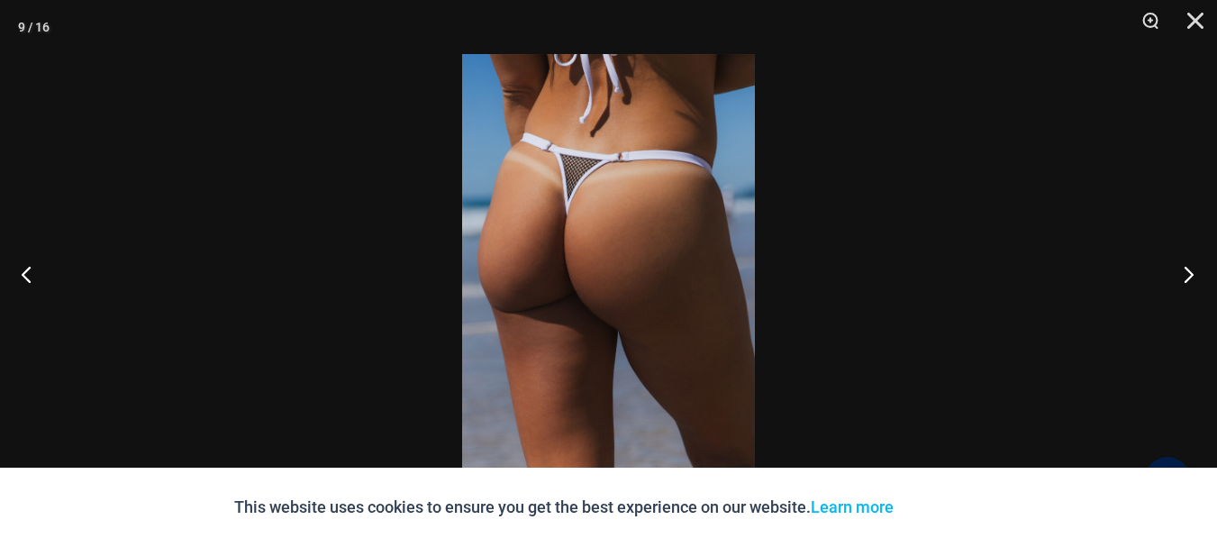
click at [1188, 275] on button "Next" at bounding box center [1184, 274] width 68 height 90
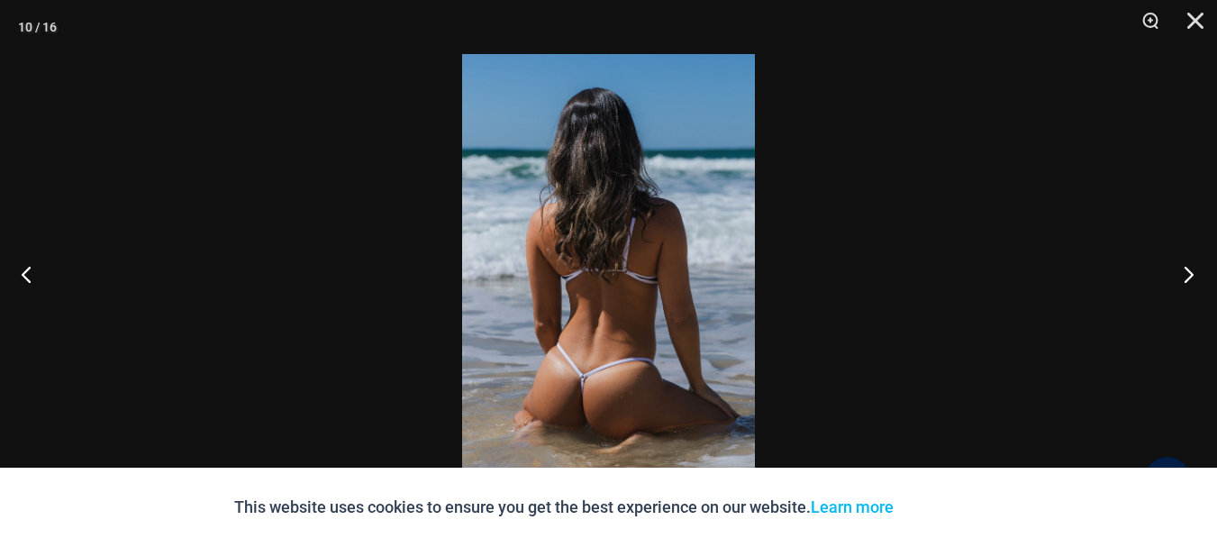
click at [1188, 275] on button "Next" at bounding box center [1184, 274] width 68 height 90
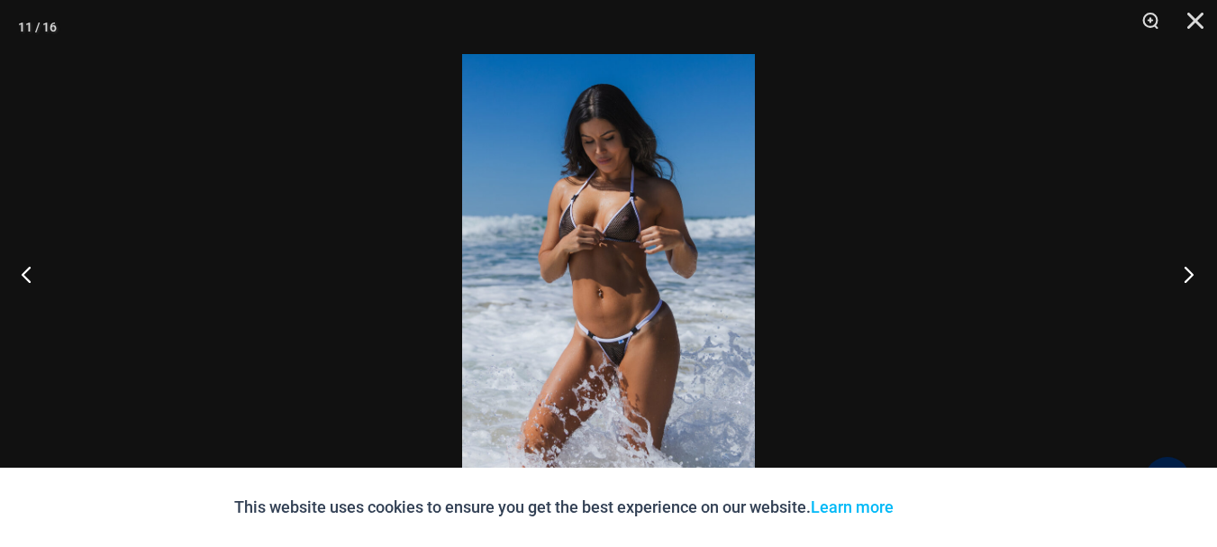
click at [1188, 275] on button "Next" at bounding box center [1184, 274] width 68 height 90
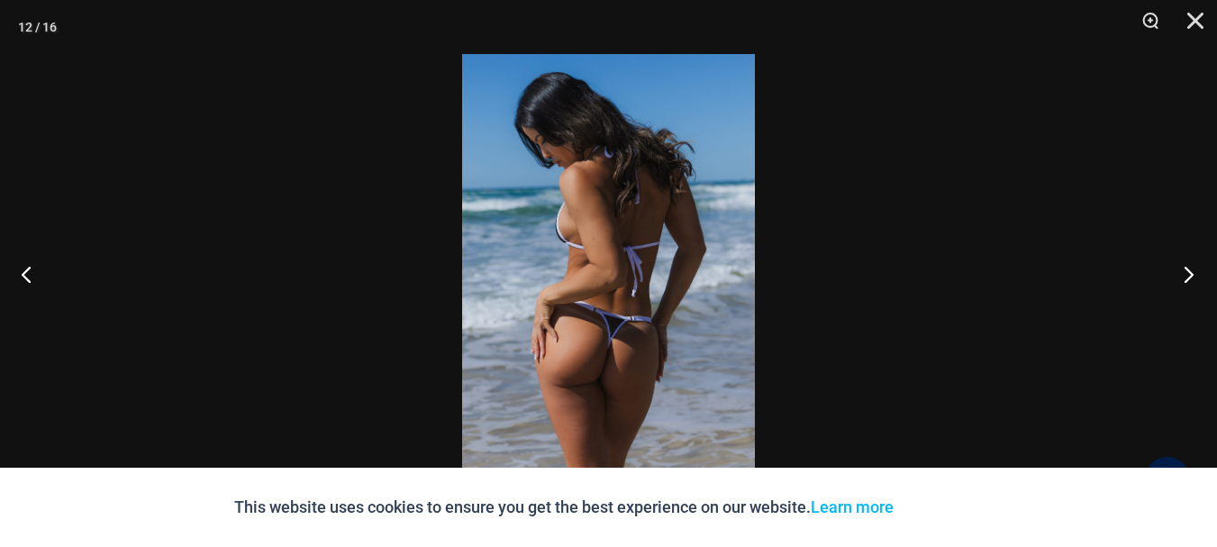
click at [1188, 277] on button "Next" at bounding box center [1184, 274] width 68 height 90
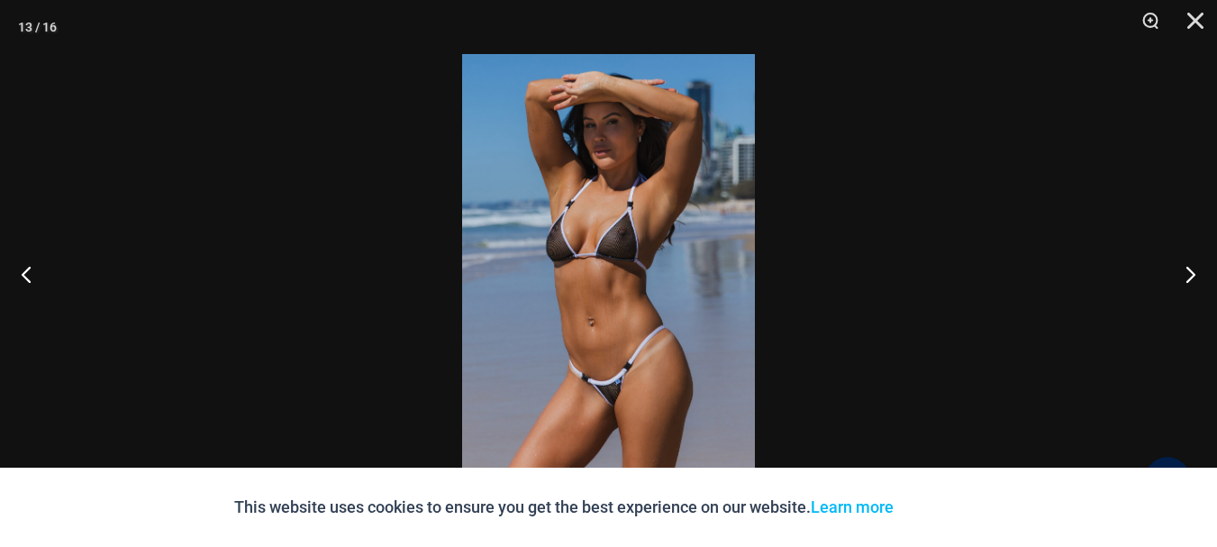
click at [662, 365] on img at bounding box center [608, 273] width 293 height 439
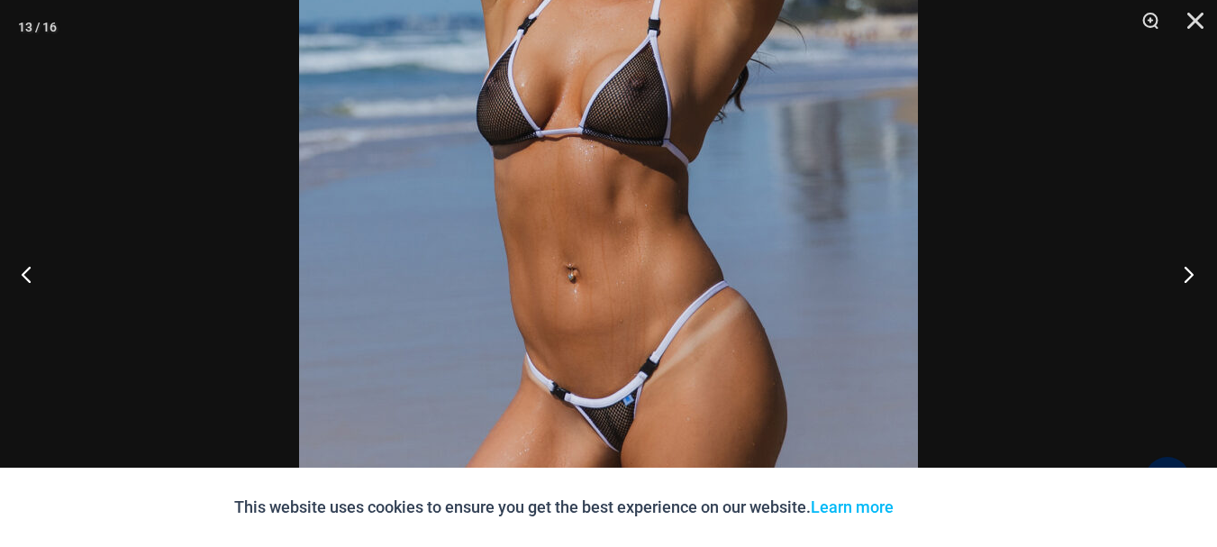
click at [1188, 268] on button "Next" at bounding box center [1184, 274] width 68 height 90
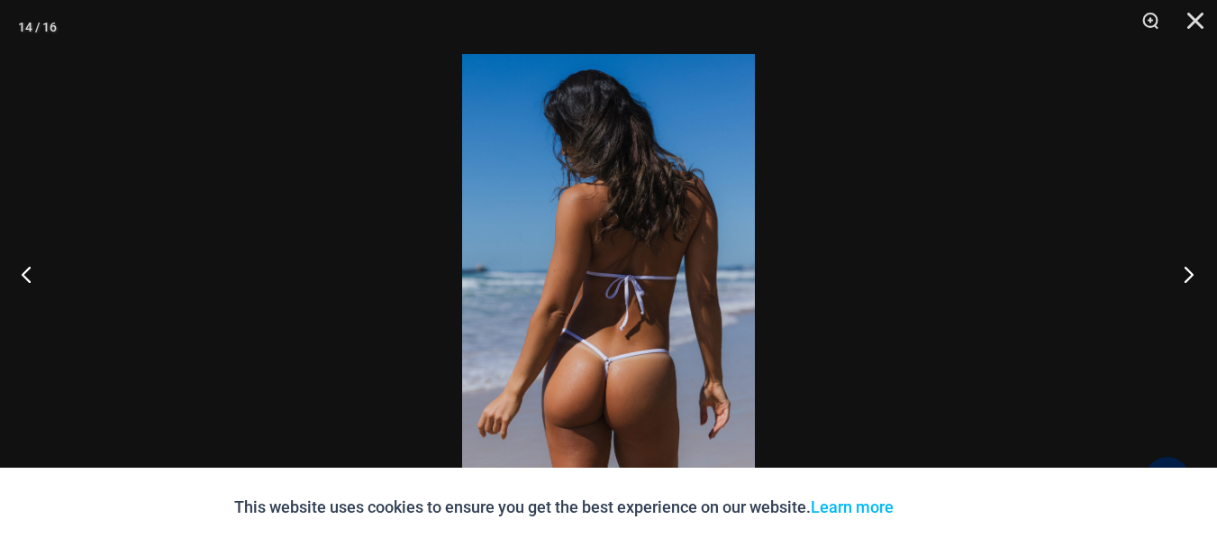
click at [1188, 268] on button "Next" at bounding box center [1184, 274] width 68 height 90
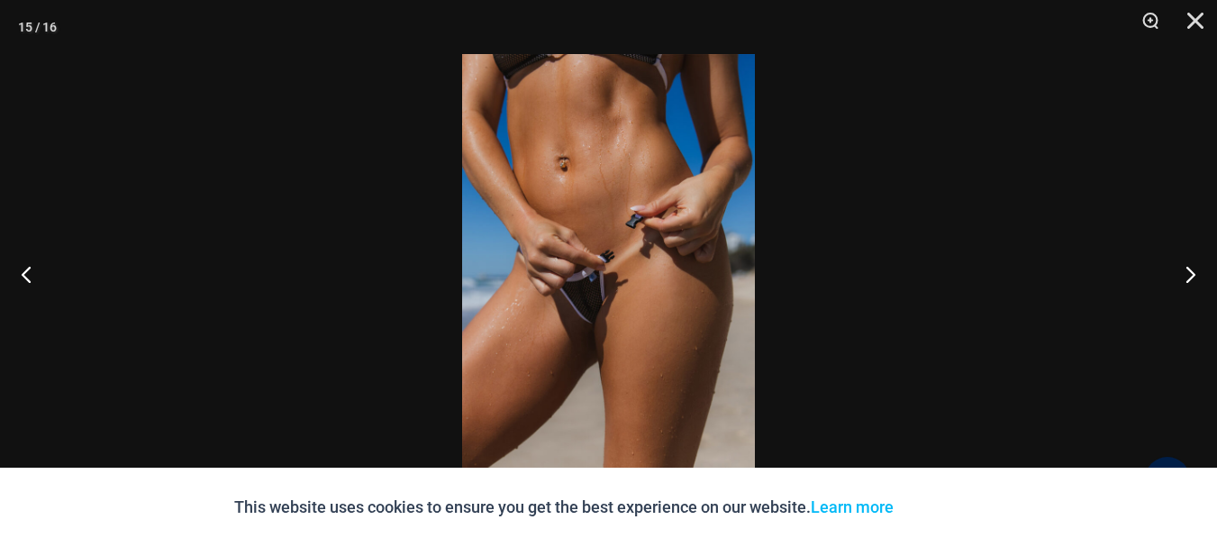
click at [644, 288] on img at bounding box center [608, 273] width 293 height 439
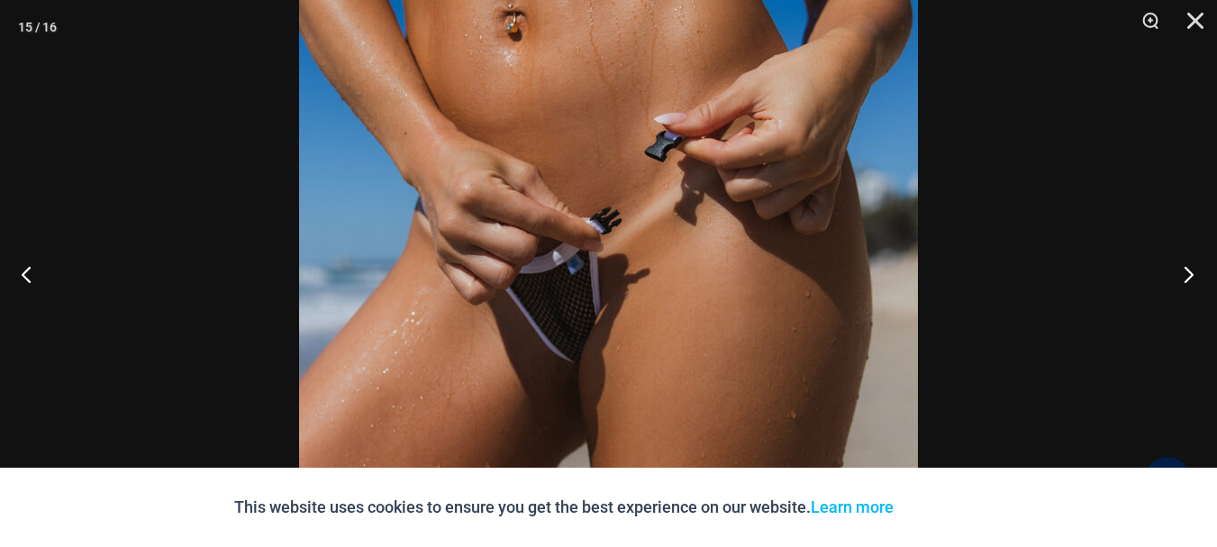
click at [1188, 269] on button "Next" at bounding box center [1184, 274] width 68 height 90
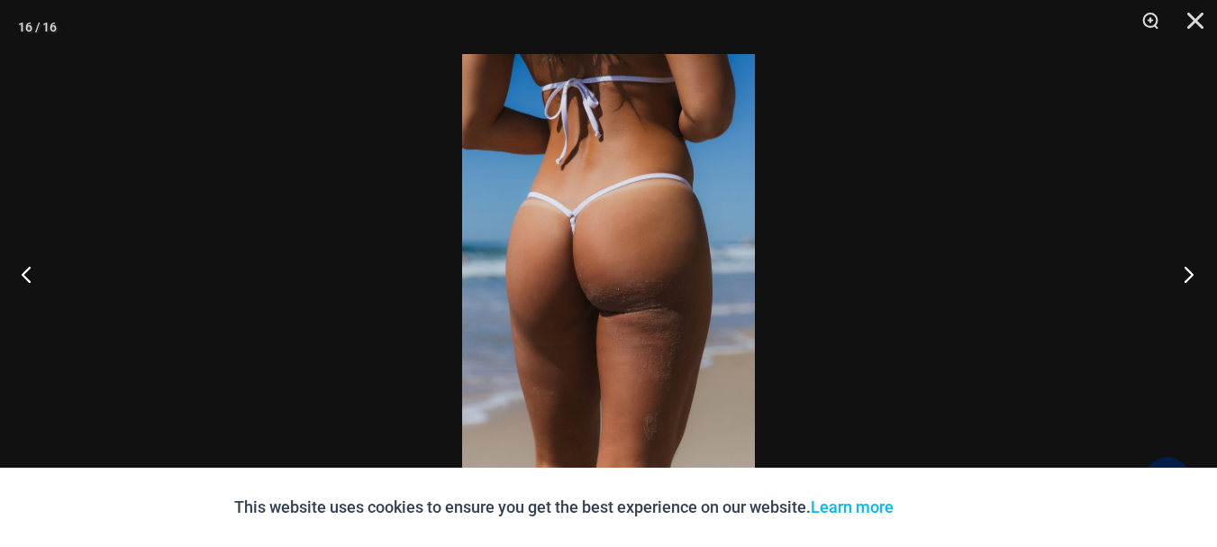
click at [1193, 272] on button "Next" at bounding box center [1184, 274] width 68 height 90
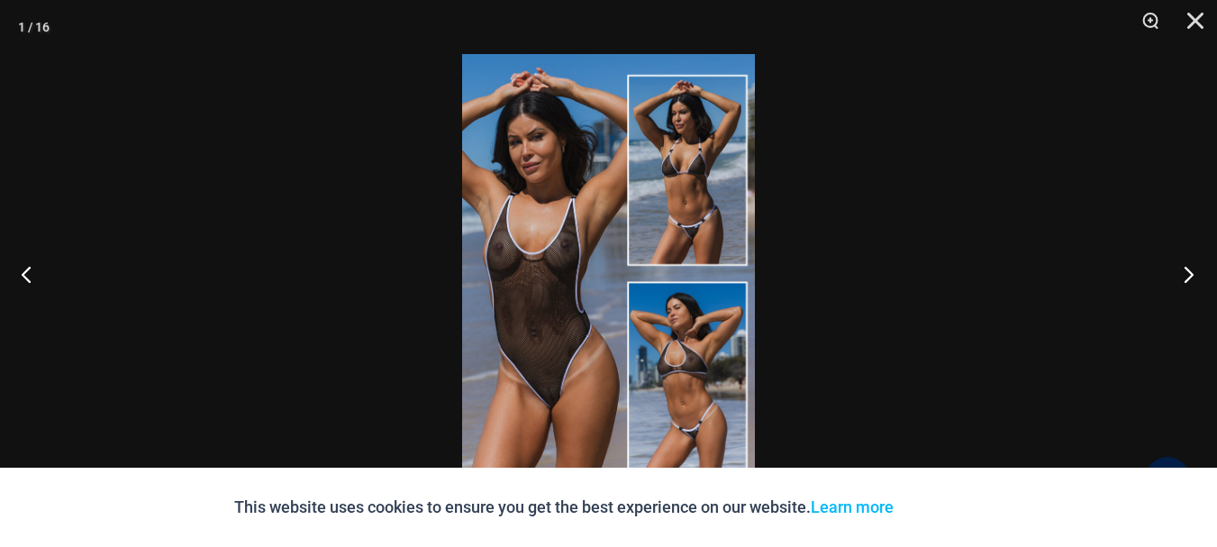
click at [1187, 269] on button "Next" at bounding box center [1184, 274] width 68 height 90
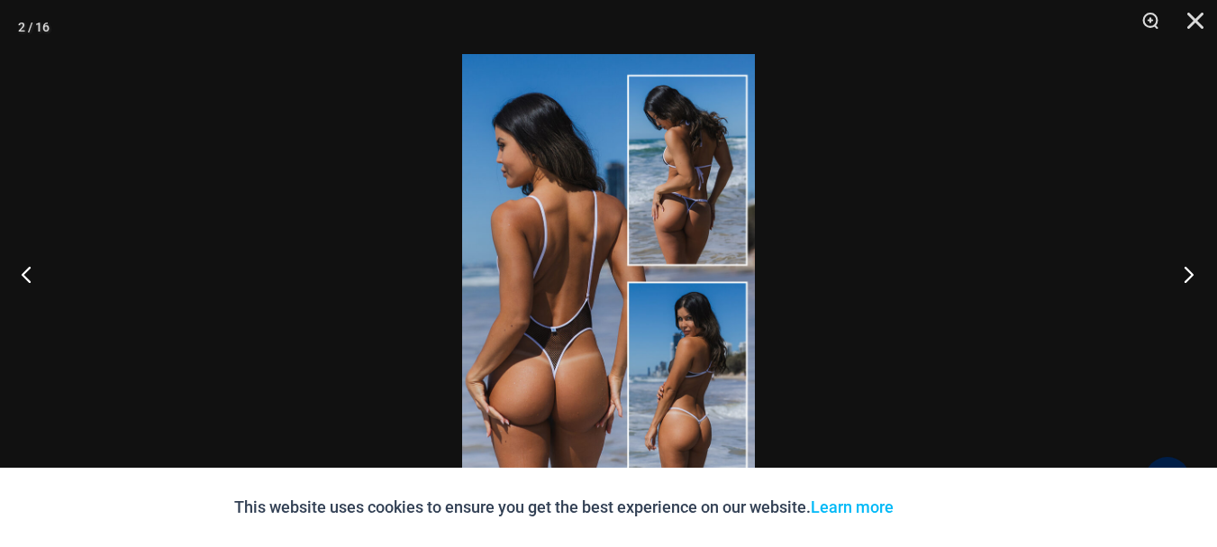
click at [1188, 270] on button "Next" at bounding box center [1184, 274] width 68 height 90
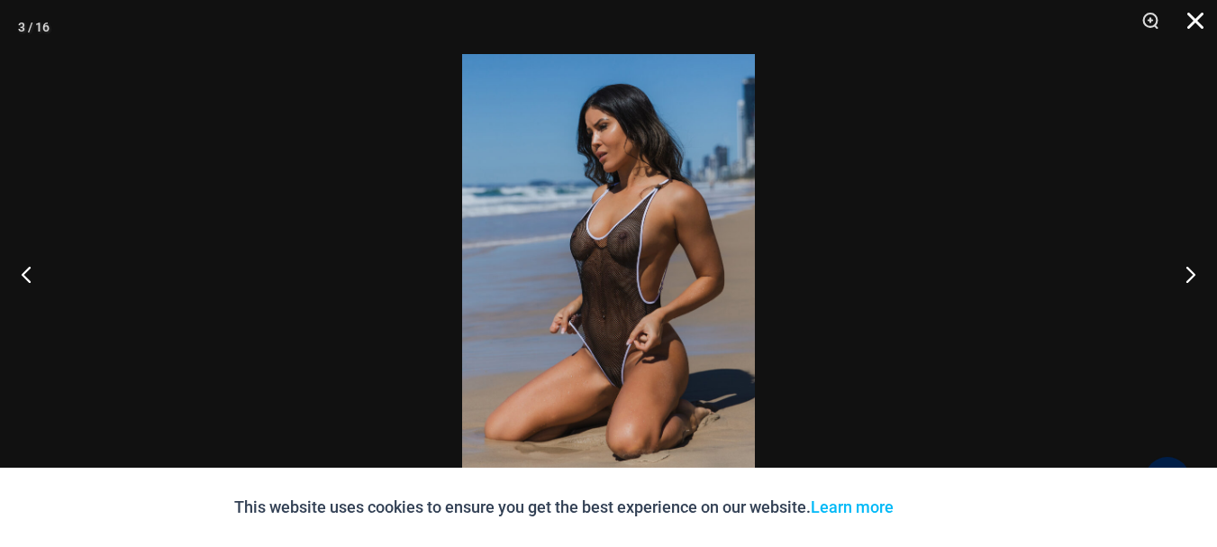
click at [1197, 18] on button "Close" at bounding box center [1189, 27] width 45 height 54
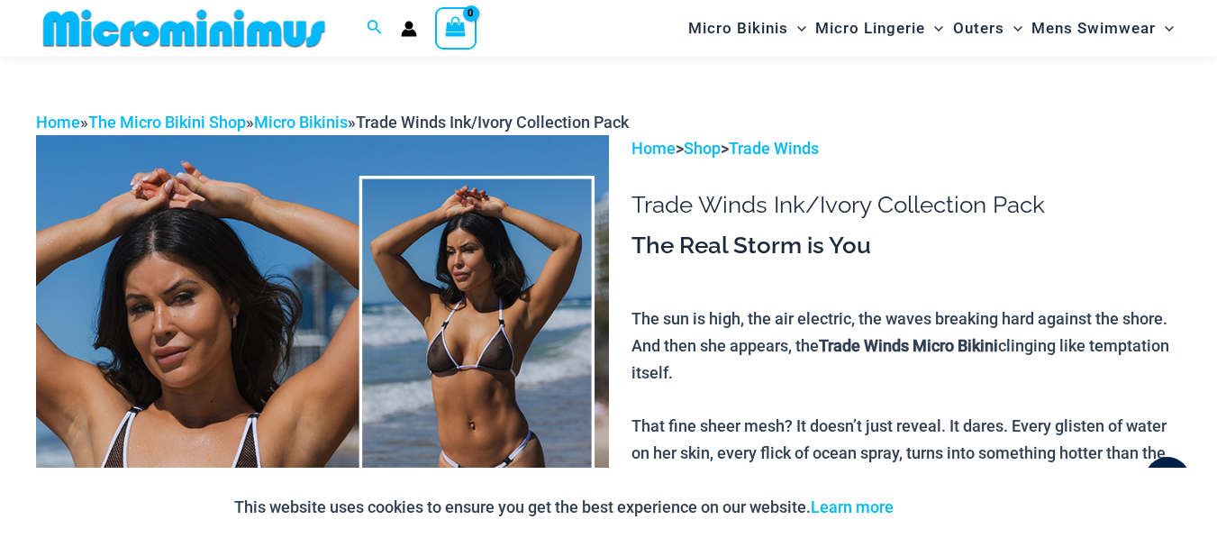
scroll to position [0, 0]
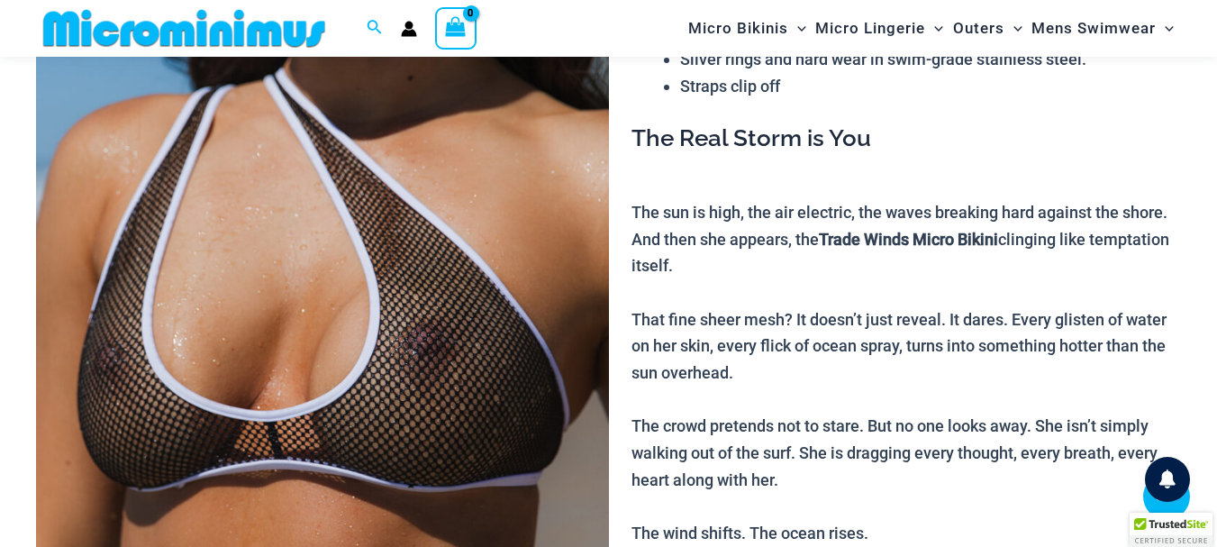
scroll to position [347, 0]
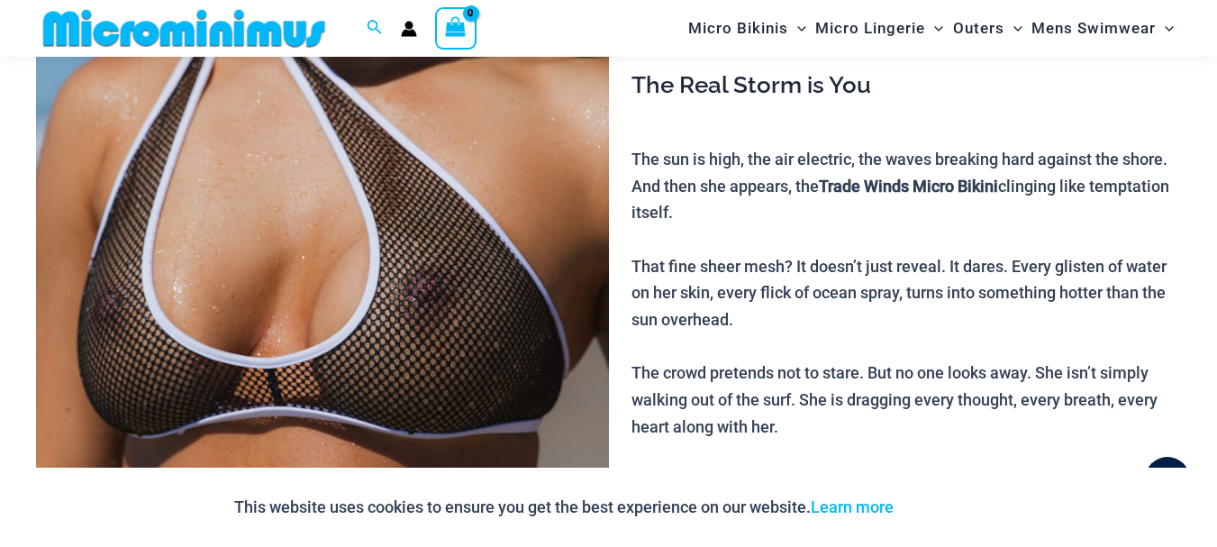
type input "**********"
click at [421, 313] on img at bounding box center [322, 246] width 573 height 859
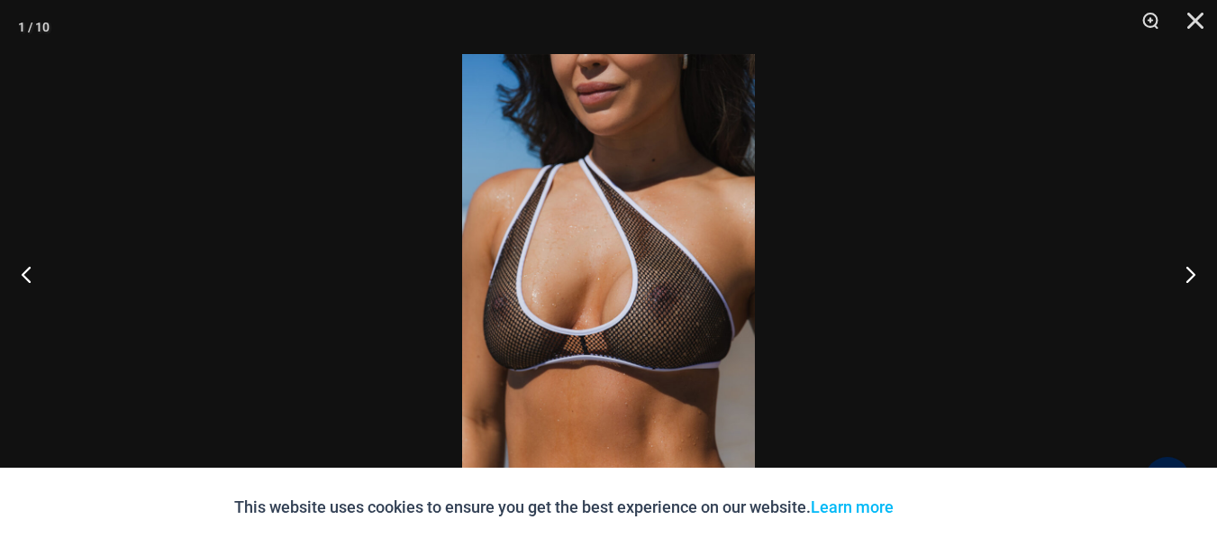
click at [686, 312] on img at bounding box center [608, 273] width 293 height 439
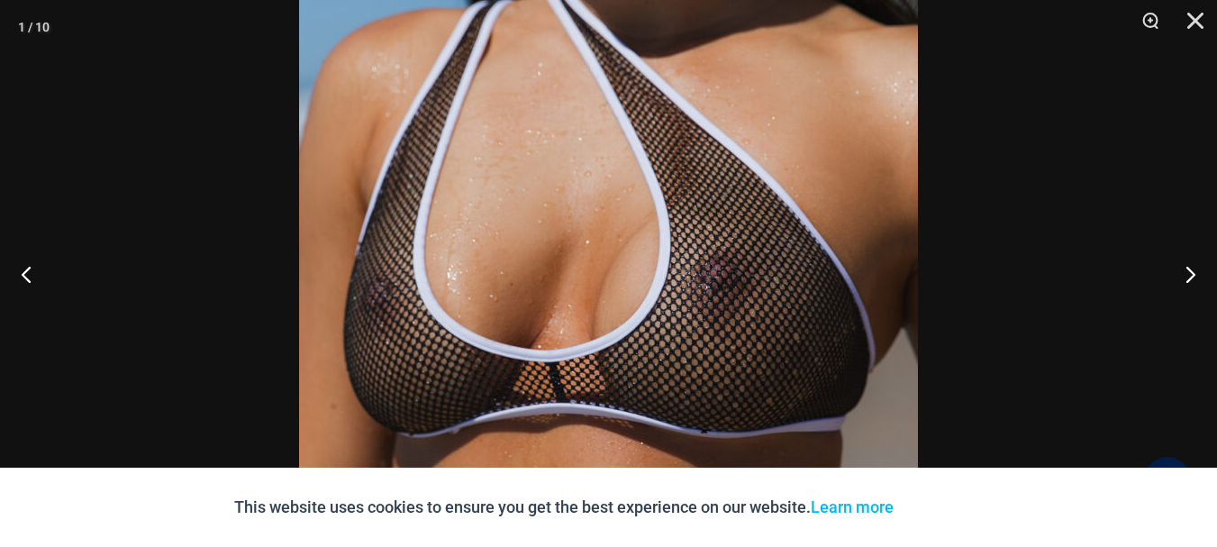
click at [686, 317] on img at bounding box center [608, 231] width 619 height 928
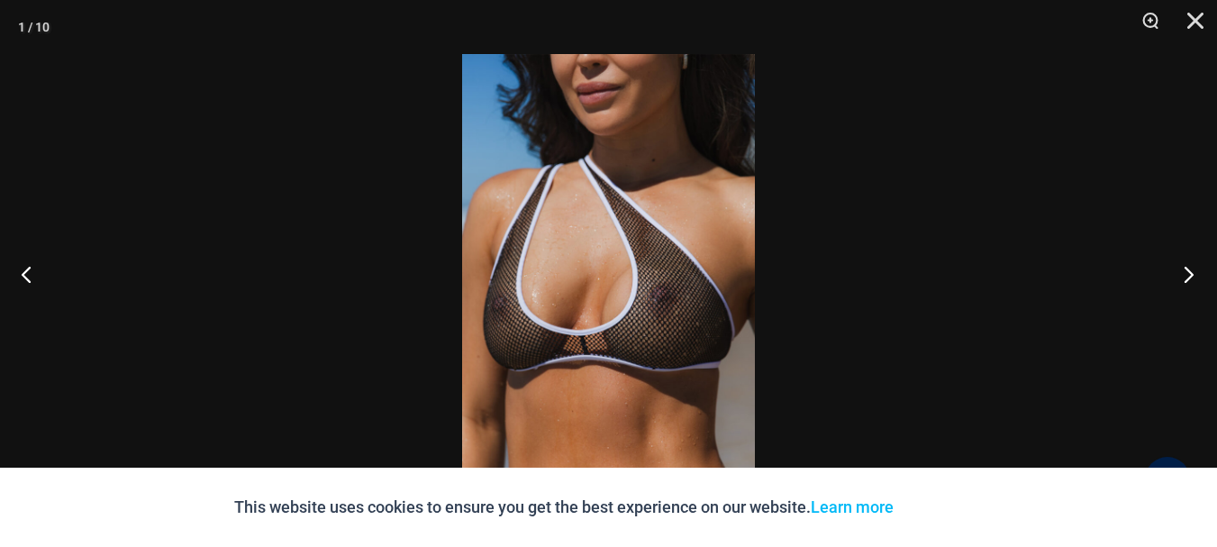
click at [1184, 274] on button "Next" at bounding box center [1184, 274] width 68 height 90
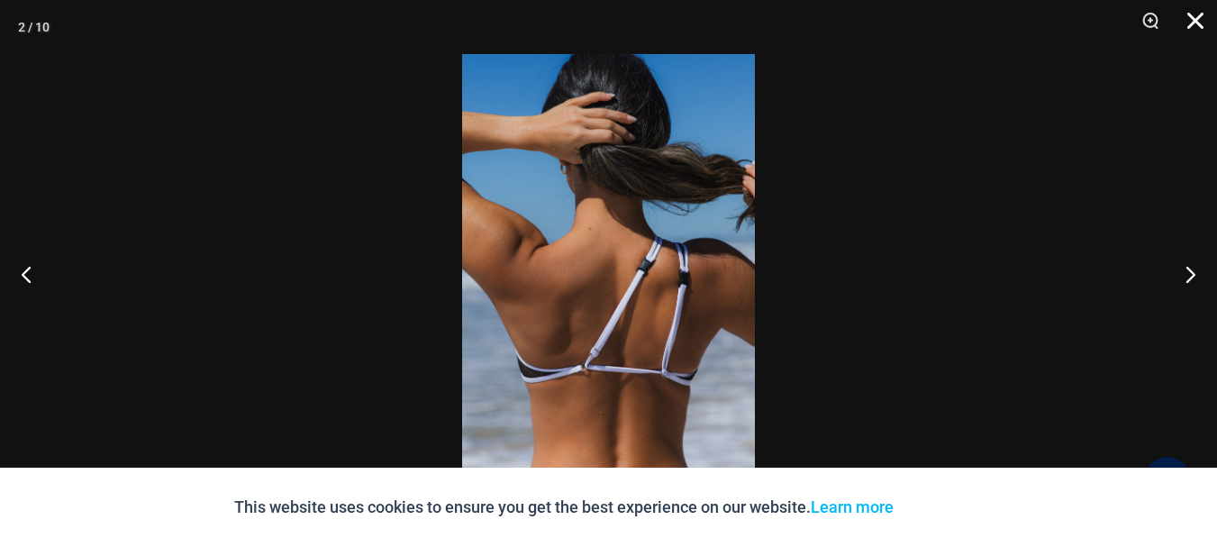
click at [1191, 16] on button "Close" at bounding box center [1189, 27] width 45 height 54
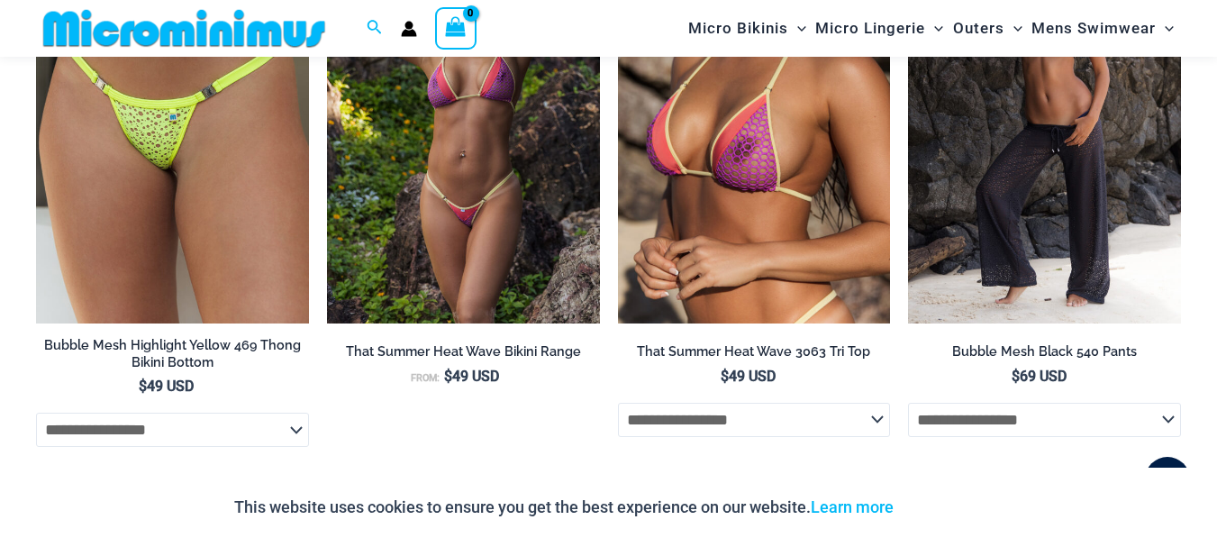
scroll to position [3140, 0]
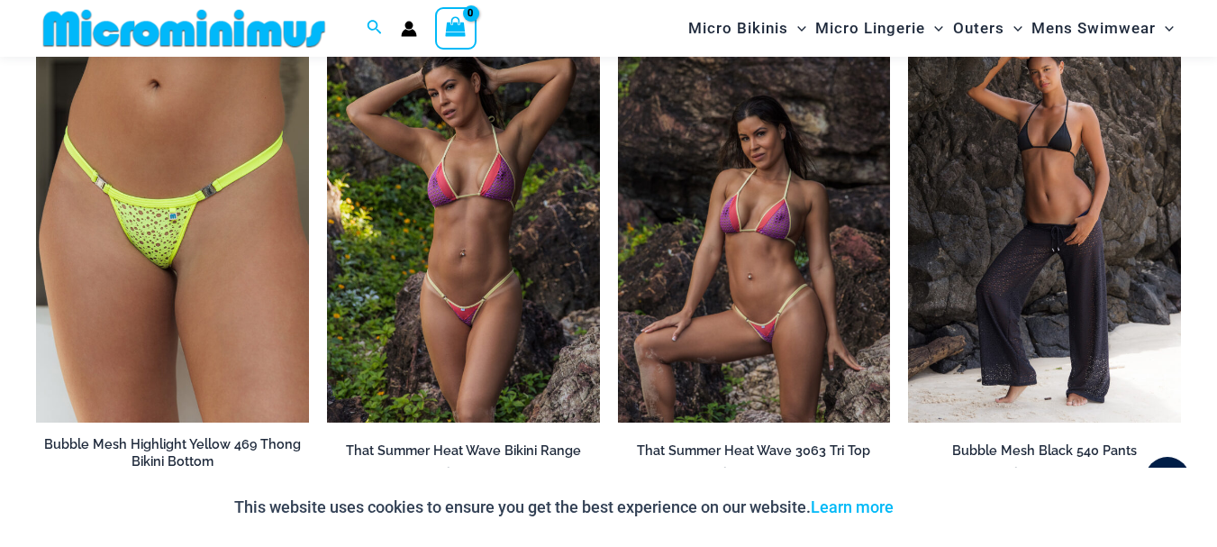
click at [741, 255] on img at bounding box center [754, 218] width 273 height 409
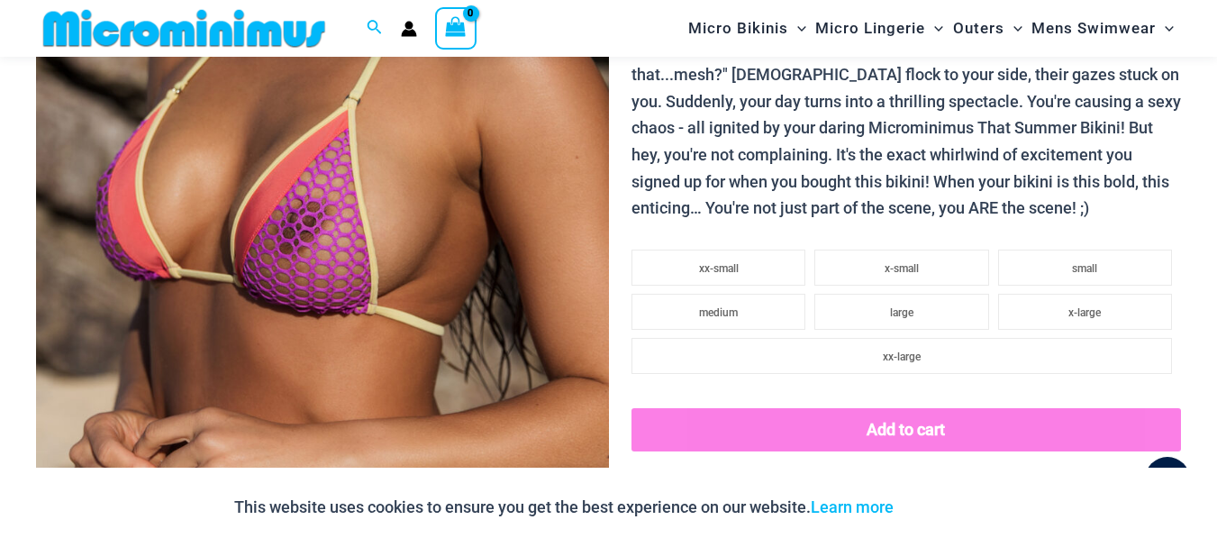
scroll to position [434, 0]
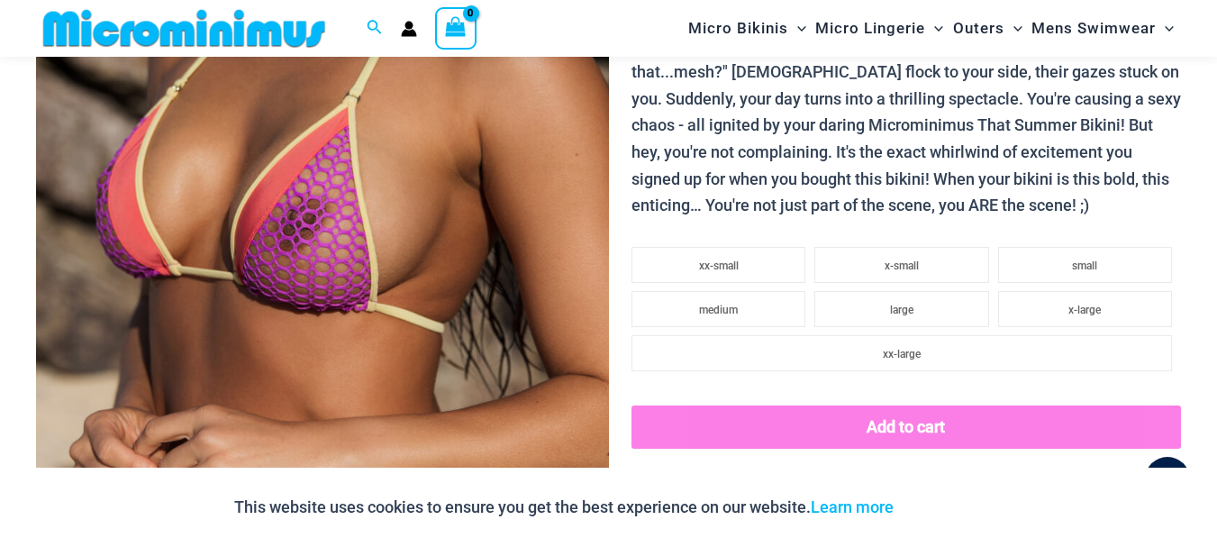
type input "**********"
click at [330, 295] on img at bounding box center [322, 159] width 573 height 859
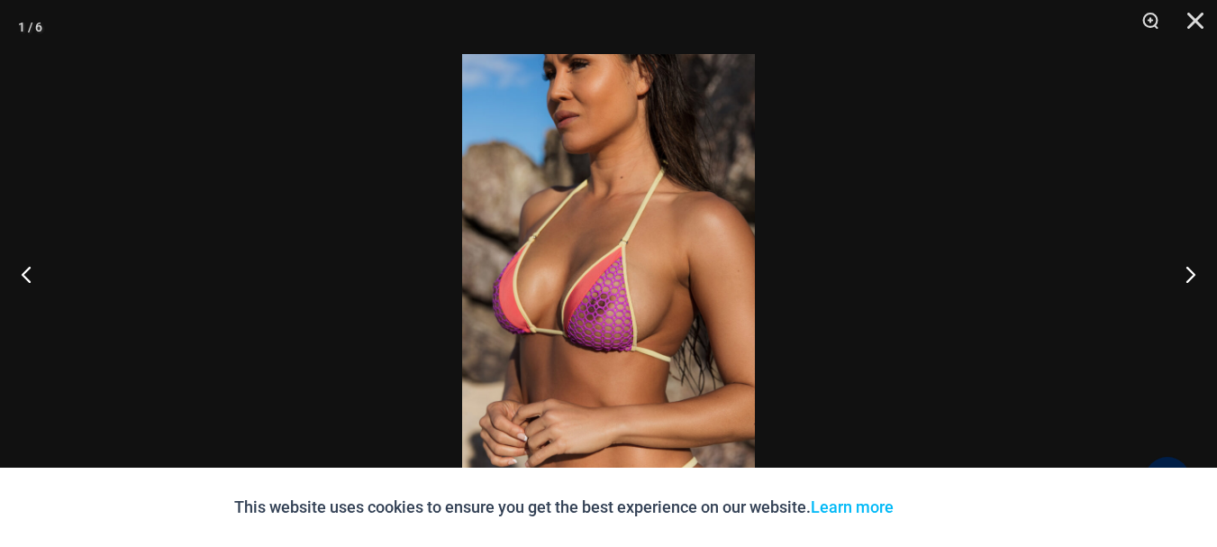
click at [683, 317] on img at bounding box center [608, 273] width 293 height 439
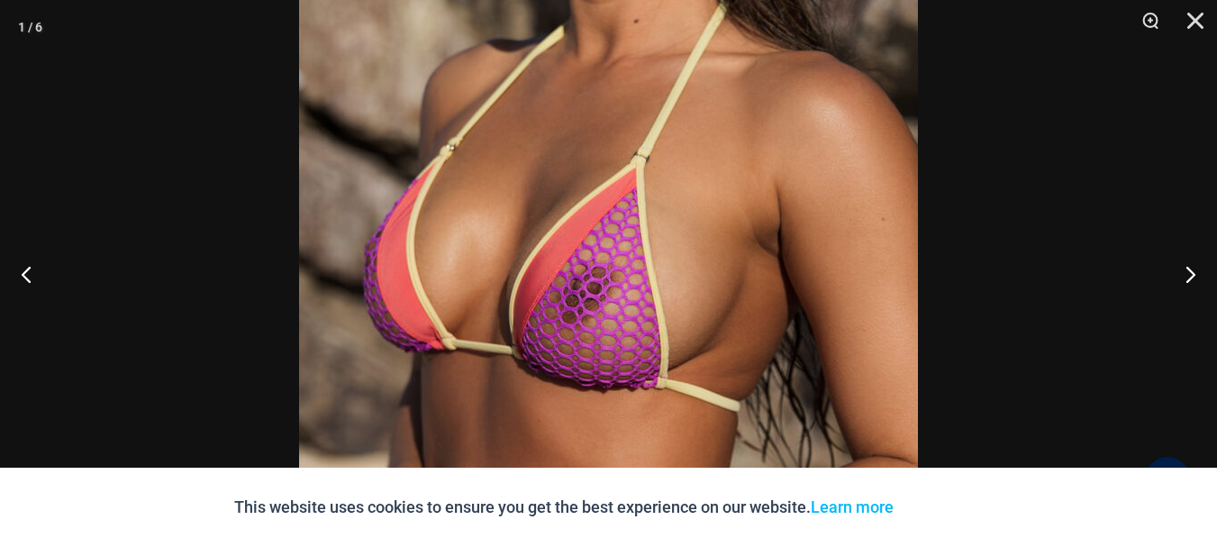
click at [683, 317] on img at bounding box center [608, 224] width 619 height 928
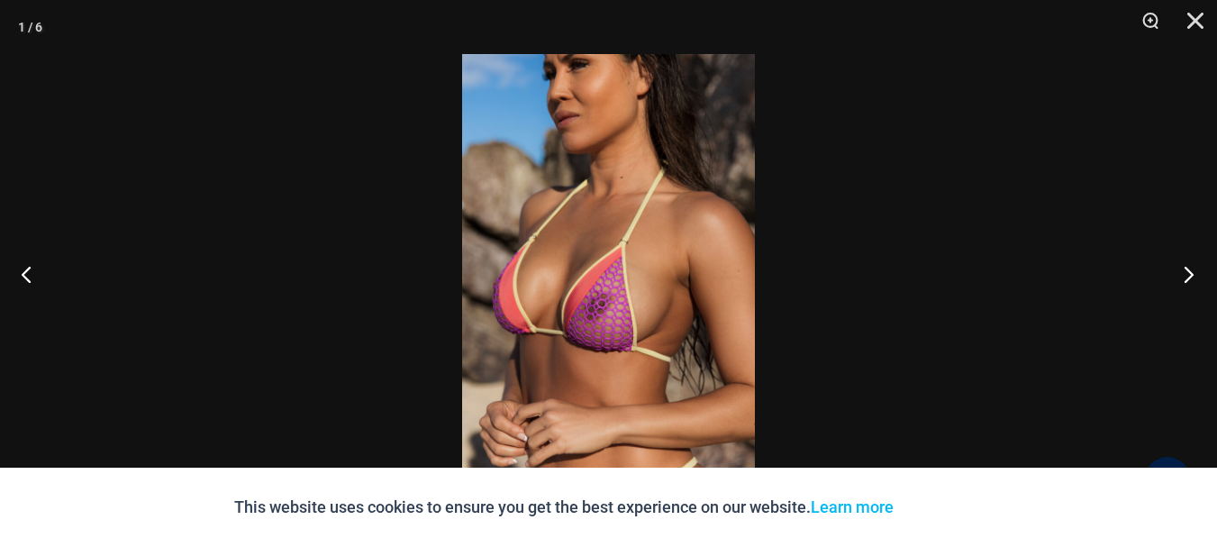
click at [1185, 268] on button "Next" at bounding box center [1184, 274] width 68 height 90
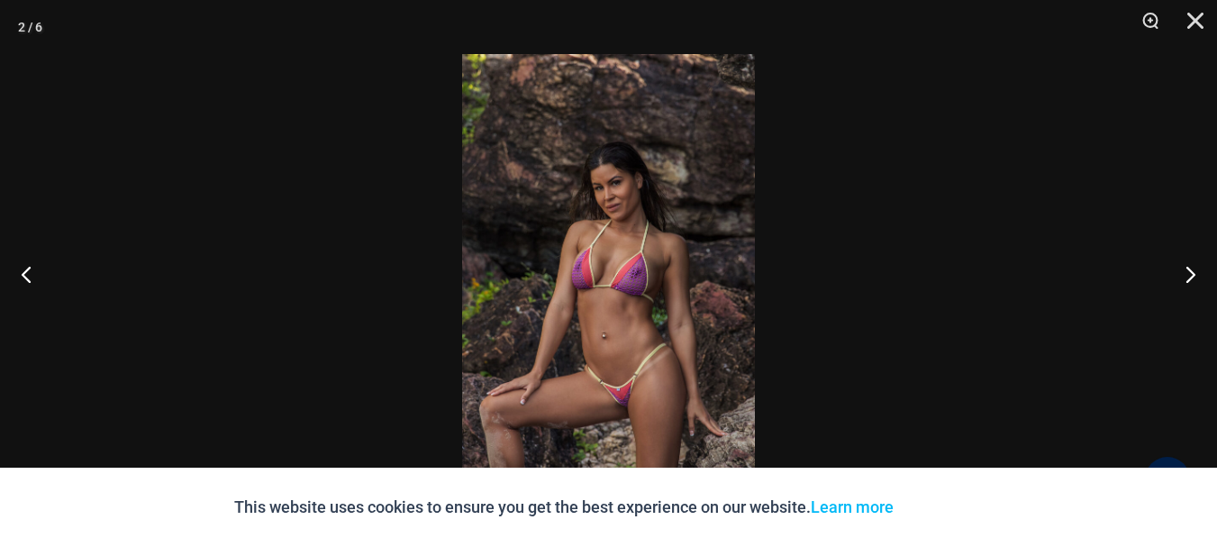
click at [632, 411] on img at bounding box center [608, 273] width 293 height 439
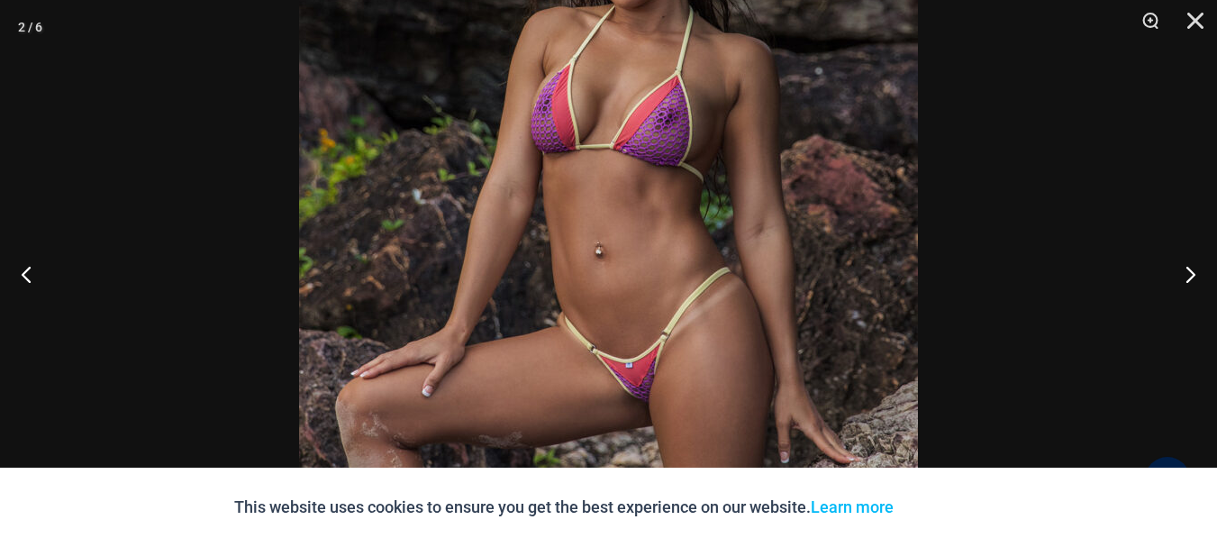
click at [632, 411] on img at bounding box center [608, 120] width 619 height 928
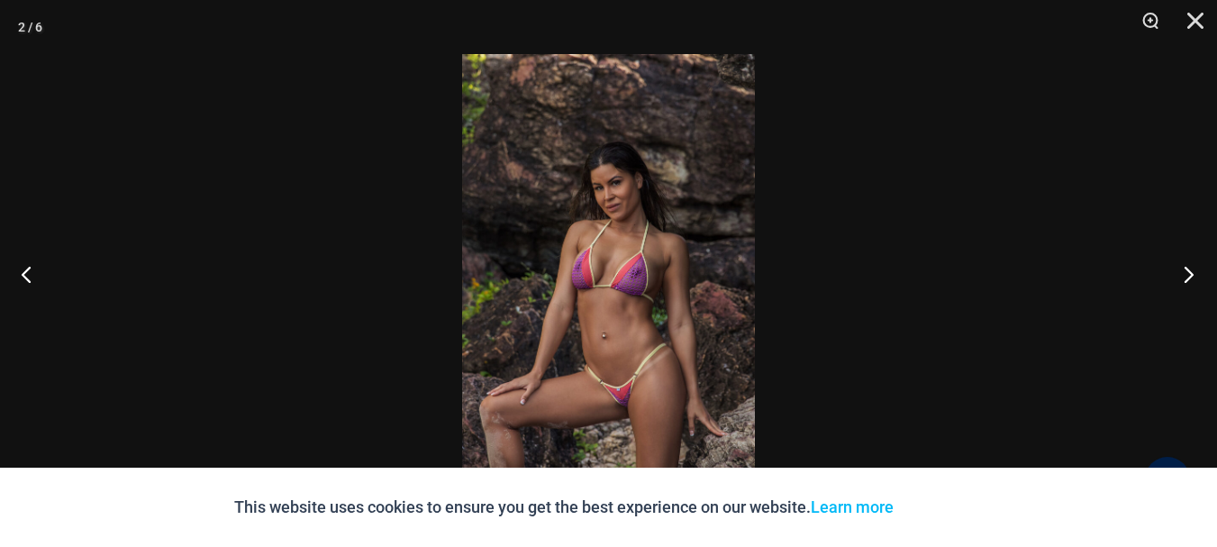
click at [1187, 273] on button "Next" at bounding box center [1184, 274] width 68 height 90
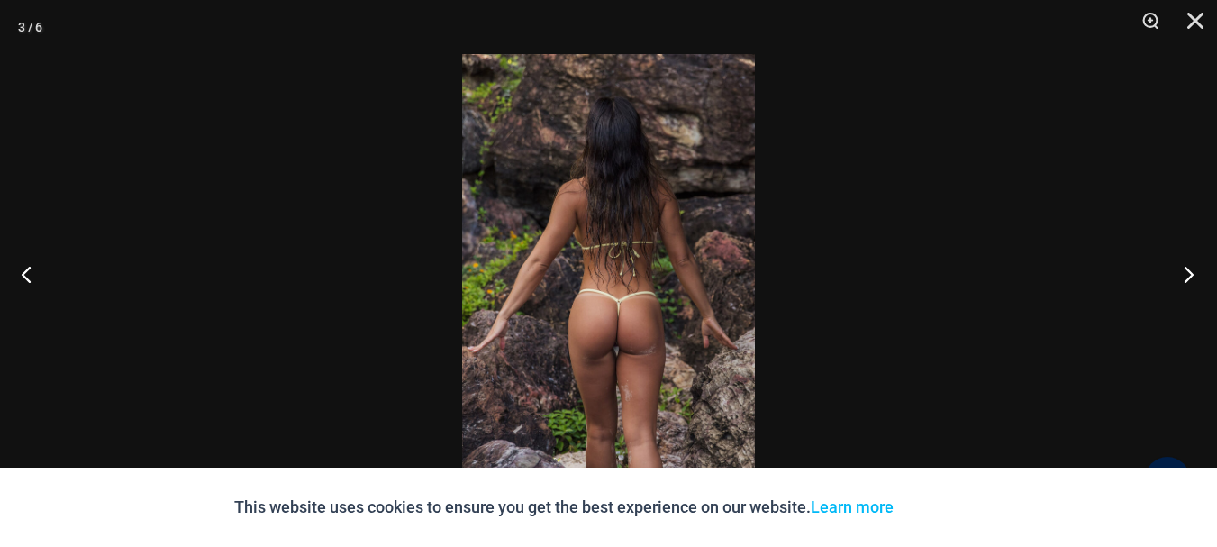
click at [1187, 275] on button "Next" at bounding box center [1184, 274] width 68 height 90
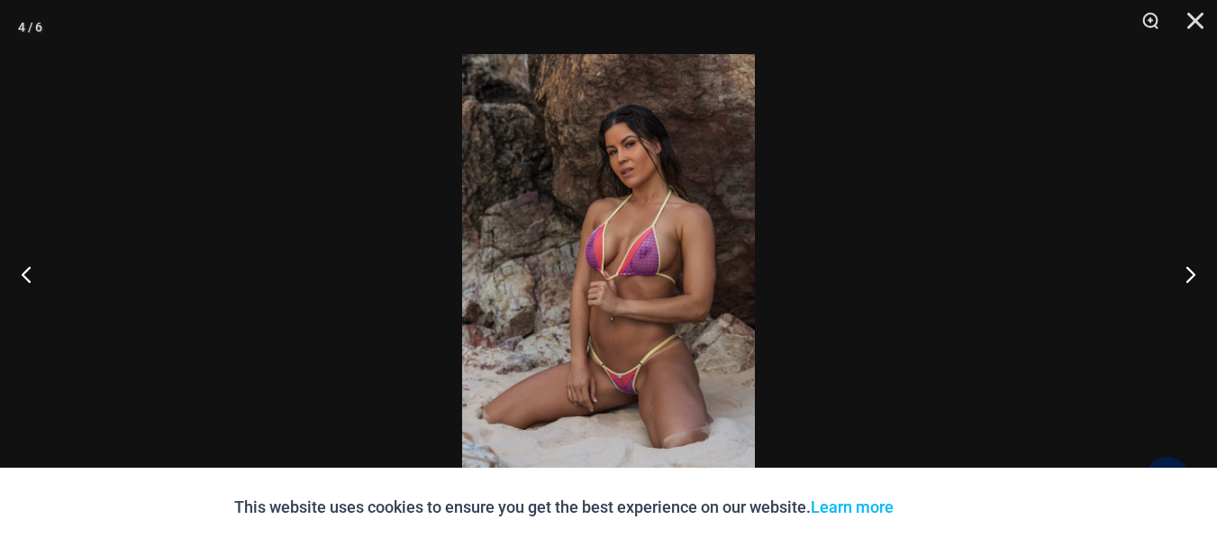
click at [609, 375] on img at bounding box center [608, 273] width 293 height 439
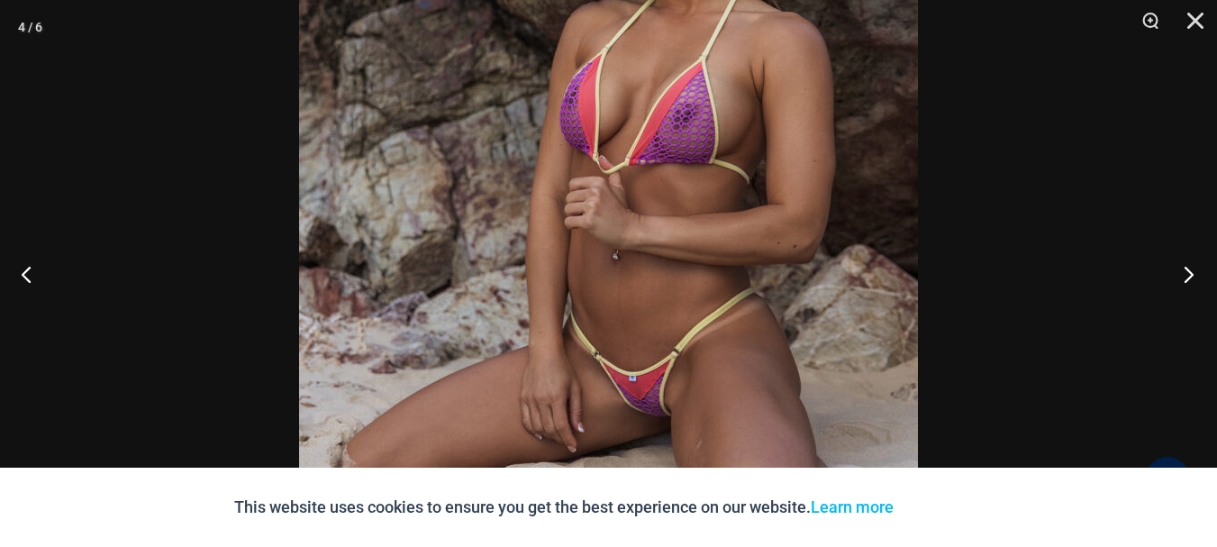
click at [1187, 275] on button "Next" at bounding box center [1184, 274] width 68 height 90
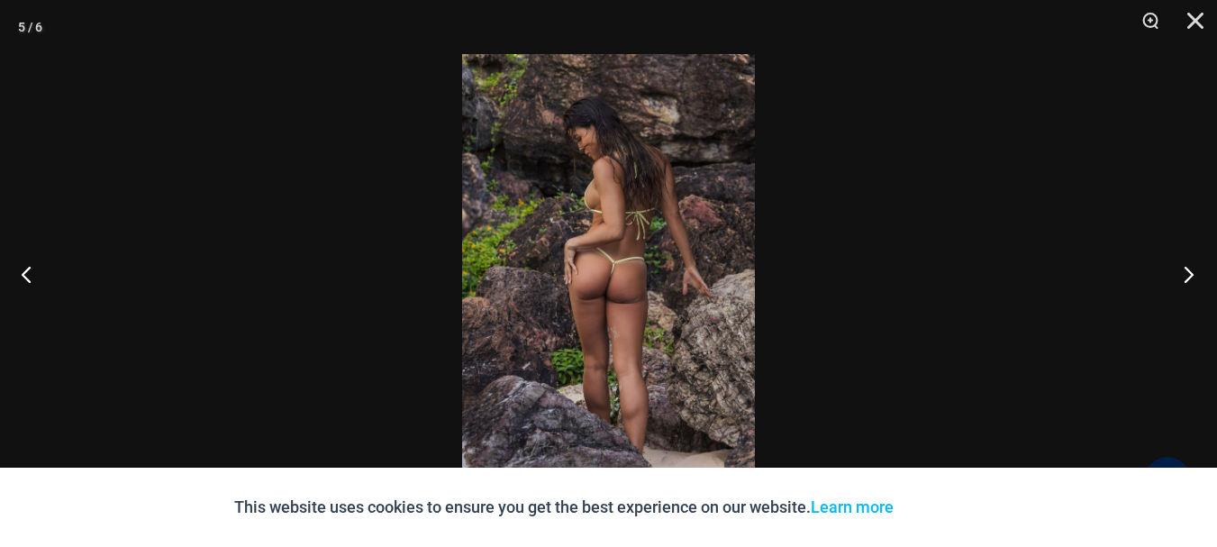
click at [1190, 276] on button "Next" at bounding box center [1184, 274] width 68 height 90
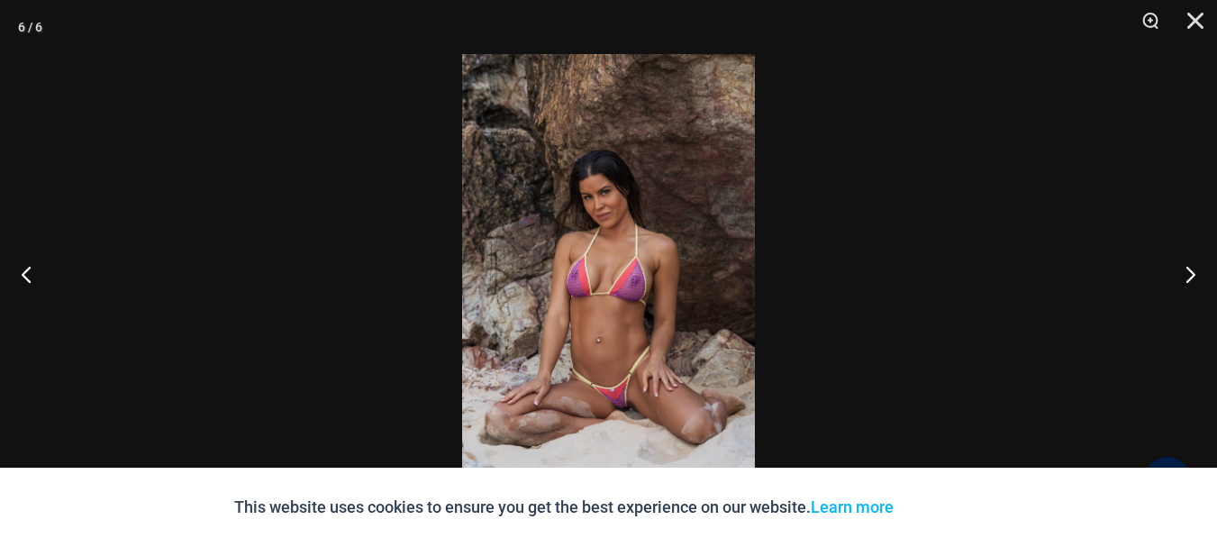
click at [624, 361] on img at bounding box center [608, 273] width 293 height 439
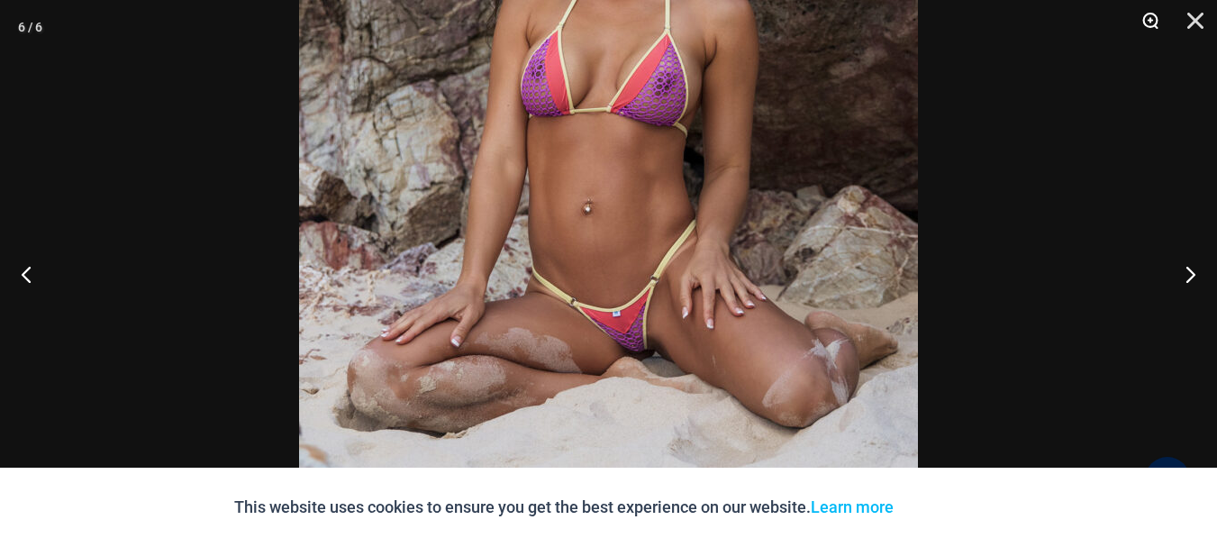
click at [1147, 19] on button "Zoom" at bounding box center [1144, 27] width 45 height 54
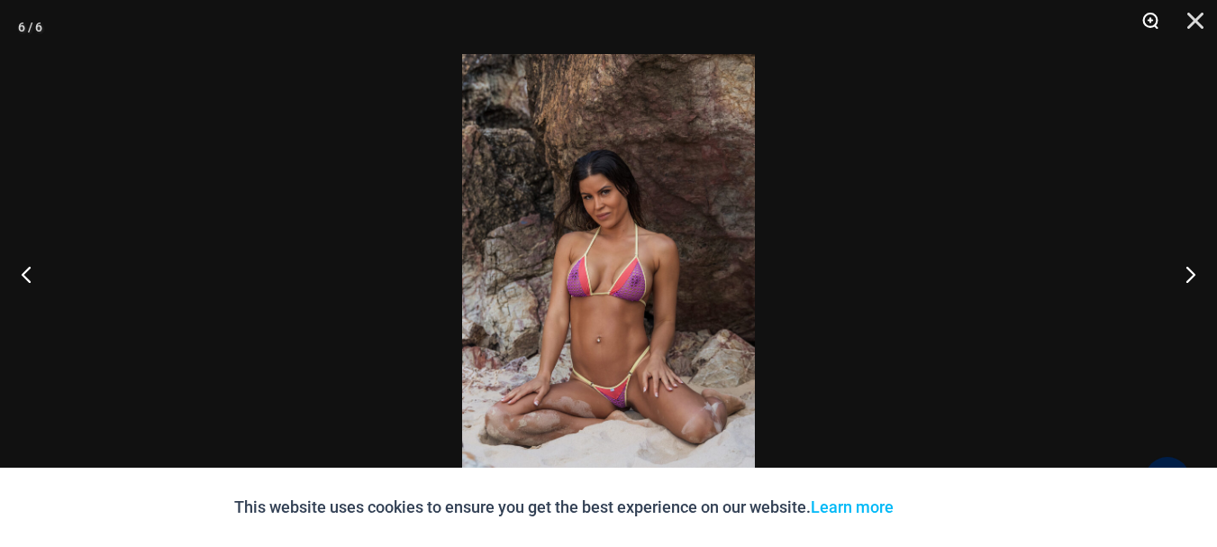
click at [1147, 19] on button "Zoom" at bounding box center [1144, 27] width 45 height 54
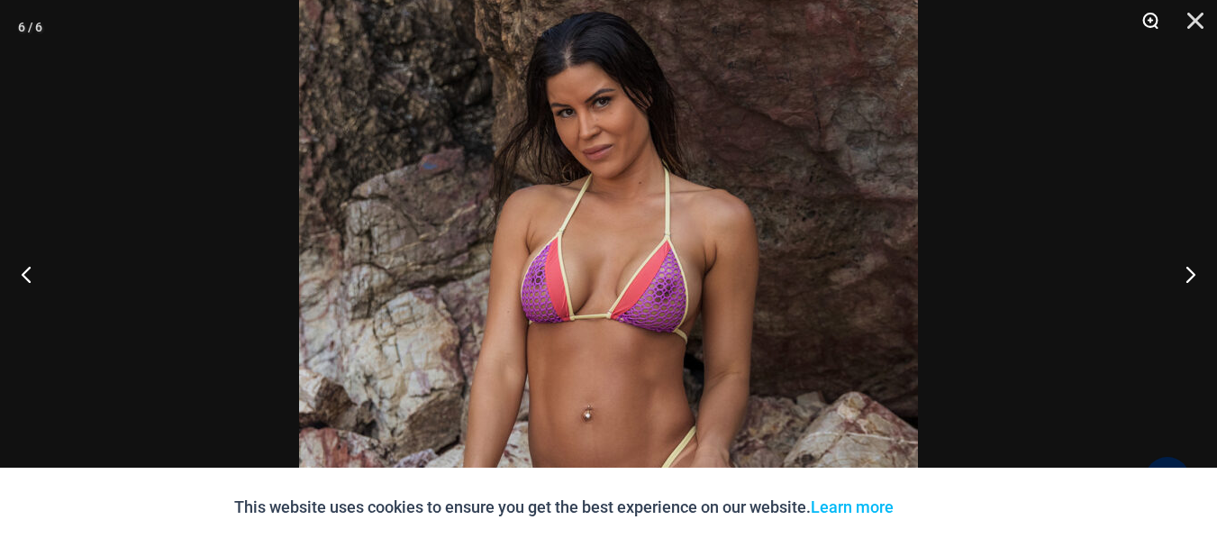
click at [1147, 19] on button "Zoom" at bounding box center [1144, 27] width 45 height 54
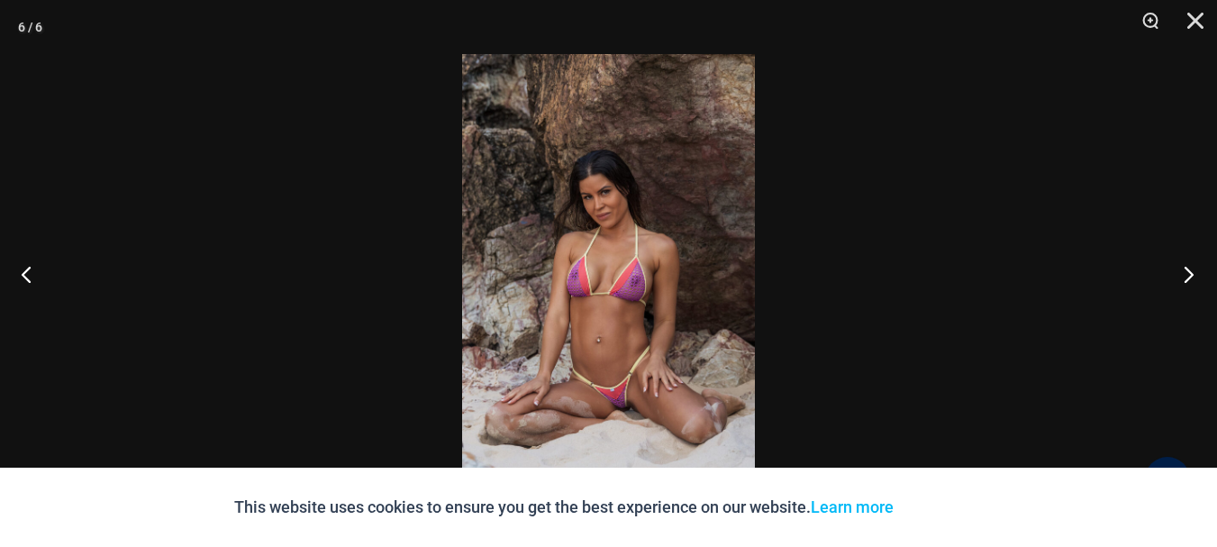
click at [1186, 275] on button "Next" at bounding box center [1184, 274] width 68 height 90
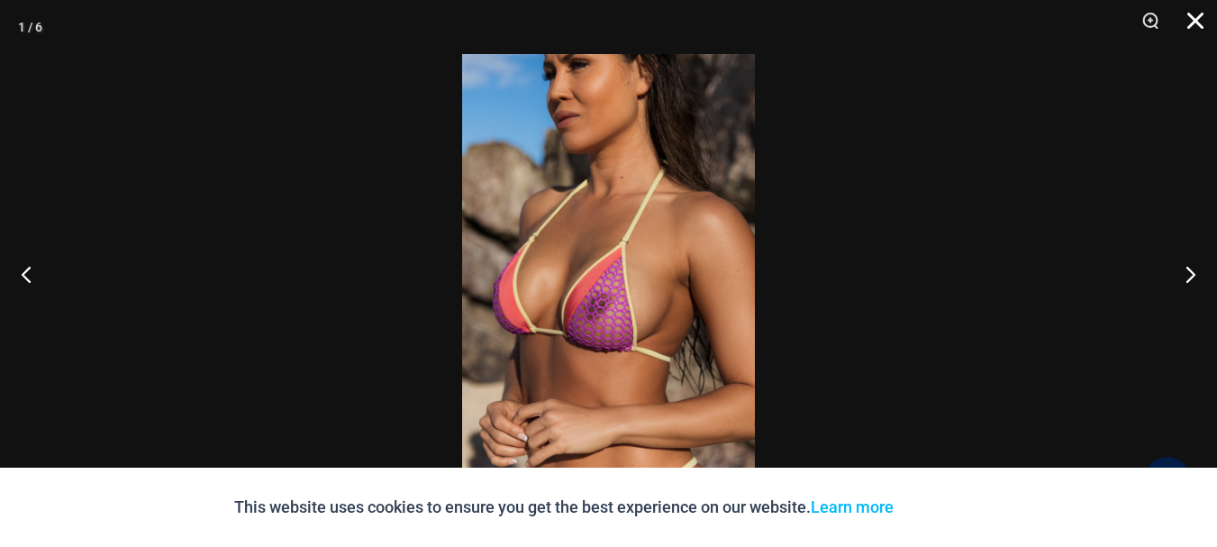
click at [1195, 21] on button "Close" at bounding box center [1189, 27] width 45 height 54
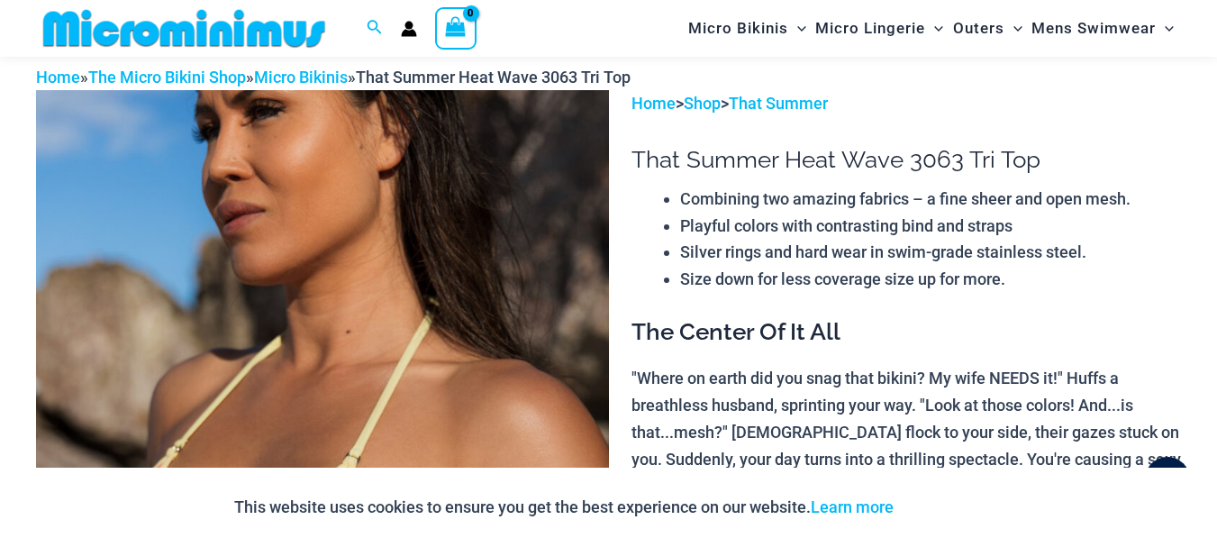
scroll to position [0, 0]
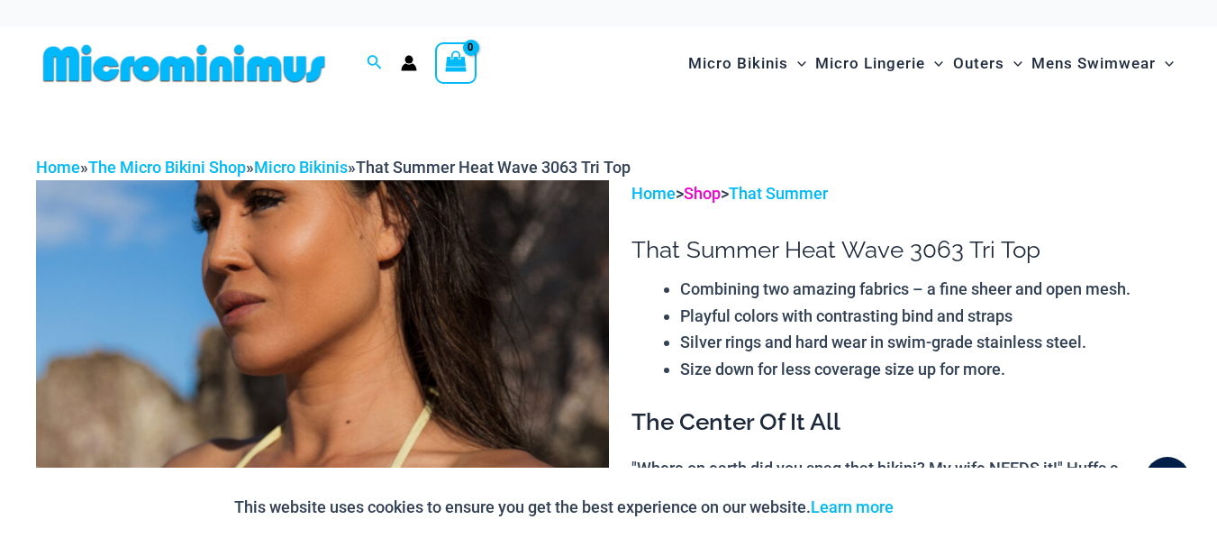
click at [713, 198] on link "Shop" at bounding box center [702, 193] width 37 height 19
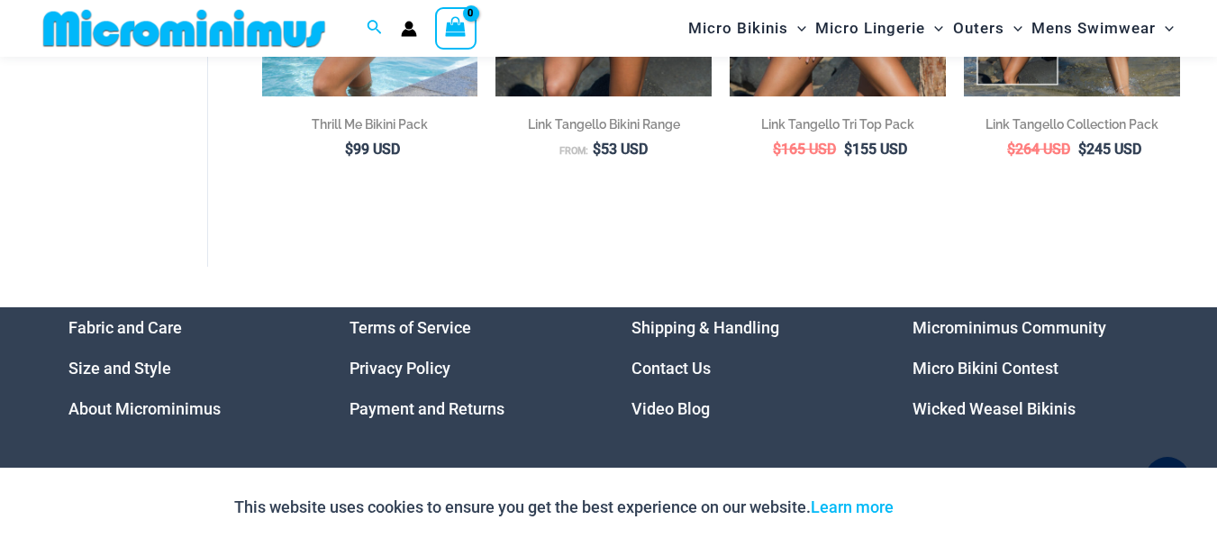
scroll to position [3767, 0]
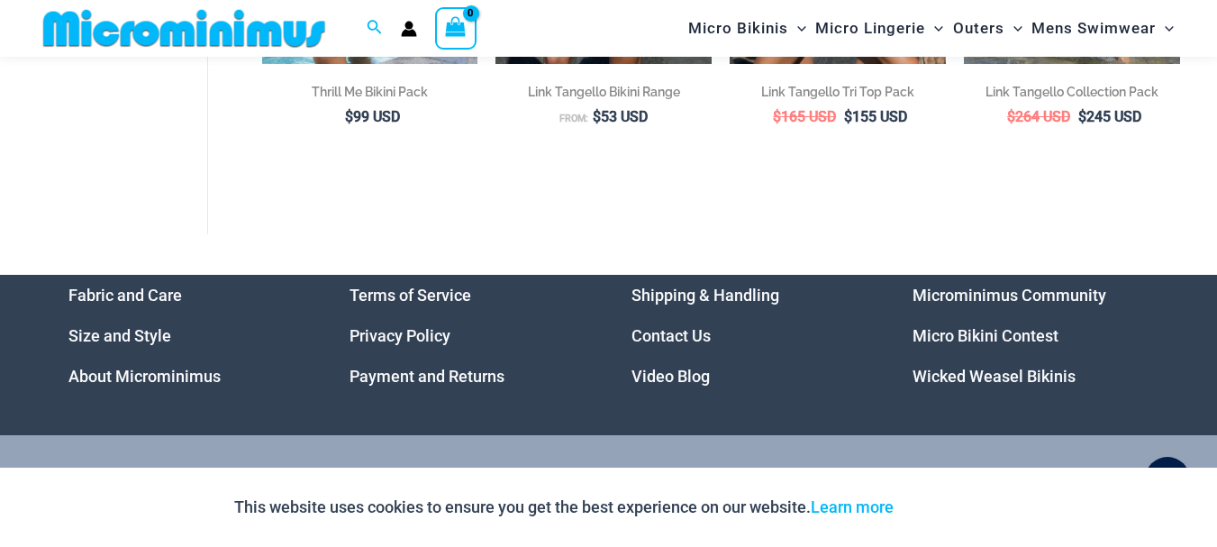
type input "**********"
click at [944, 329] on link "Micro Bikini Contest" at bounding box center [986, 335] width 146 height 19
